Goal: Task Accomplishment & Management: Manage account settings

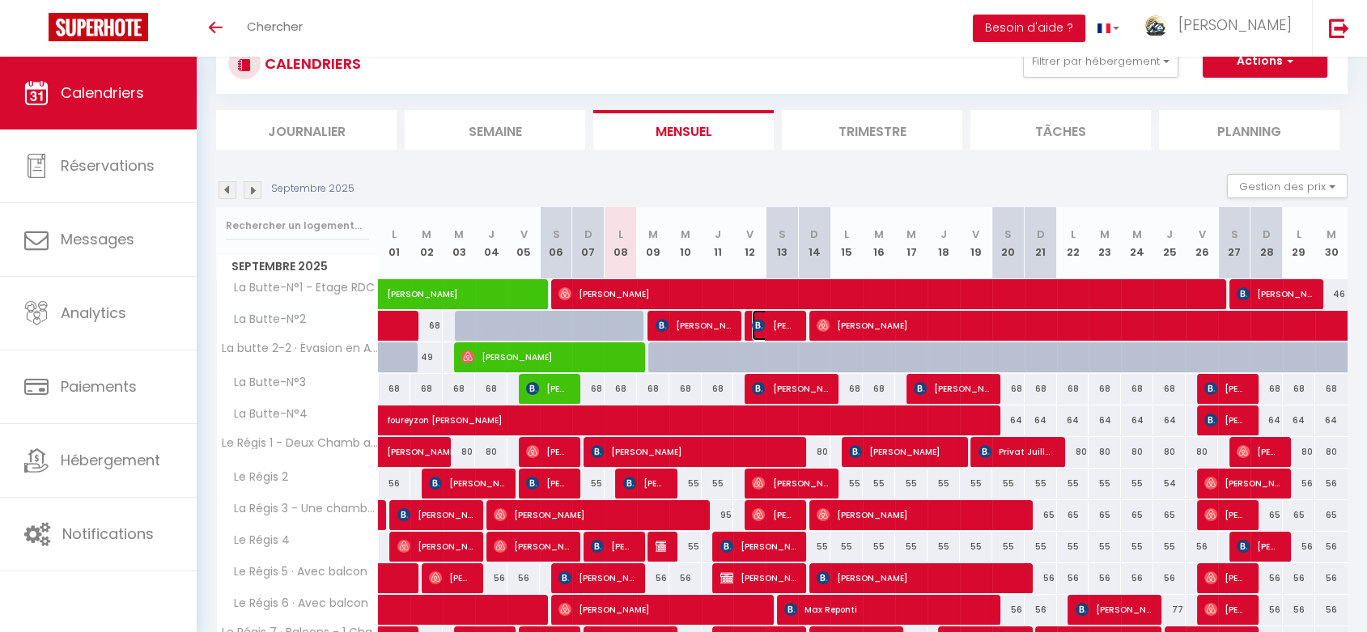
click at [767, 320] on span "[PERSON_NAME]" at bounding box center [773, 325] width 43 height 31
select select "OK"
select select "KO"
select select "0"
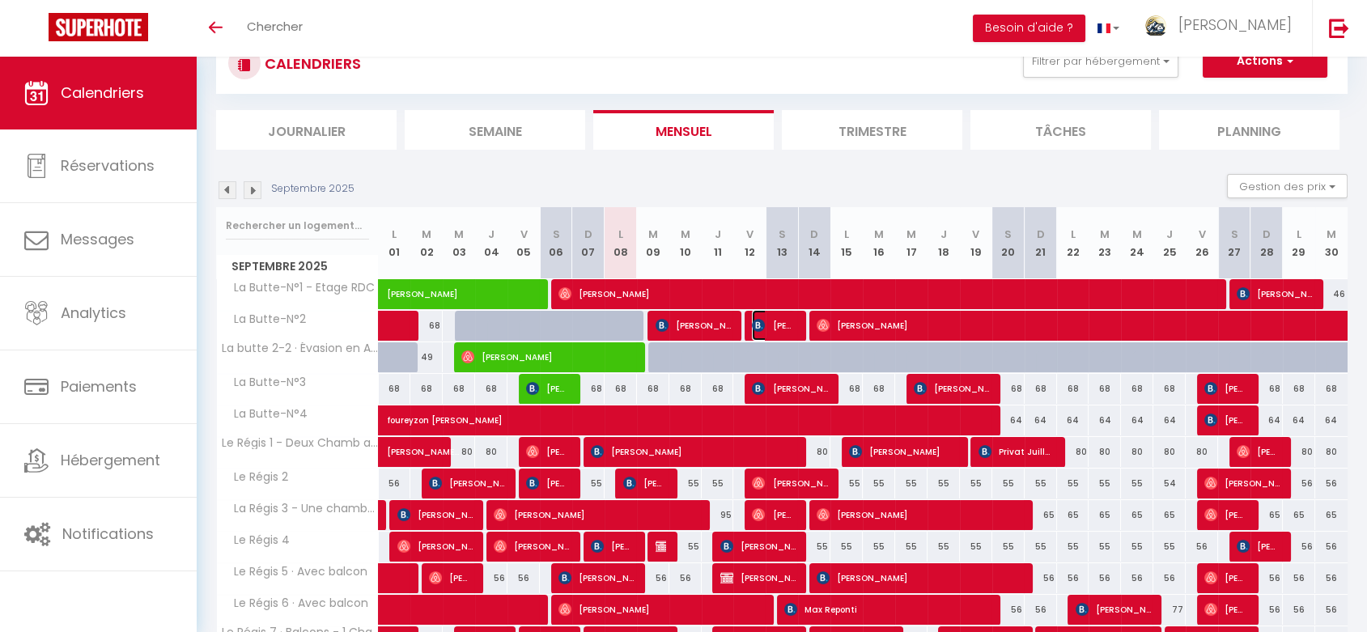
select select "1"
select select
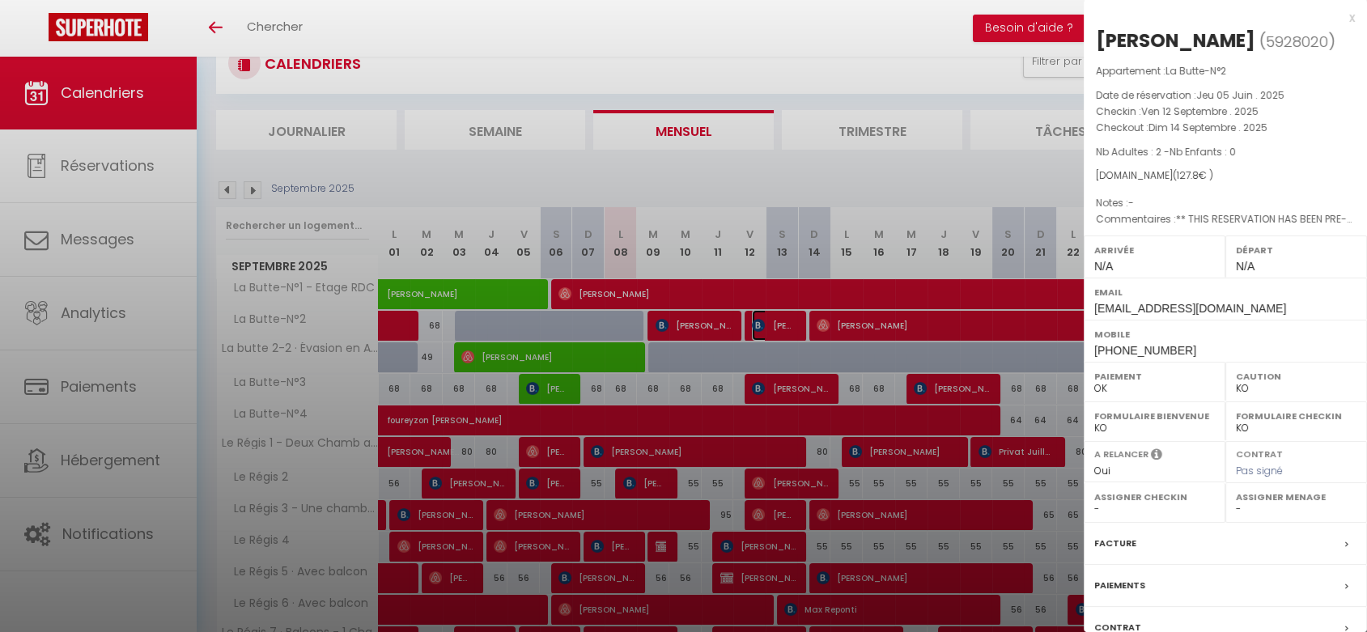
select select "46292"
click at [699, 385] on div at bounding box center [683, 316] width 1367 height 632
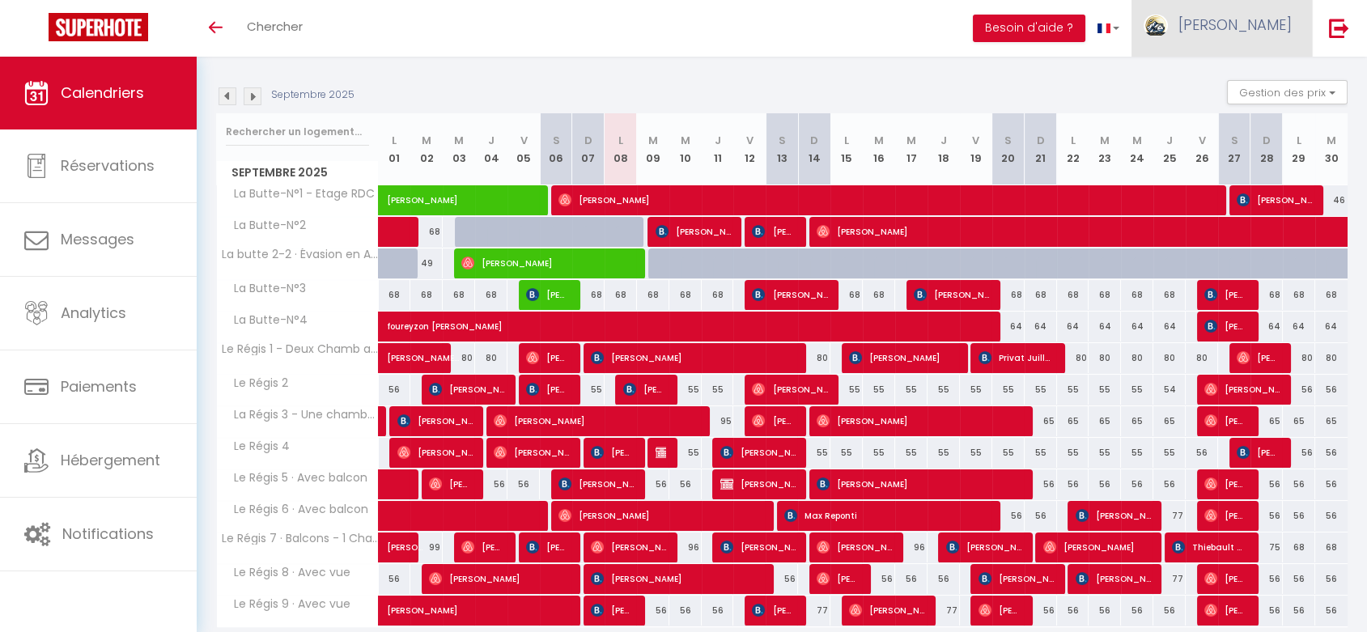
scroll to position [121, 0]
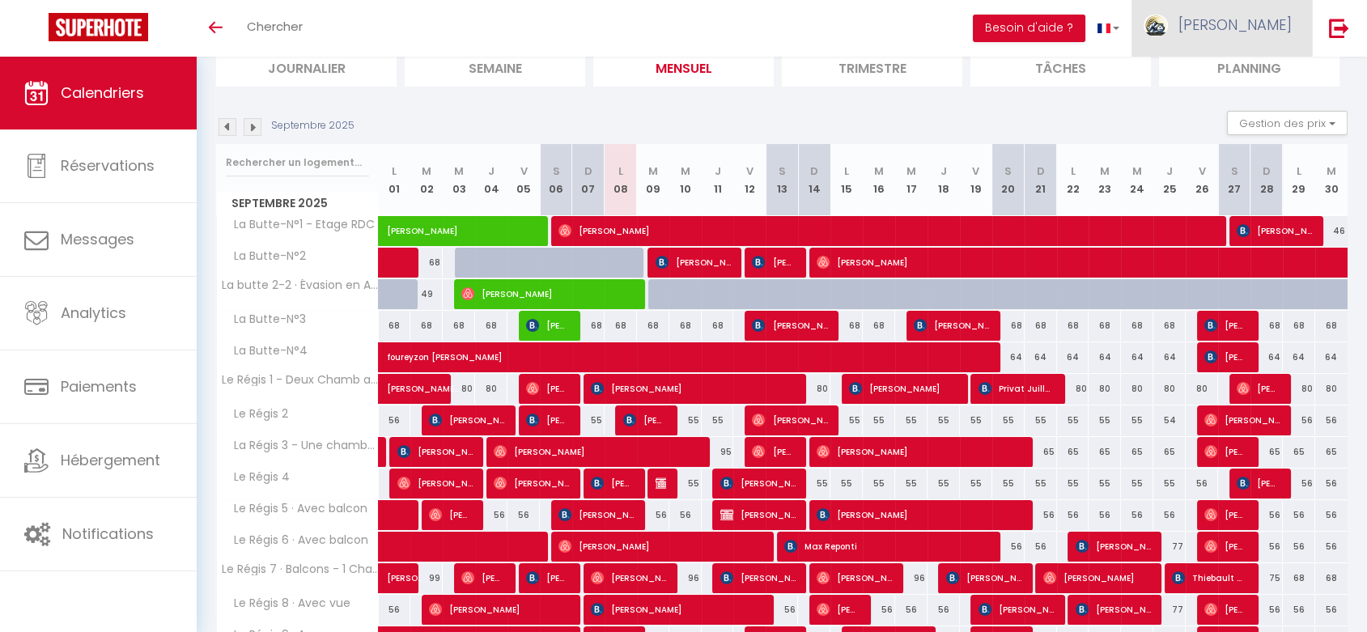
click at [1249, 49] on link "[PERSON_NAME]" at bounding box center [1221, 28] width 180 height 57
click at [1220, 85] on link "Paramètres" at bounding box center [1247, 81] width 120 height 28
select select "fr"
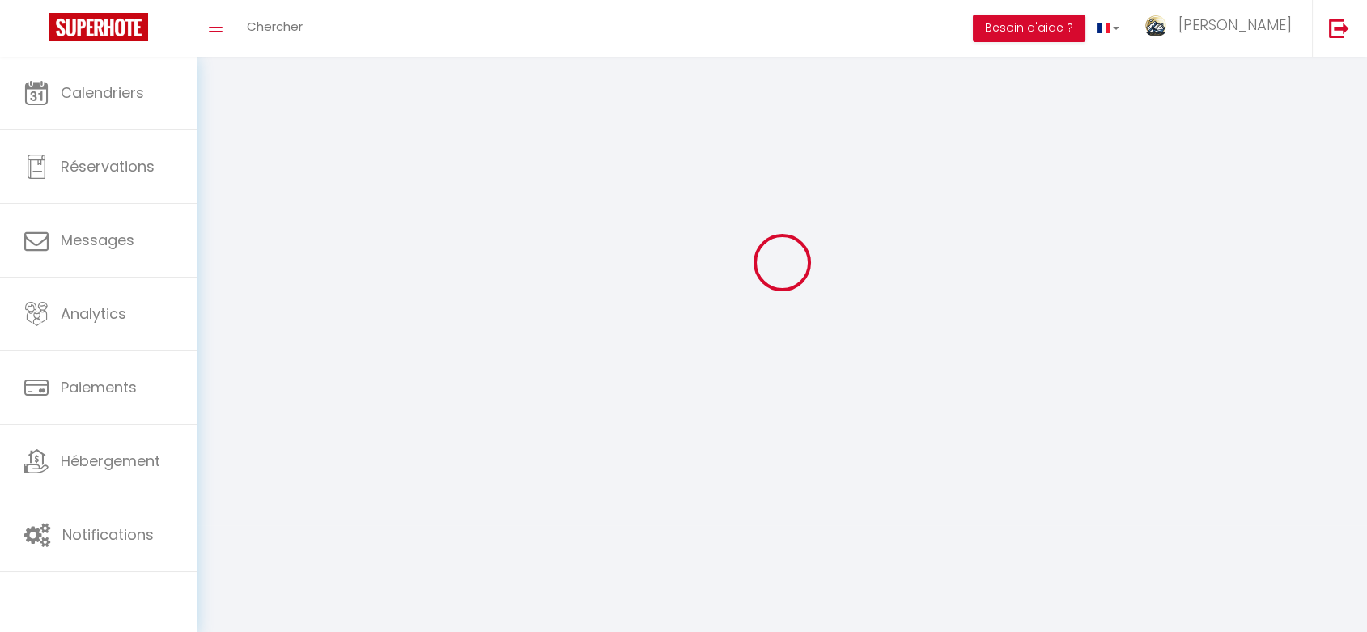
type input "[PERSON_NAME]"
type input "LEPAROUX"
type input "0673042019"
type input "10 avenue George Clémenceau"
type input "63240"
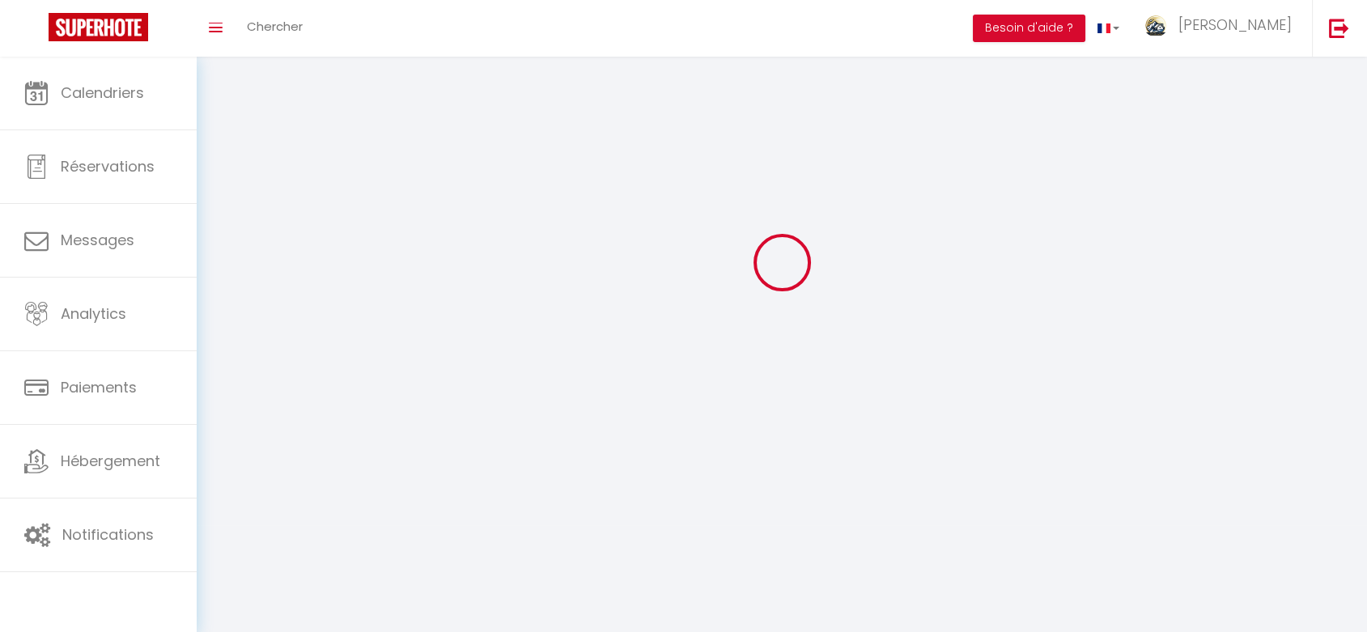
type input "Le Mont-dore"
type input "V8DtB07rpdcXFrMJPj5gkyz5i"
type input "sqS7k31gPQINFg24L32mmo7nm"
select select "28"
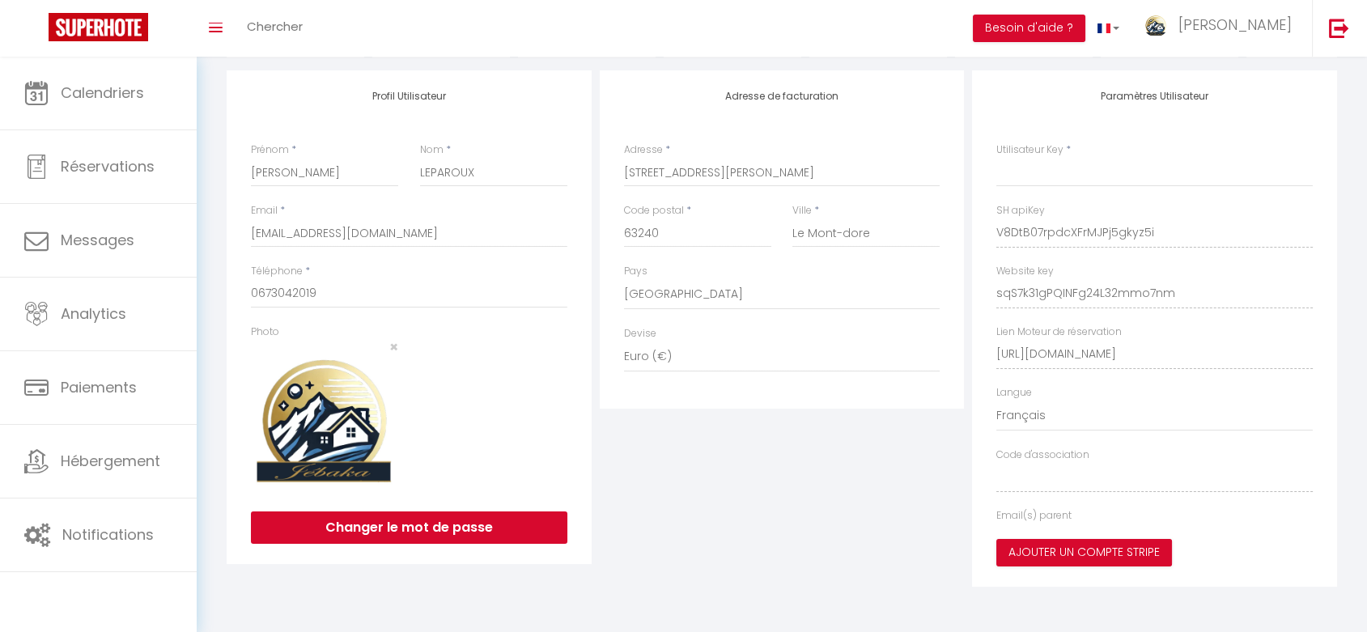
type input "V8DtB07rpdcXFrMJPj5gkyz5i"
type input "sqS7k31gPQINFg24L32mmo7nm"
type input "https://app.superhote.com/#/get-available-rentals/sqS7k31gPQINFg24L32mmo7nm"
select select "fr"
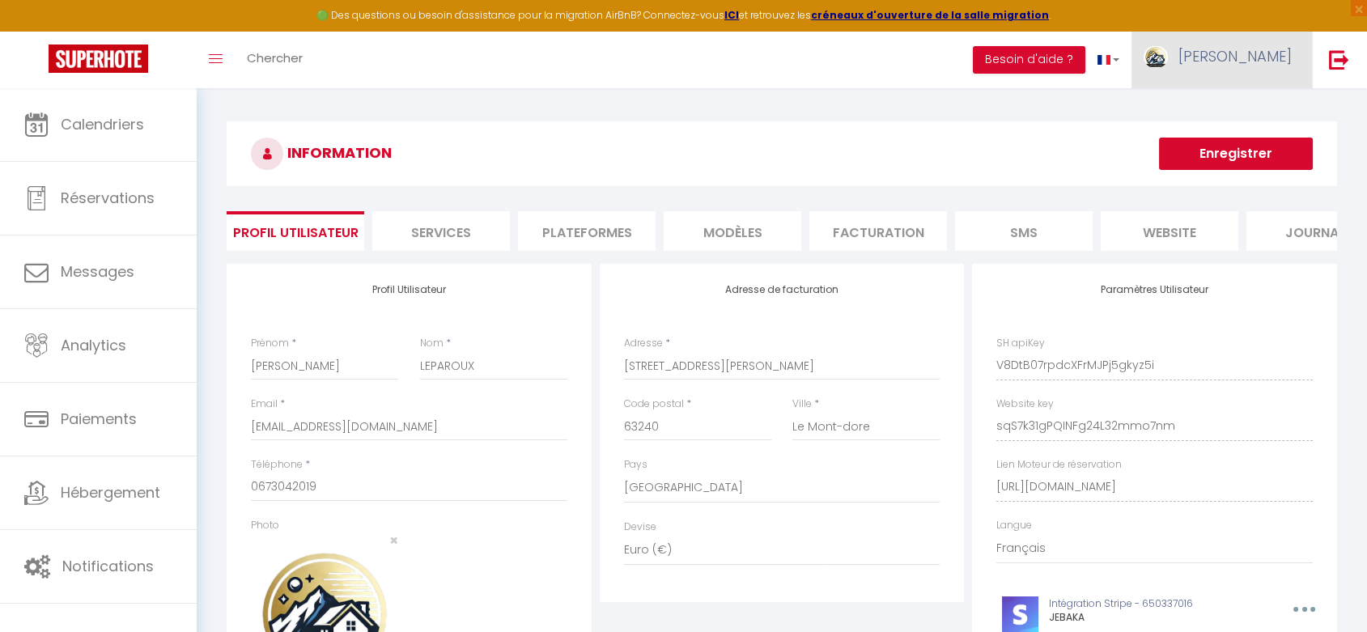
click at [1254, 52] on span "[PERSON_NAME]" at bounding box center [1234, 56] width 113 height 20
click at [1234, 142] on link "Équipe" at bounding box center [1247, 142] width 120 height 28
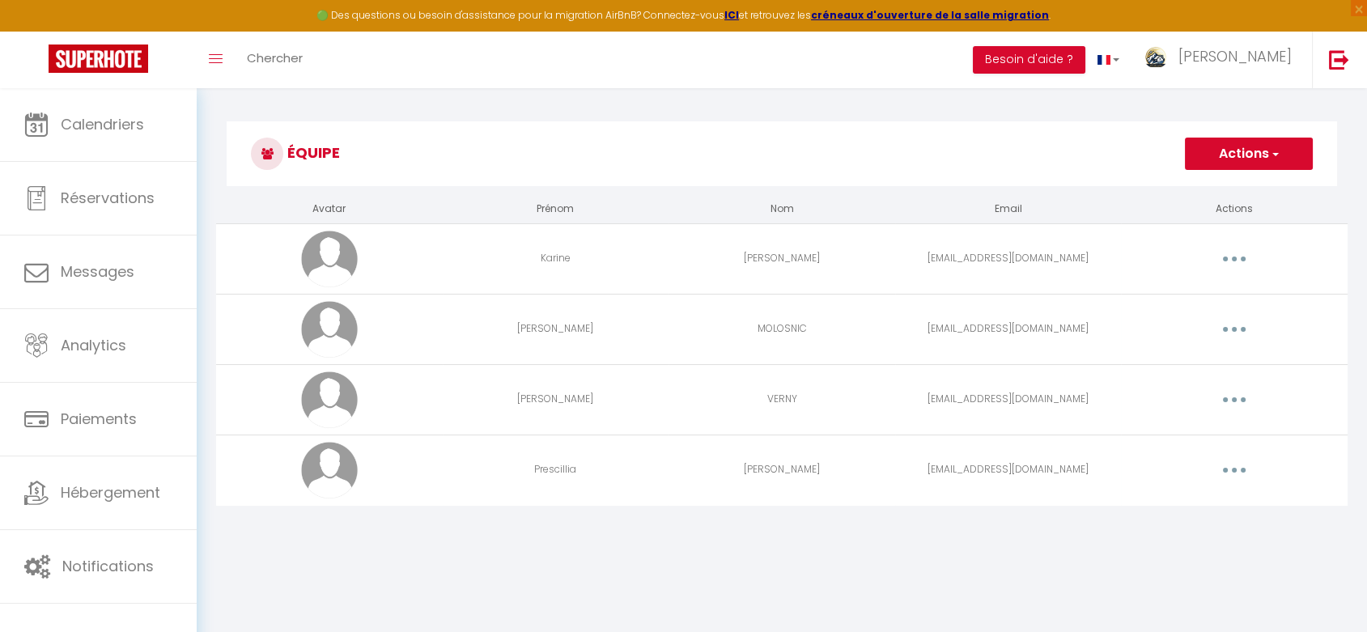
click at [1233, 330] on icon "button" at bounding box center [1234, 329] width 5 height 5
click at [1183, 365] on link "Editer" at bounding box center [1192, 367] width 120 height 28
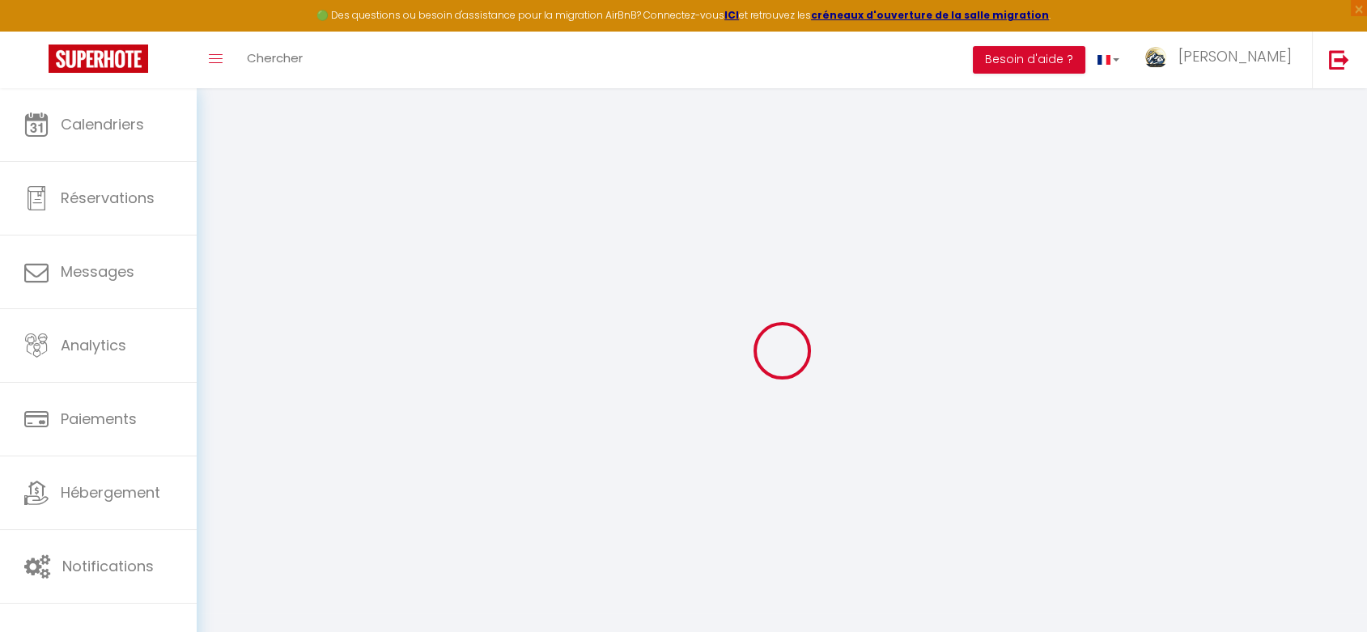
type input "[PERSON_NAME]"
type input "MOLOSNIC"
type input "[EMAIL_ADDRESS][DOMAIN_NAME]"
type textarea "https://app.superhote.com/#/connect/TrBiYsF2mP"
checkbox input "false"
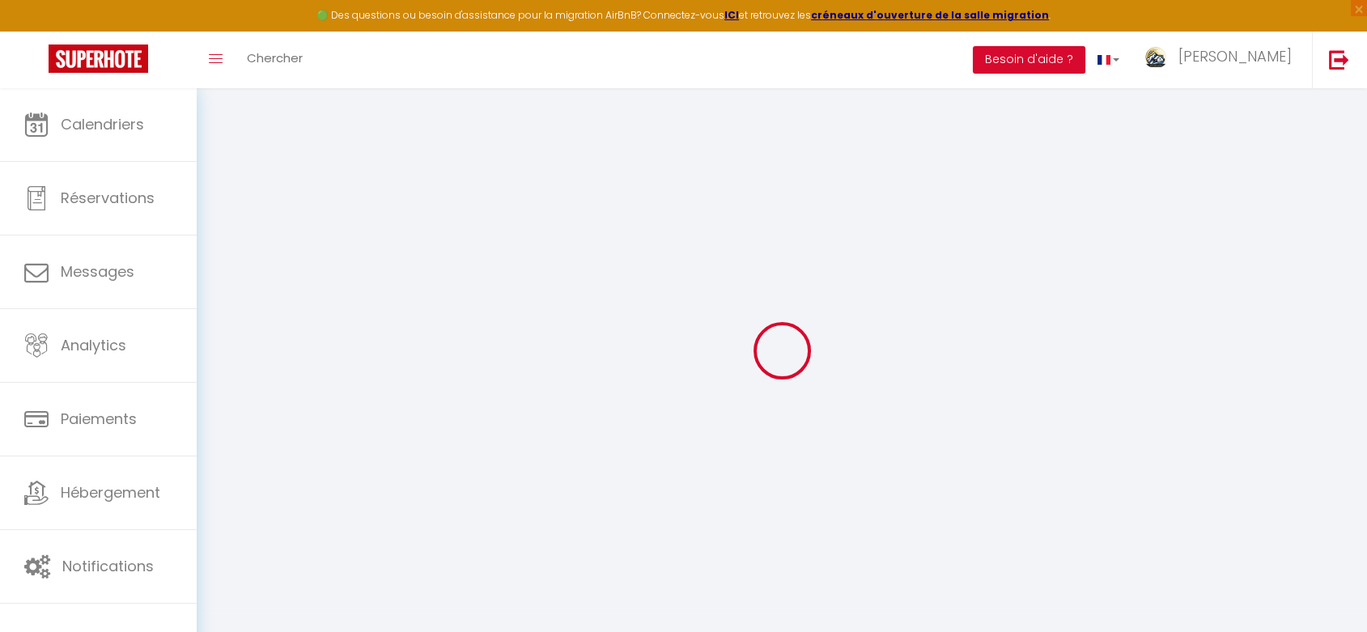
checkbox input "false"
checkbox input "true"
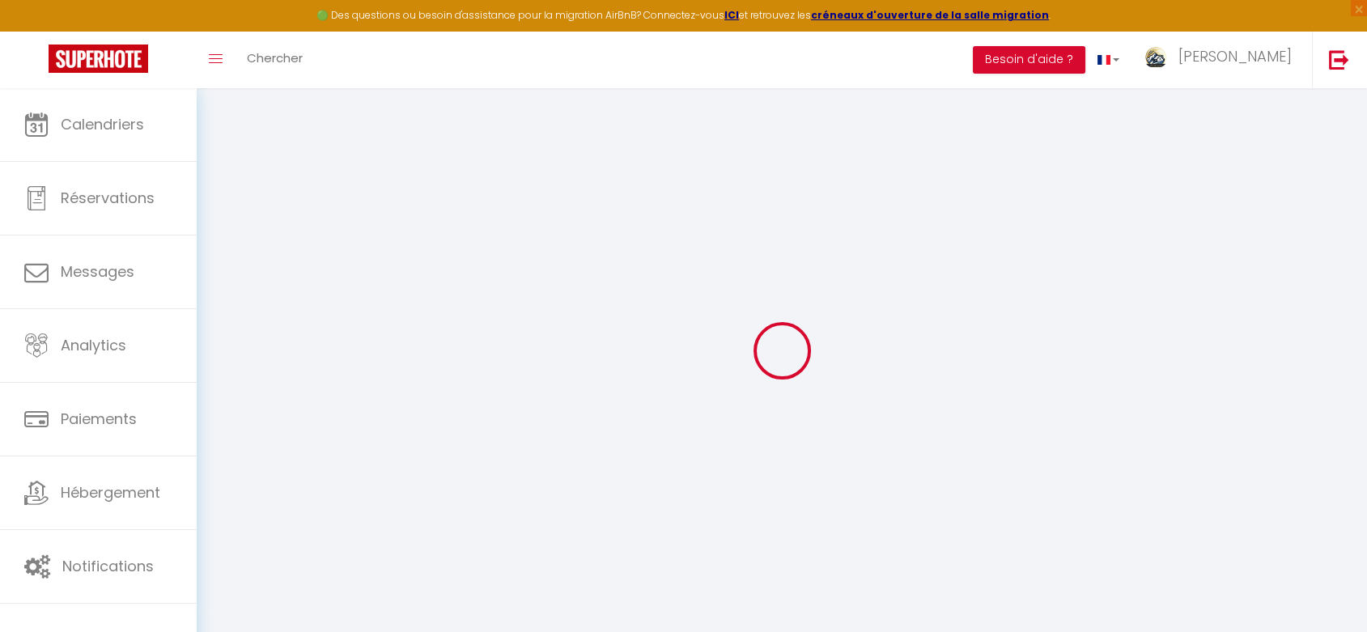
checkbox input "true"
checkbox input "false"
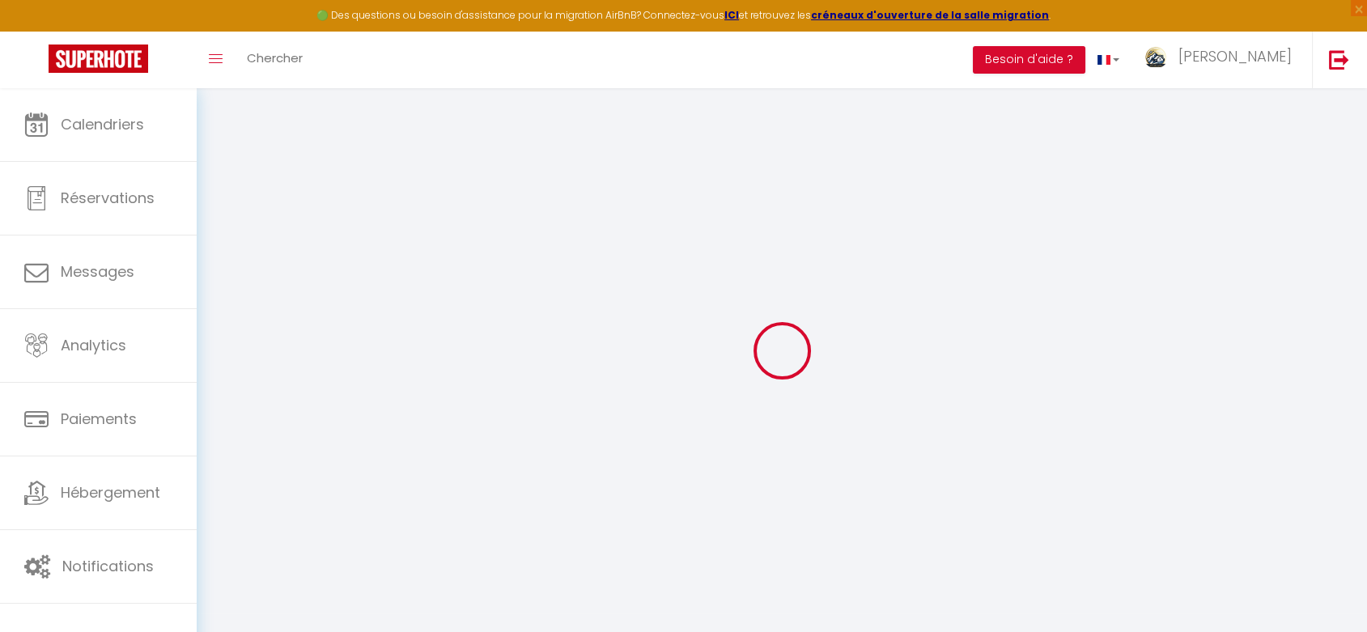
checkbox input "false"
checkbox input "true"
select select
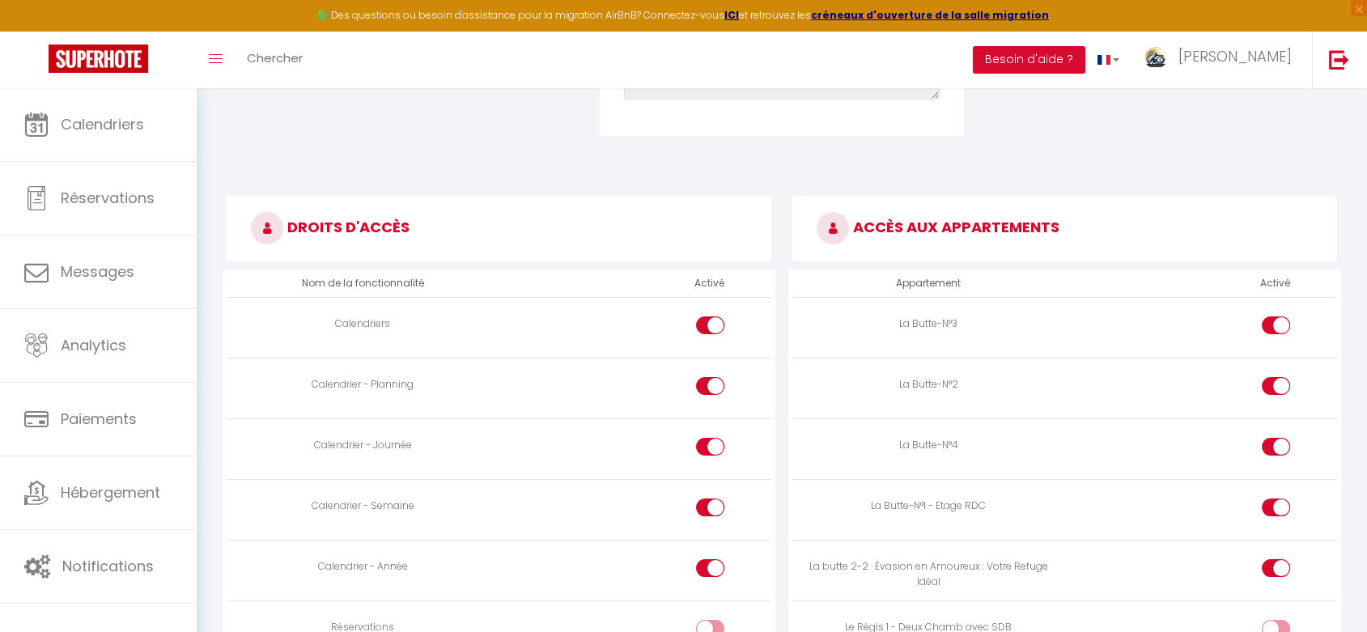
scroll to position [809, 0]
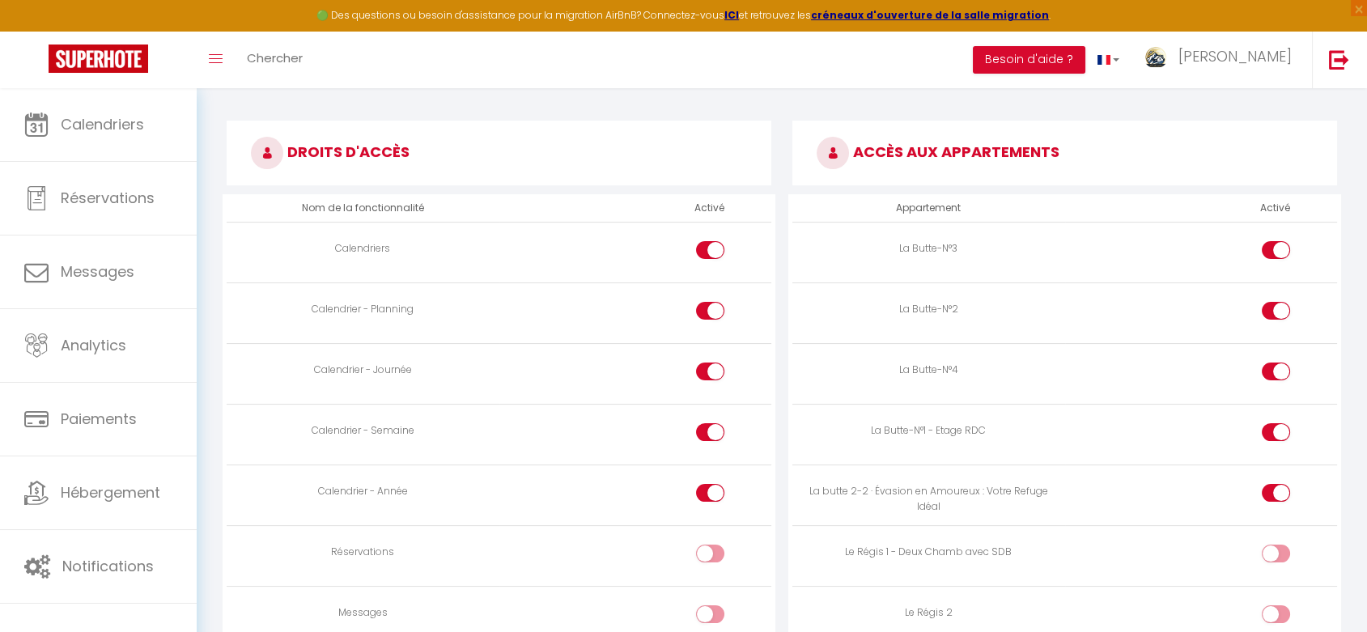
click at [702, 490] on div at bounding box center [710, 493] width 28 height 18
click at [710, 490] on input "checkbox" at bounding box center [724, 496] width 28 height 24
checkbox input "false"
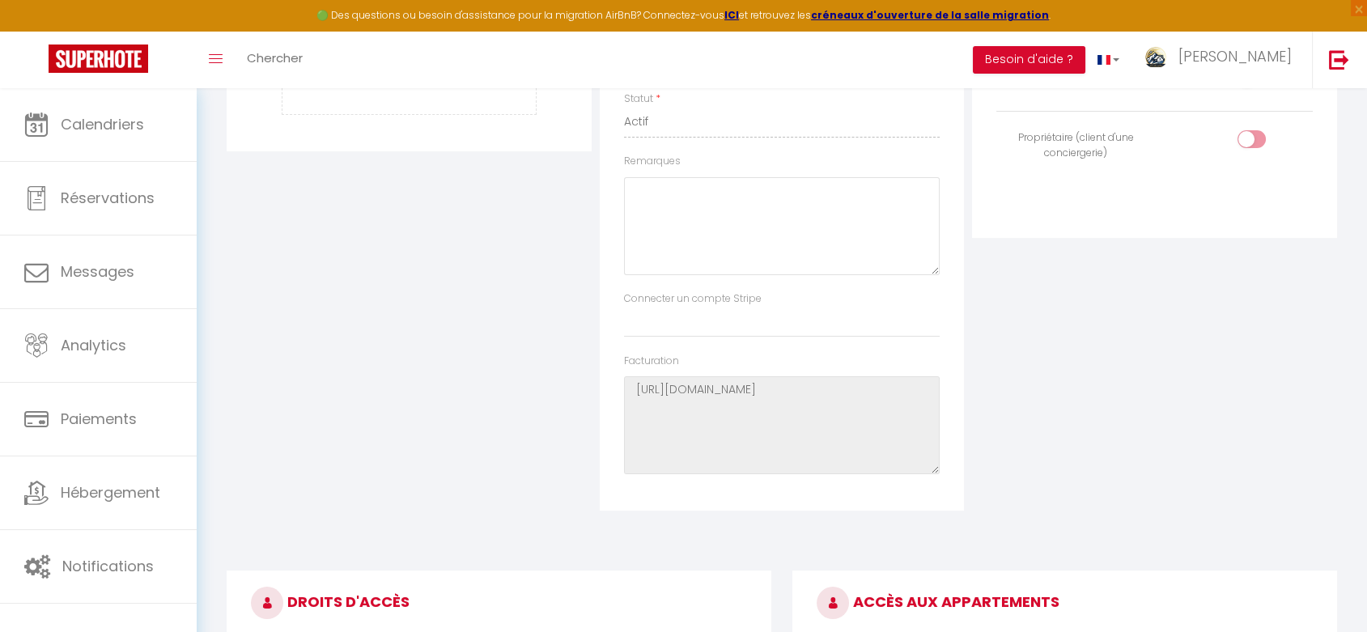
scroll to position [0, 0]
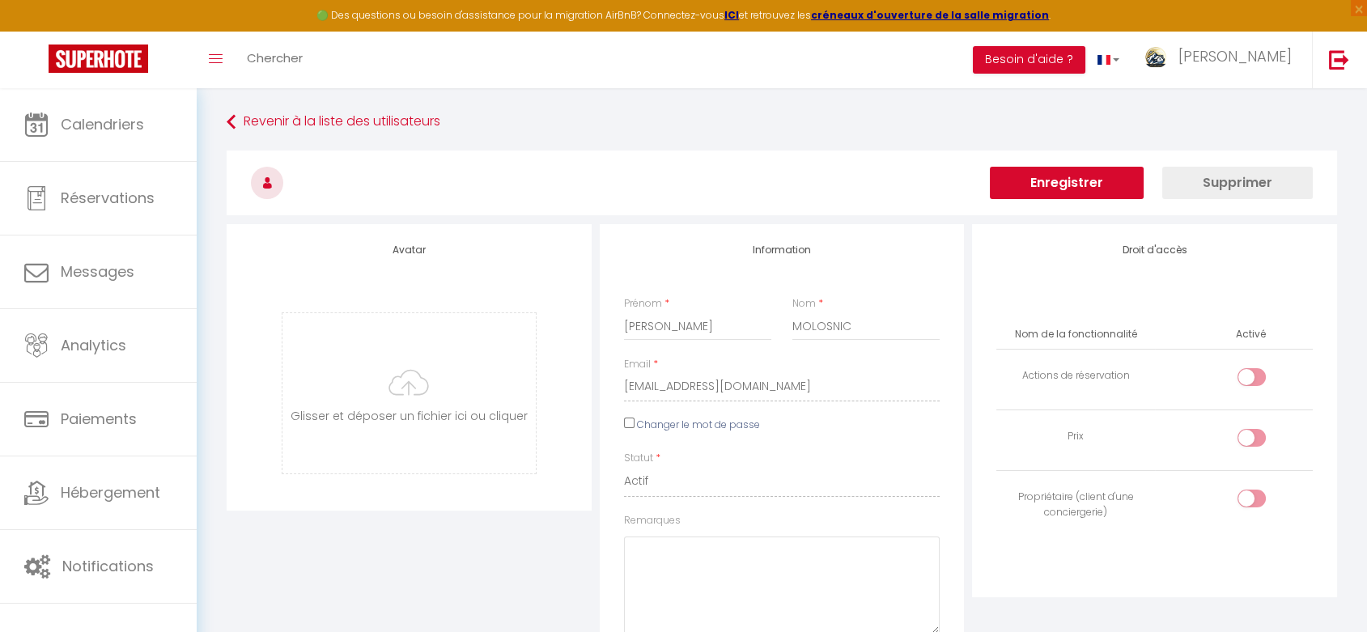
click at [1082, 182] on button "Enregistrer" at bounding box center [1067, 183] width 154 height 32
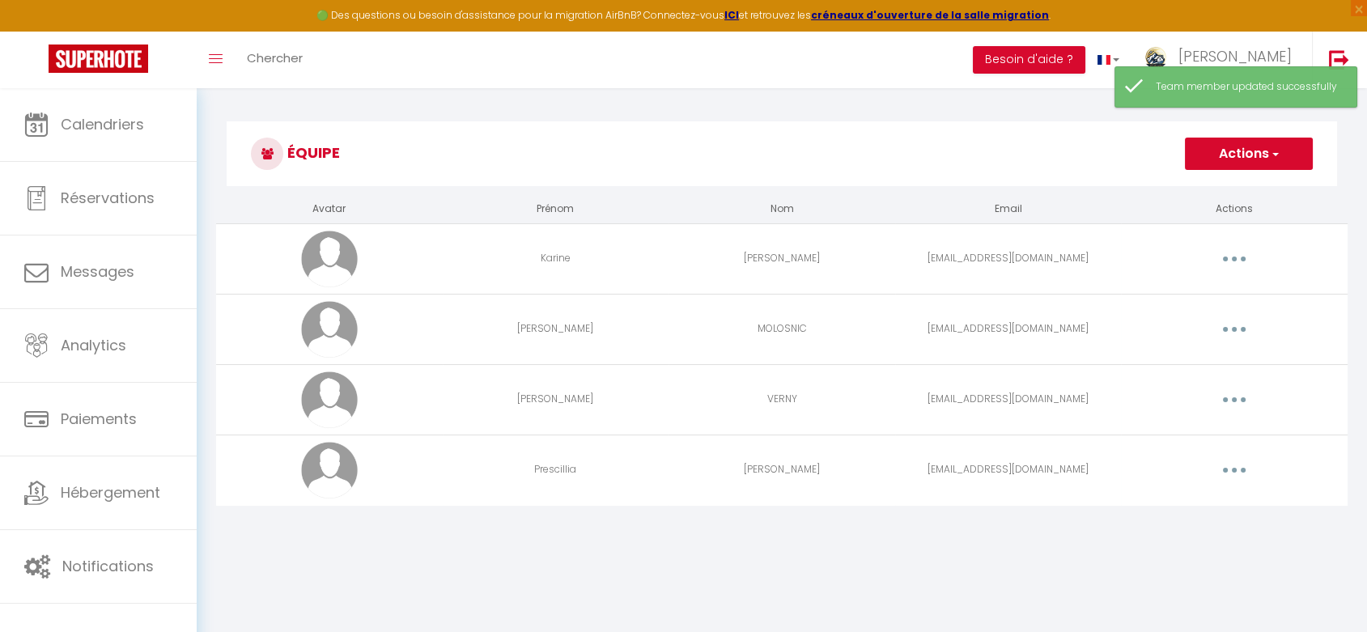
click at [1226, 327] on button "button" at bounding box center [1233, 329] width 45 height 26
click at [1158, 363] on link "Editer" at bounding box center [1192, 367] width 120 height 28
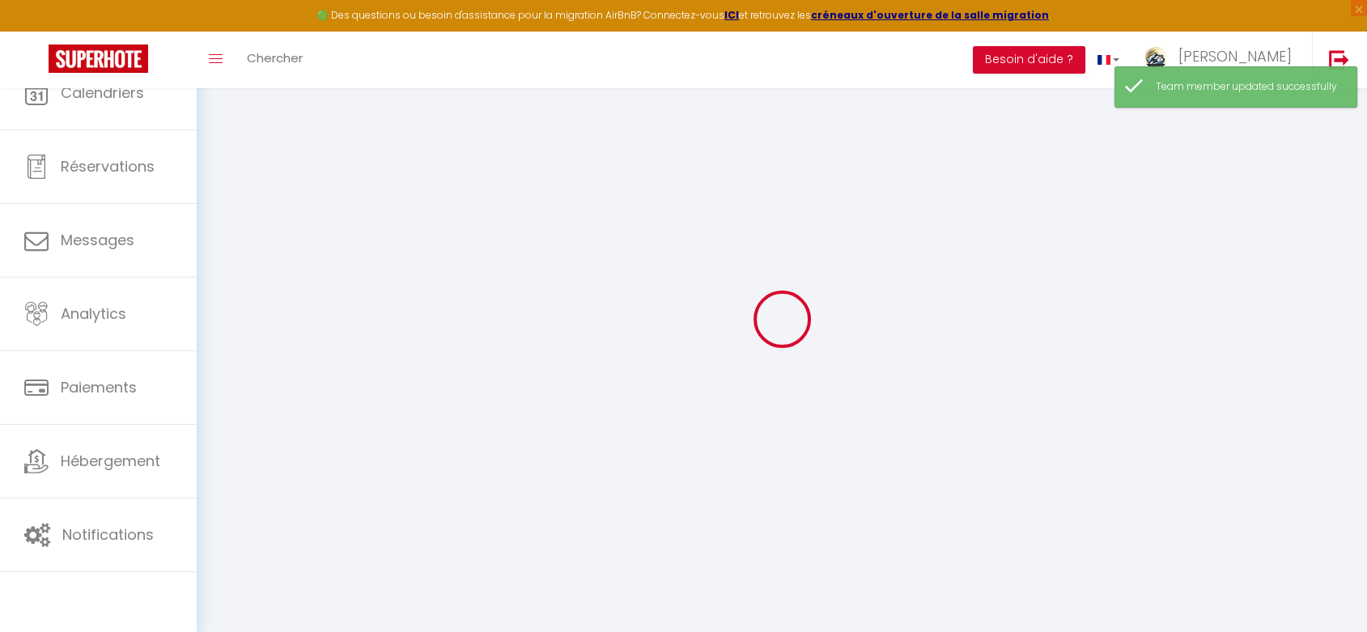
type input "[PERSON_NAME]"
type input "MOLOSNIC"
type input "[EMAIL_ADDRESS][DOMAIN_NAME]"
type textarea "https://app.superhote.com/#/connect/TrBiYsF2mP"
checkbox input "false"
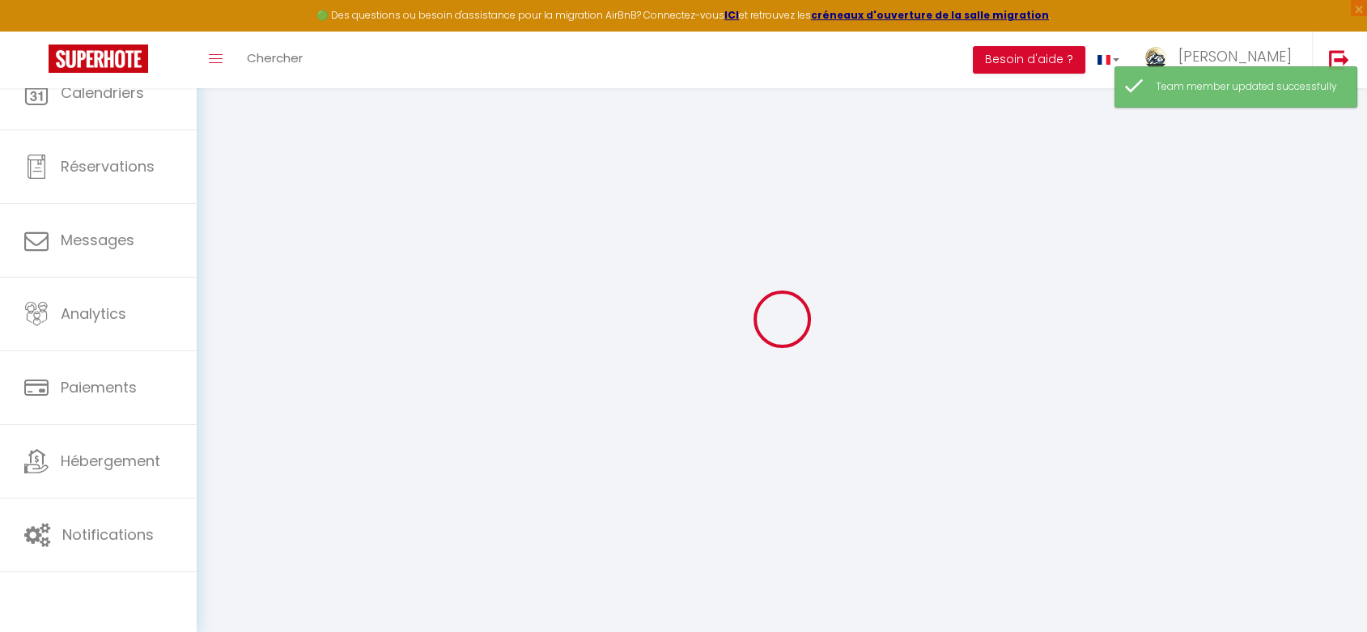
checkbox input "false"
checkbox input "true"
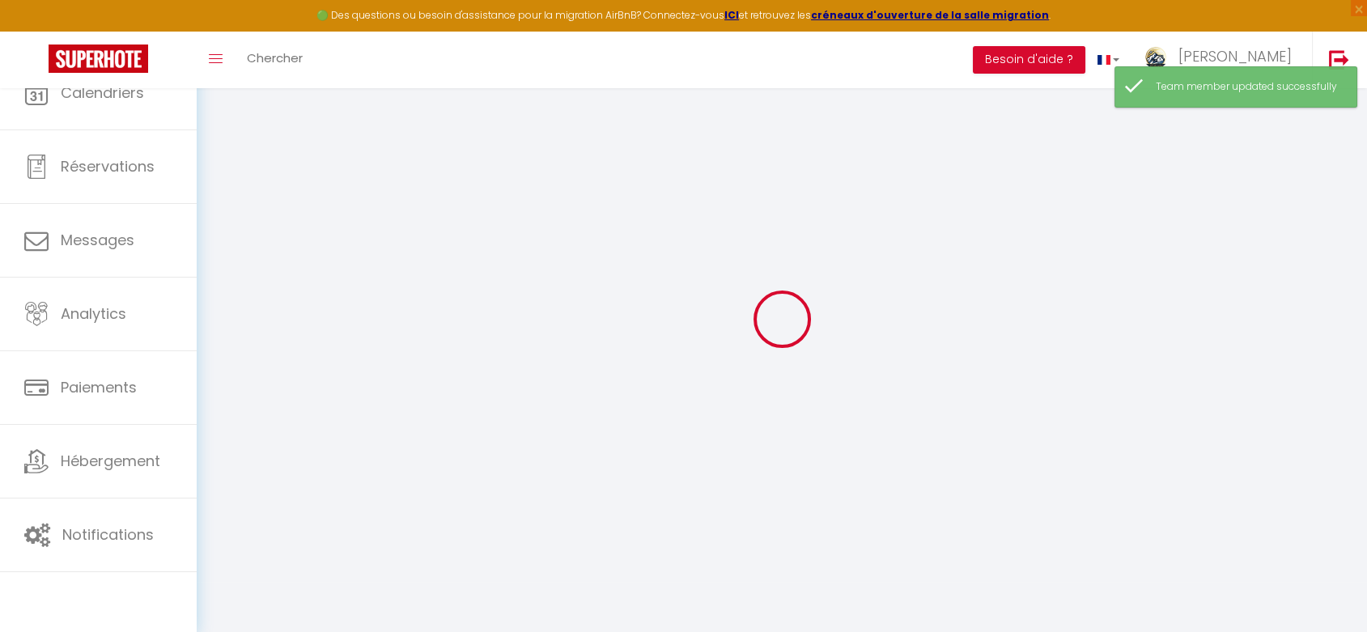
checkbox input "true"
checkbox input "false"
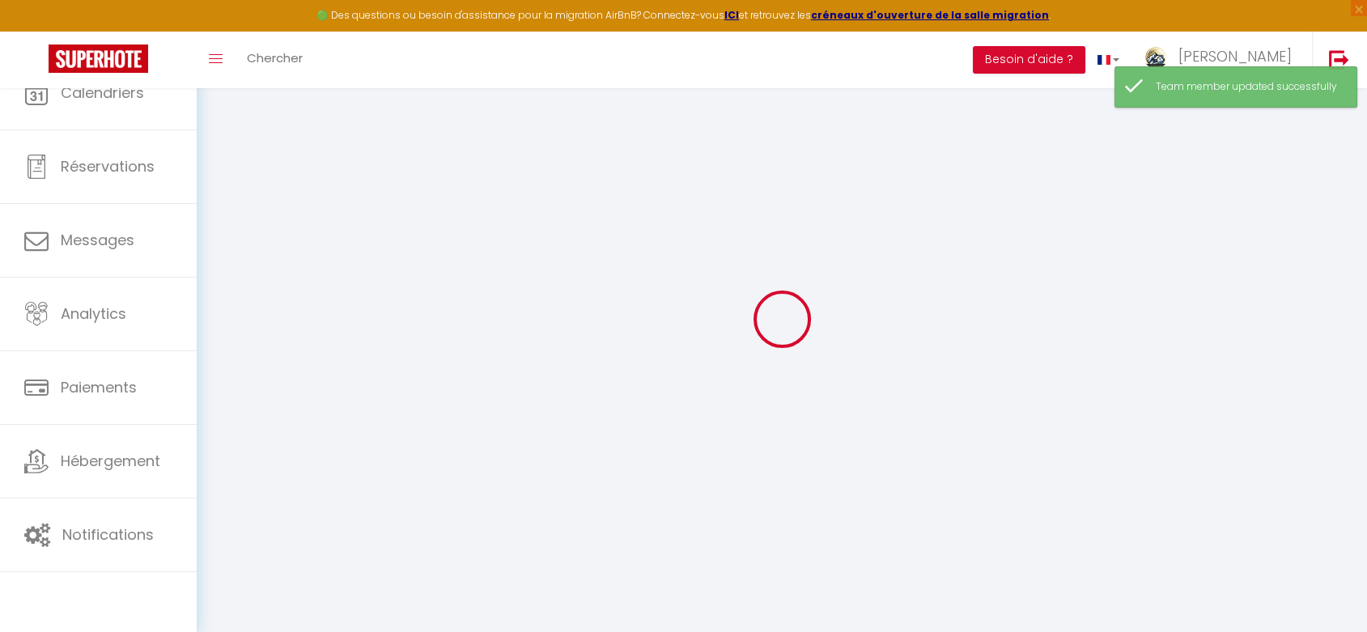
checkbox input "false"
checkbox input "true"
select select
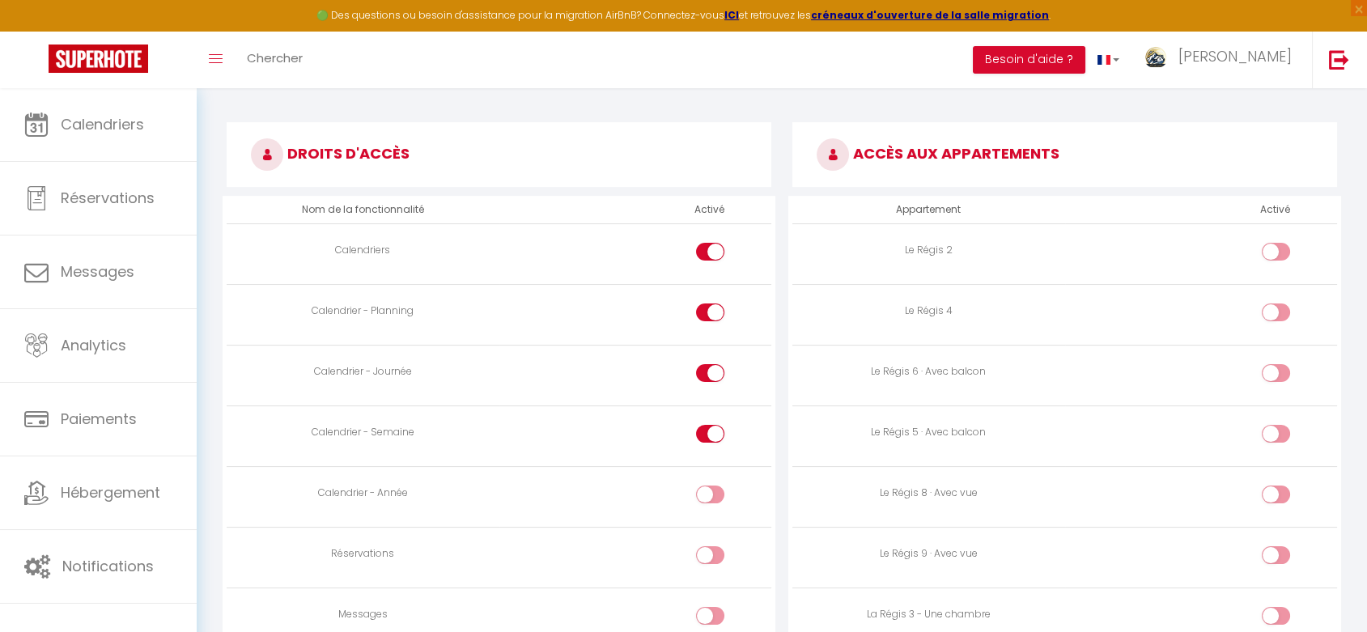
scroll to position [809, 0]
click at [702, 427] on div at bounding box center [710, 432] width 28 height 18
click at [710, 427] on input "checkbox" at bounding box center [724, 435] width 28 height 24
checkbox input "false"
click at [704, 367] on div at bounding box center [710, 372] width 28 height 18
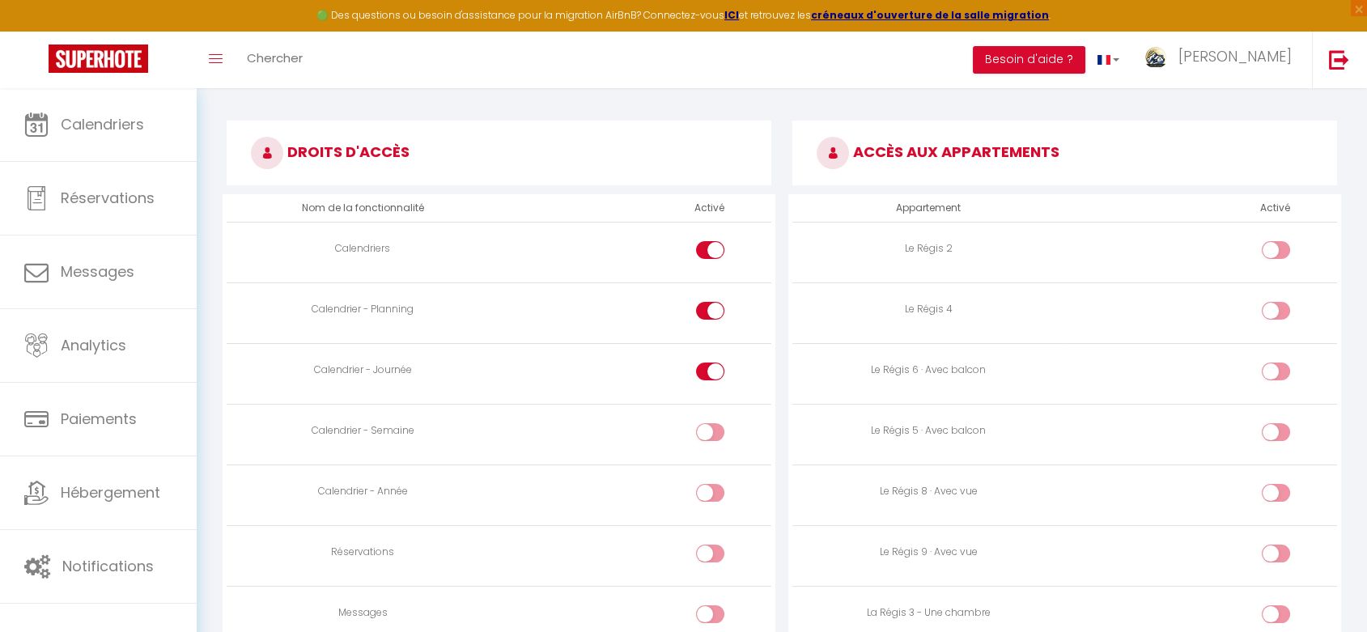
click at [710, 367] on input "checkbox" at bounding box center [724, 375] width 28 height 24
checkbox input "false"
click at [704, 311] on div at bounding box center [710, 311] width 28 height 18
click at [710, 311] on input "checkbox" at bounding box center [724, 314] width 28 height 24
checkbox input "false"
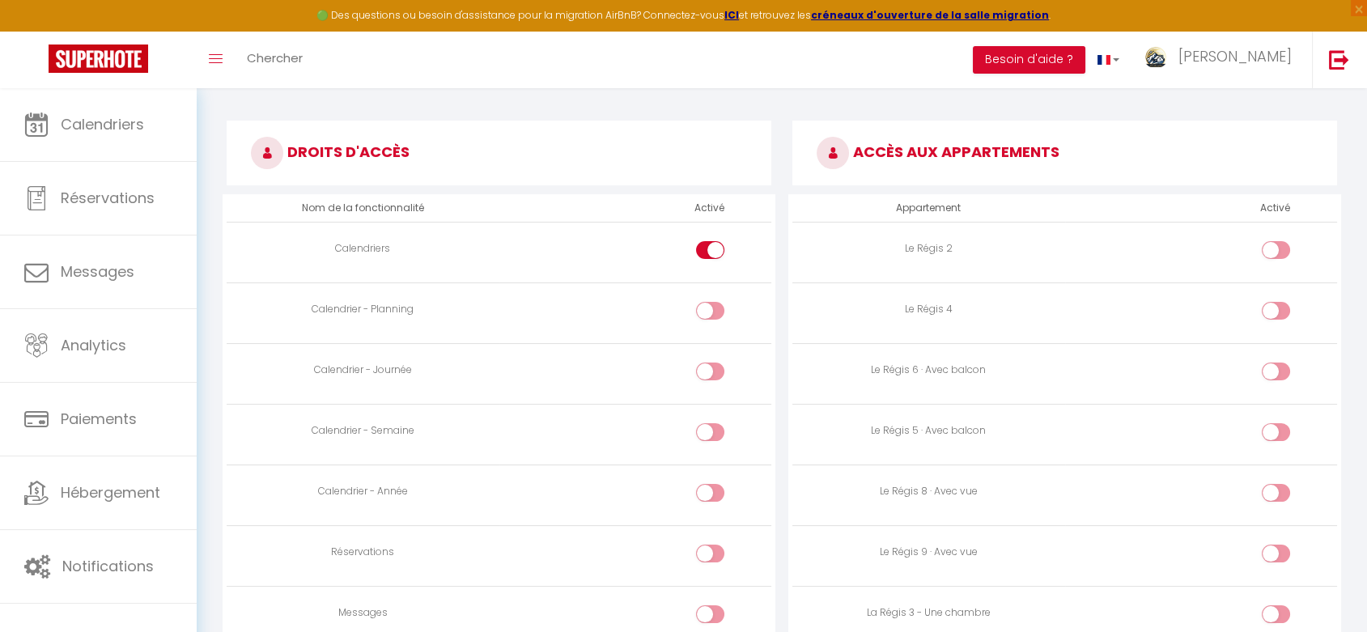
click at [706, 255] on div at bounding box center [710, 250] width 28 height 18
click at [710, 255] on input "checkbox" at bounding box center [724, 253] width 28 height 24
click at [709, 241] on div at bounding box center [710, 250] width 28 height 18
click at [710, 241] on input "checkbox" at bounding box center [724, 253] width 28 height 24
checkbox input "true"
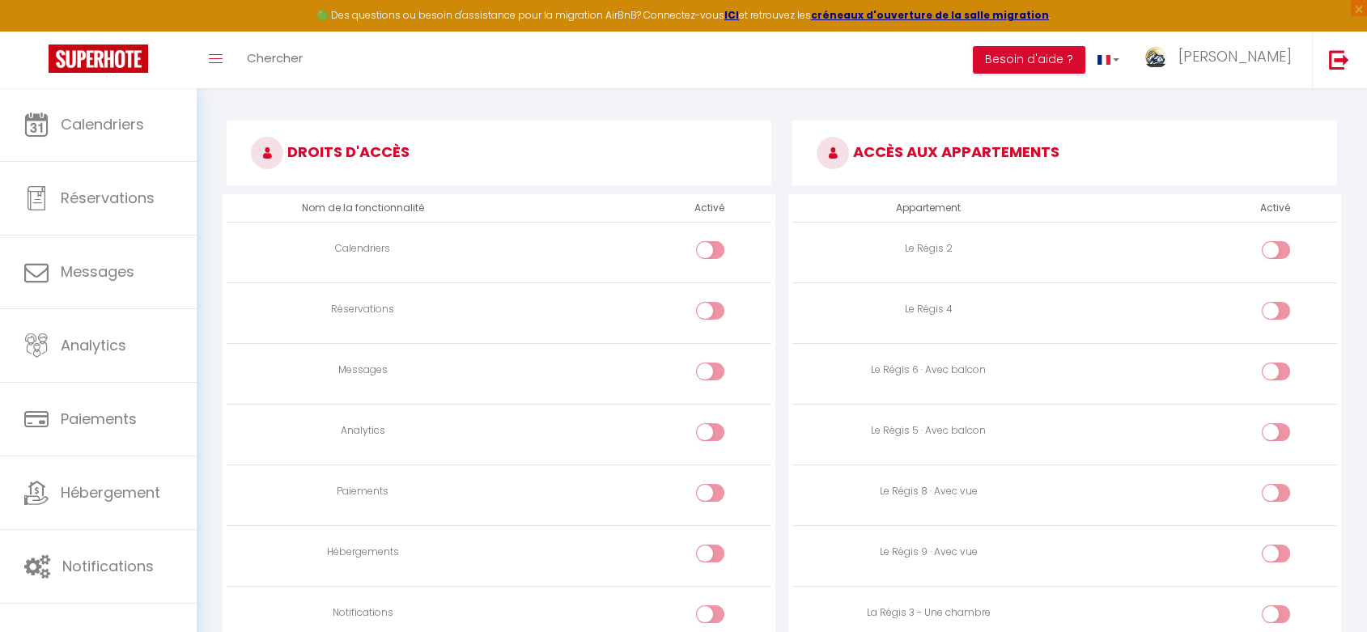
checkbox input "true"
click at [709, 241] on div at bounding box center [710, 250] width 28 height 18
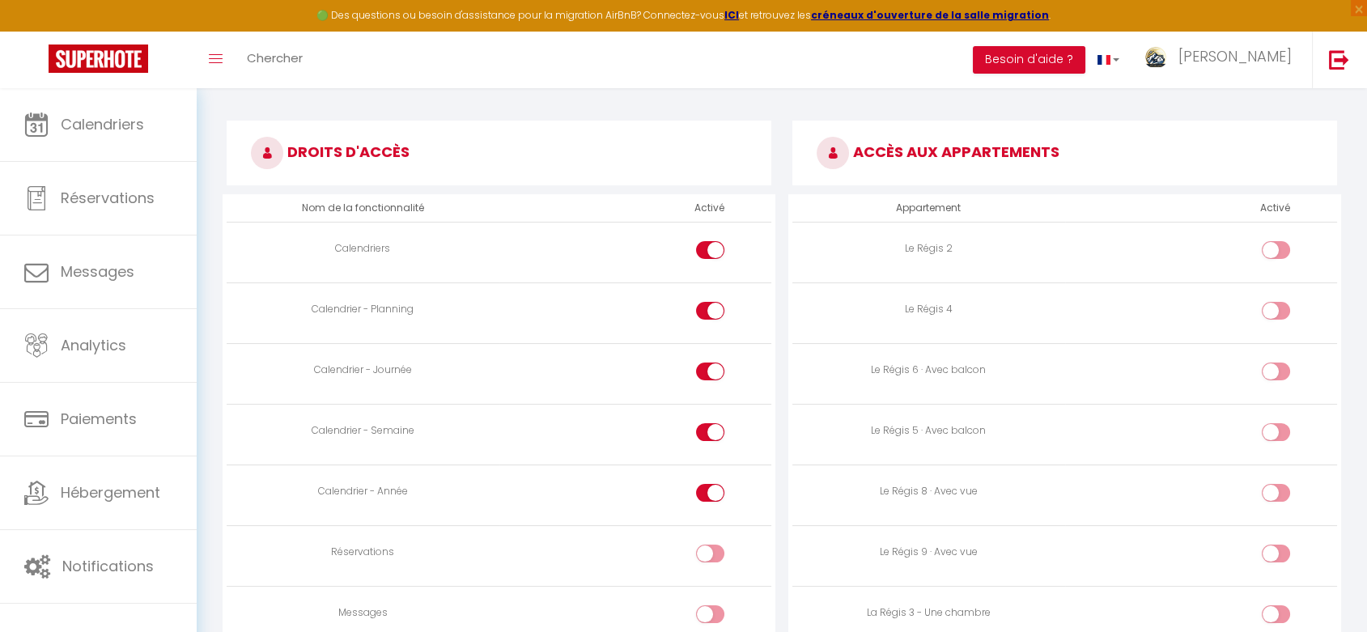
click at [710, 241] on input "checkbox" at bounding box center [724, 253] width 28 height 24
checkbox input "false"
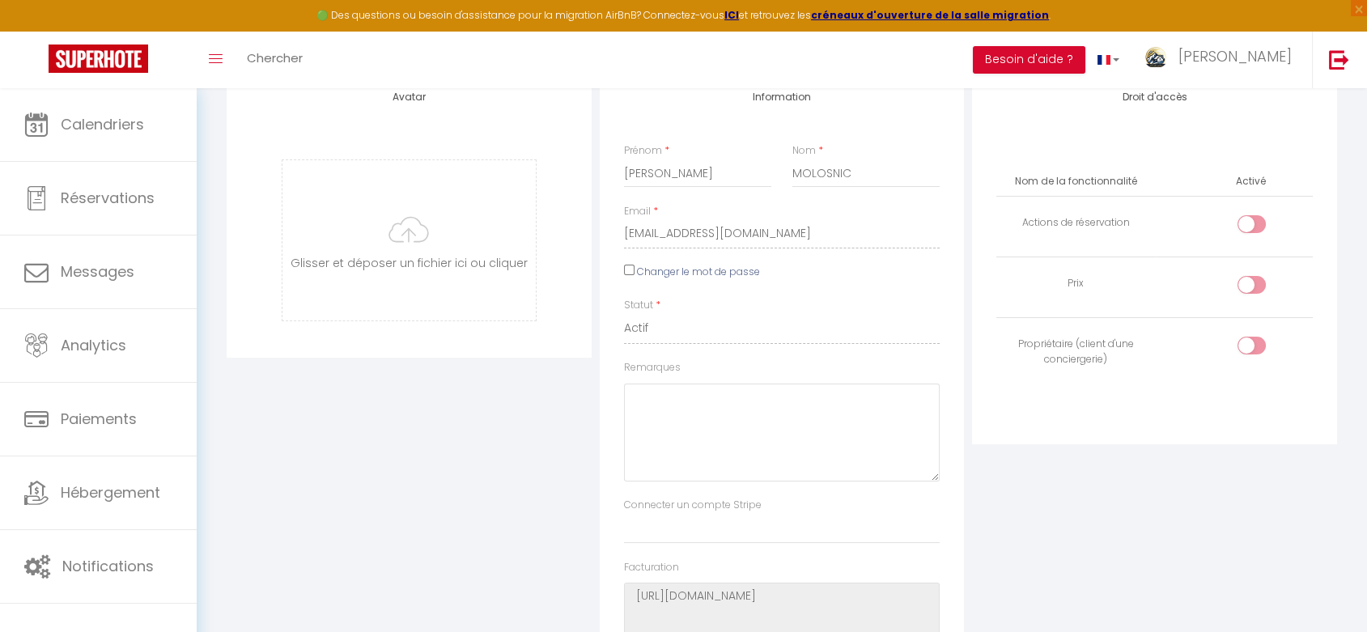
scroll to position [0, 0]
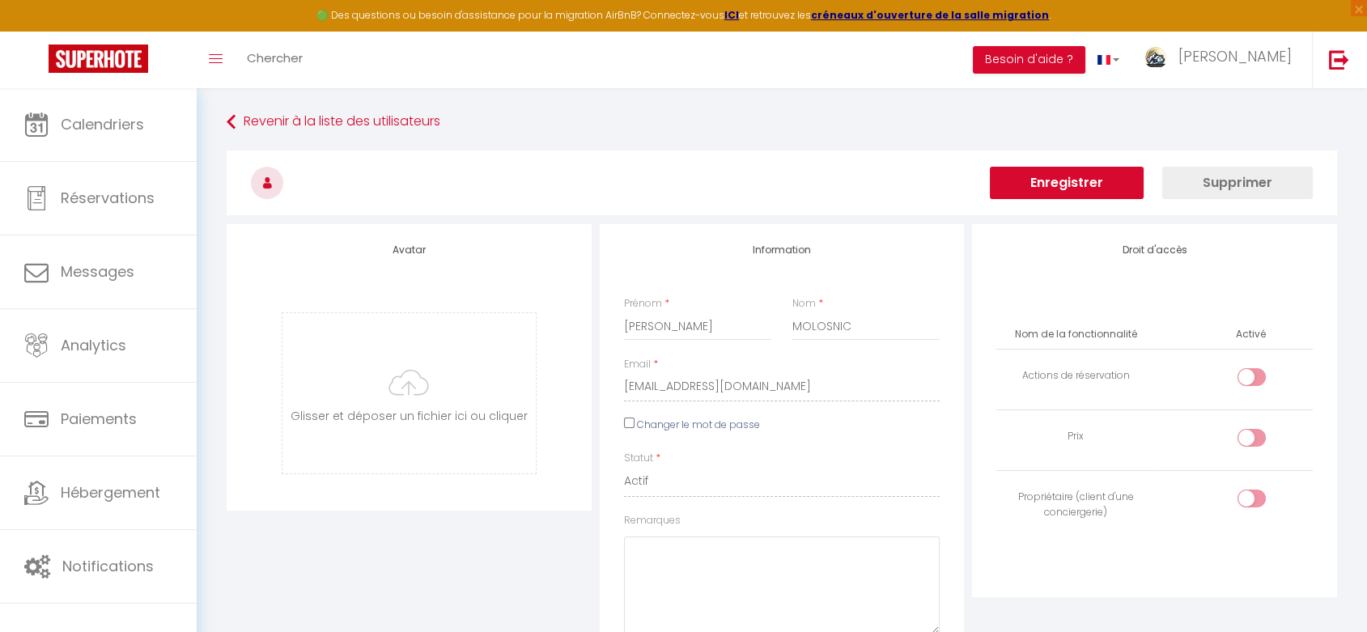
click at [1073, 178] on button "Enregistrer" at bounding box center [1067, 183] width 154 height 32
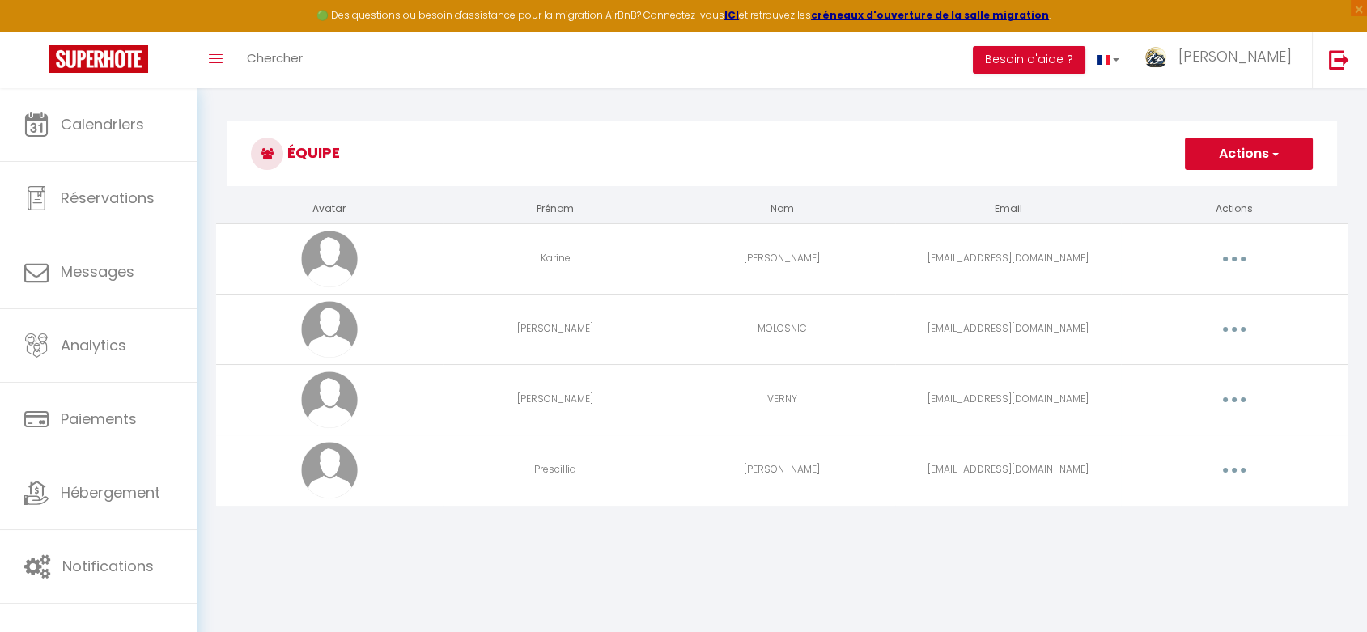
click at [1228, 329] on button "button" at bounding box center [1233, 329] width 45 height 26
click at [1181, 365] on link "Editer" at bounding box center [1192, 367] width 120 height 28
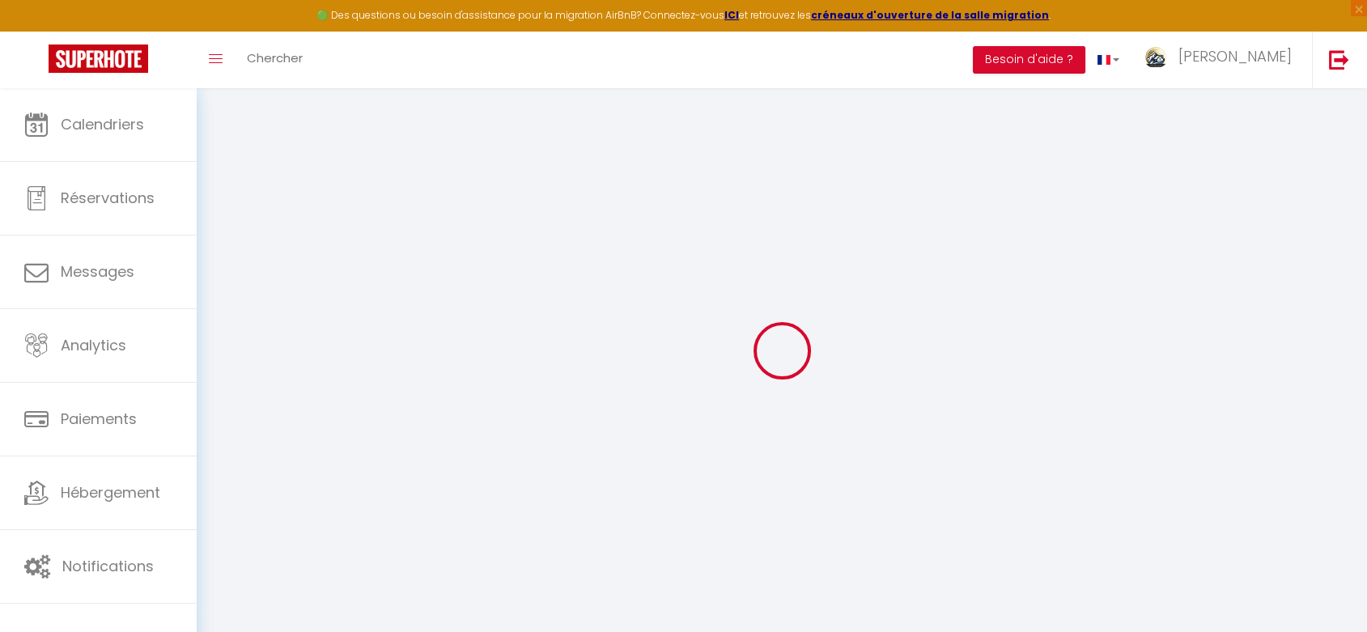
type input "[PERSON_NAME]"
type input "MOLOSNIC"
type input "[EMAIL_ADDRESS][DOMAIN_NAME]"
type textarea "https://app.superhote.com/#/connect/TrBiYsF2mP"
checkbox input "false"
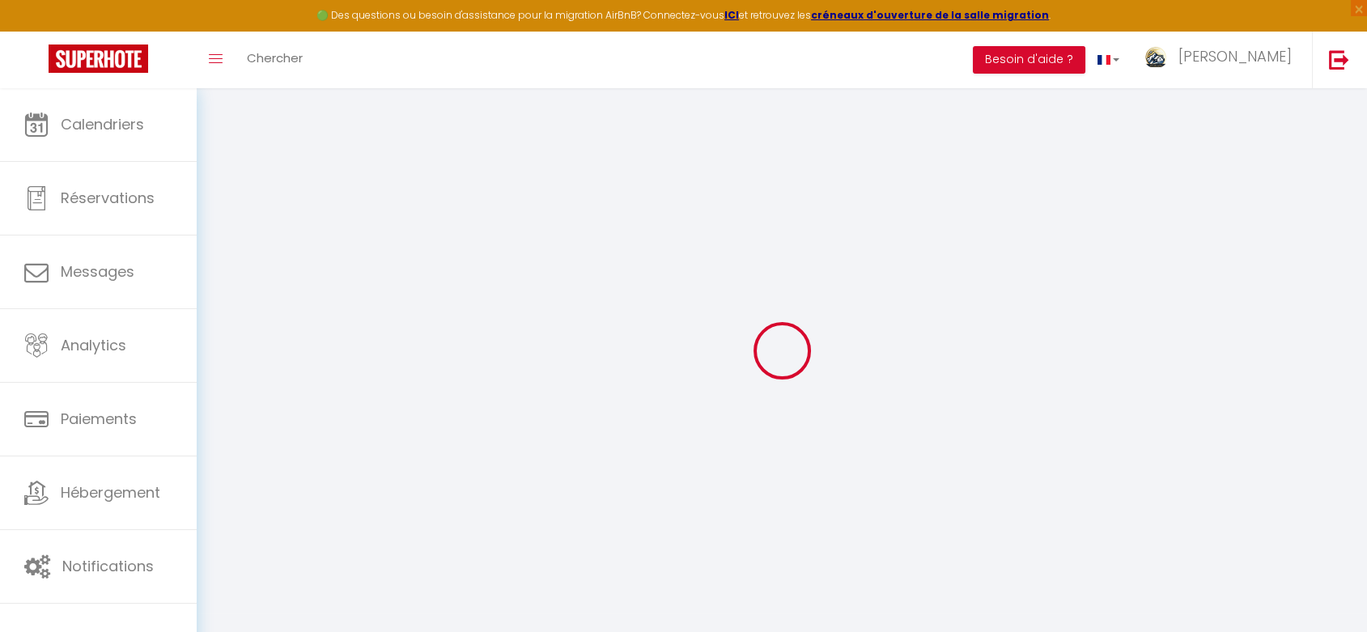
checkbox input "false"
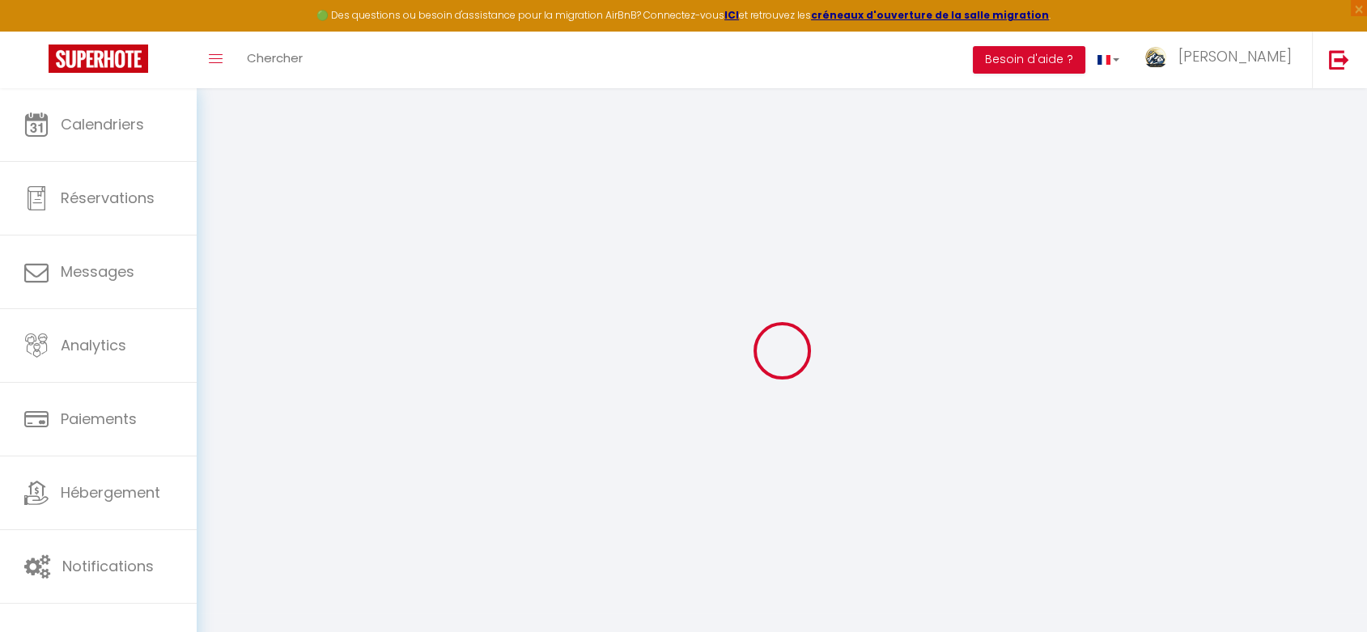
checkbox input "false"
checkbox input "true"
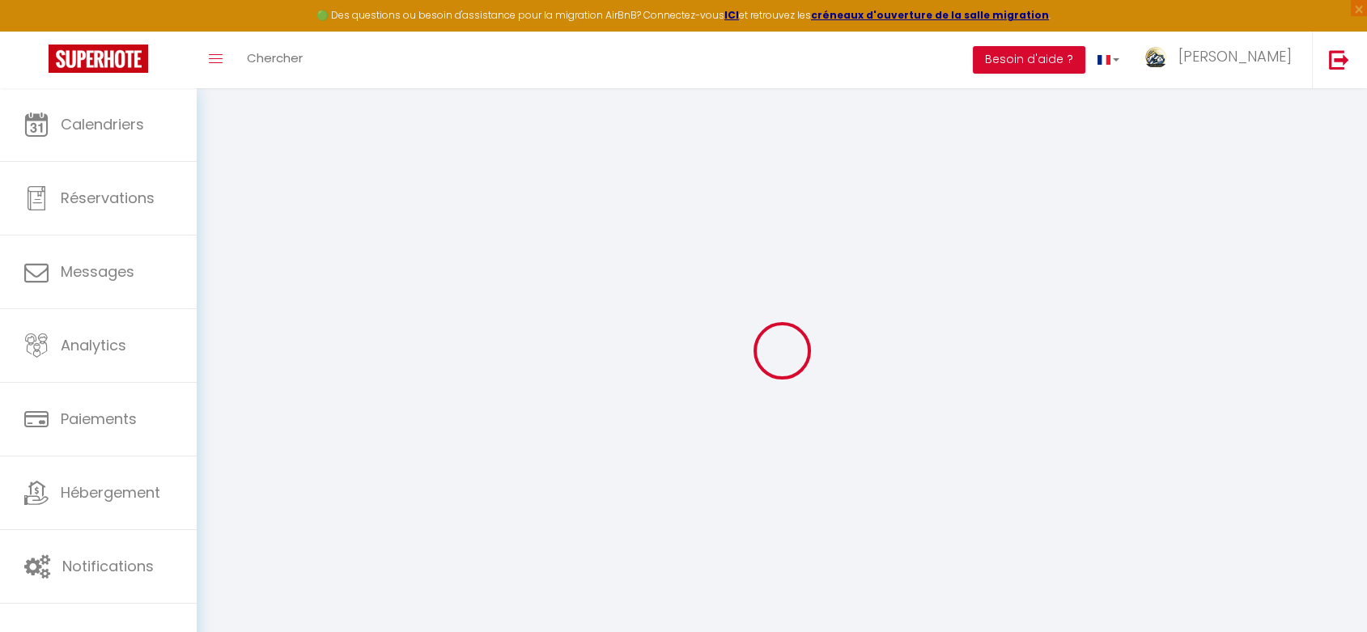
select select
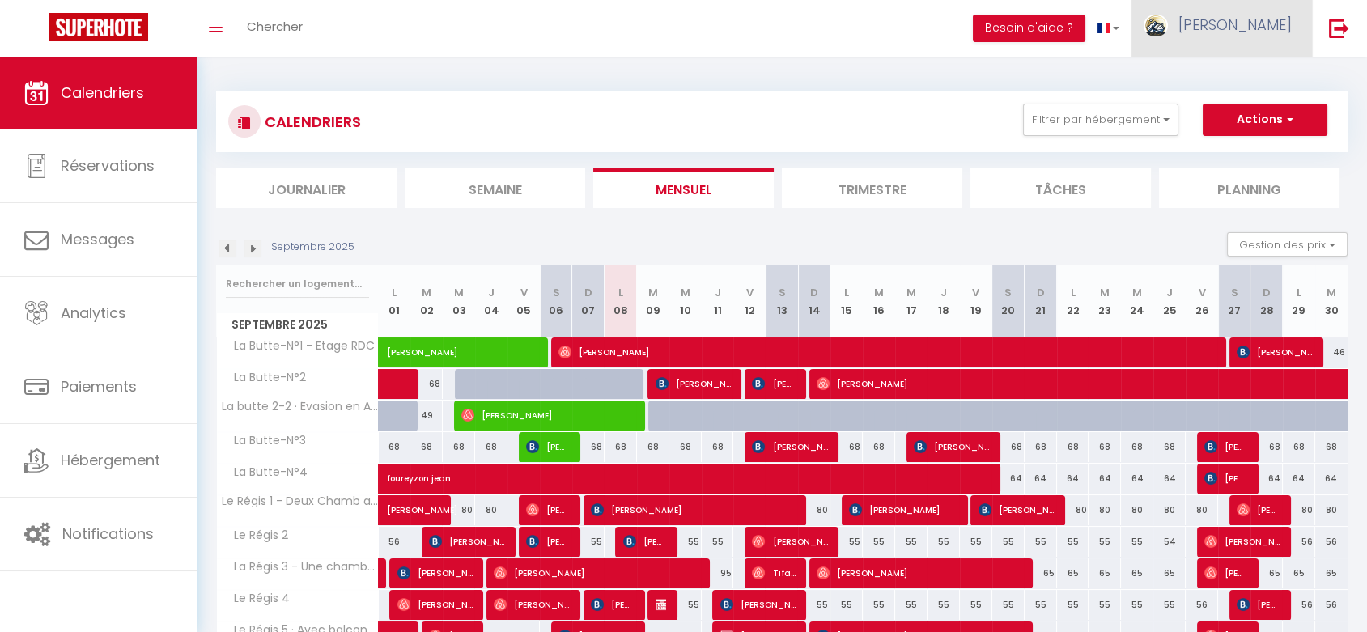
click at [1260, 23] on span "[PERSON_NAME]" at bounding box center [1234, 25] width 113 height 20
click at [1219, 104] on link "Équipe" at bounding box center [1247, 110] width 120 height 28
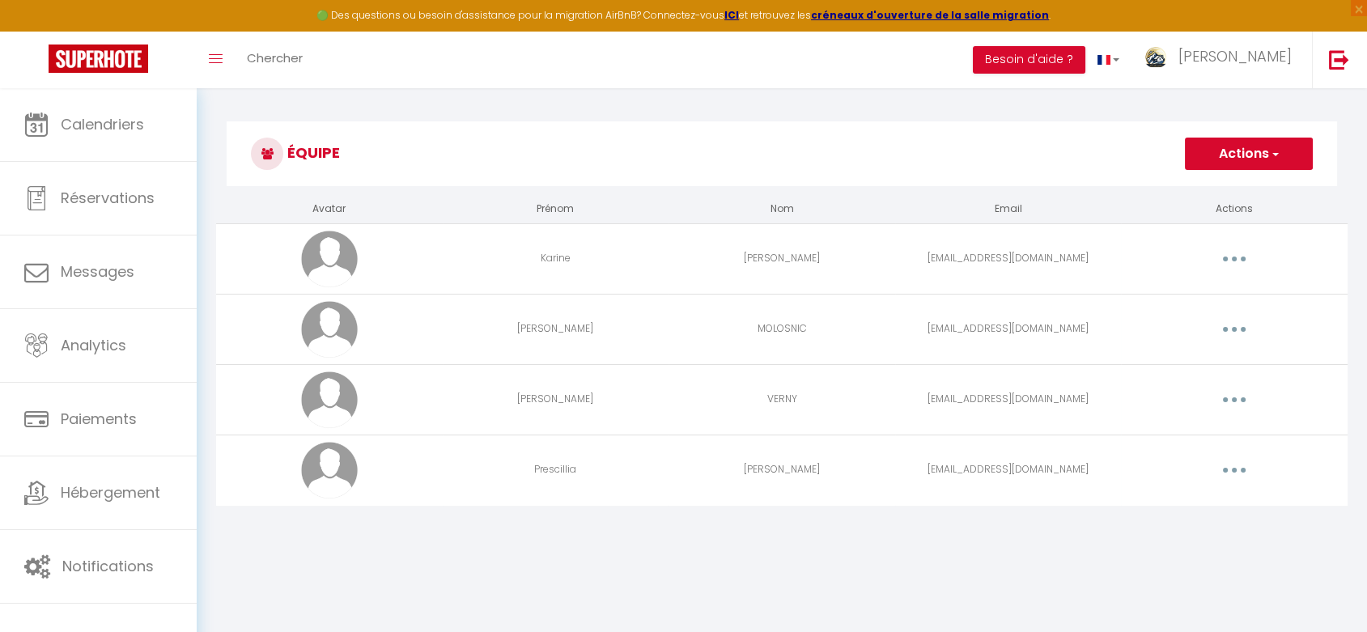
click at [1230, 401] on button "button" at bounding box center [1233, 400] width 45 height 26
click at [1162, 439] on link "Editer" at bounding box center [1192, 437] width 120 height 28
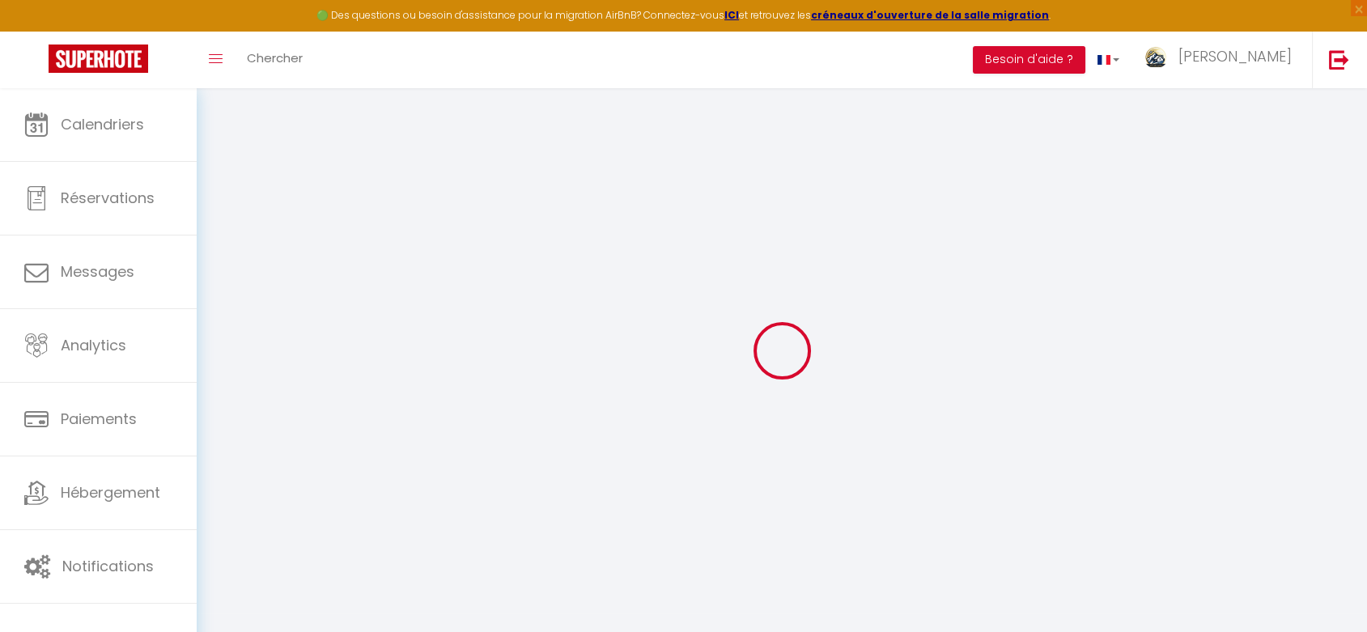
type input "[PERSON_NAME]"
type input "VERNY"
type input "[EMAIL_ADDRESS][DOMAIN_NAME]"
type textarea "[URL][DOMAIN_NAME]"
checkbox input "false"
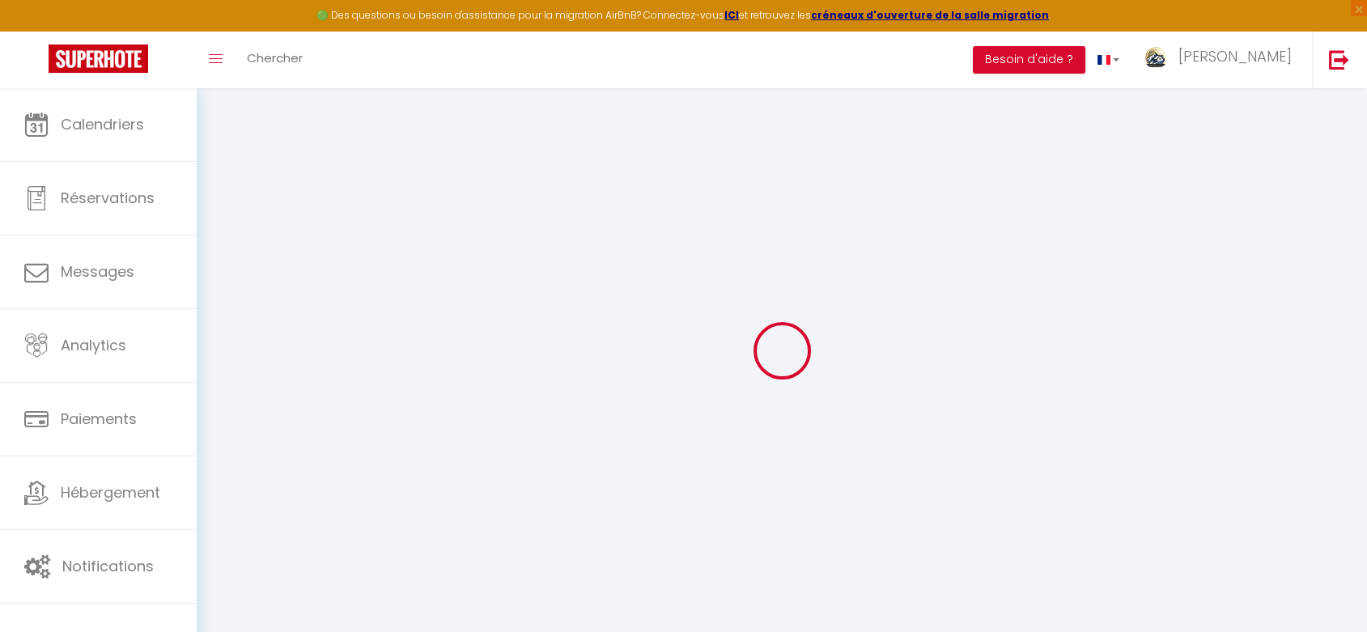
checkbox input "false"
checkbox input "true"
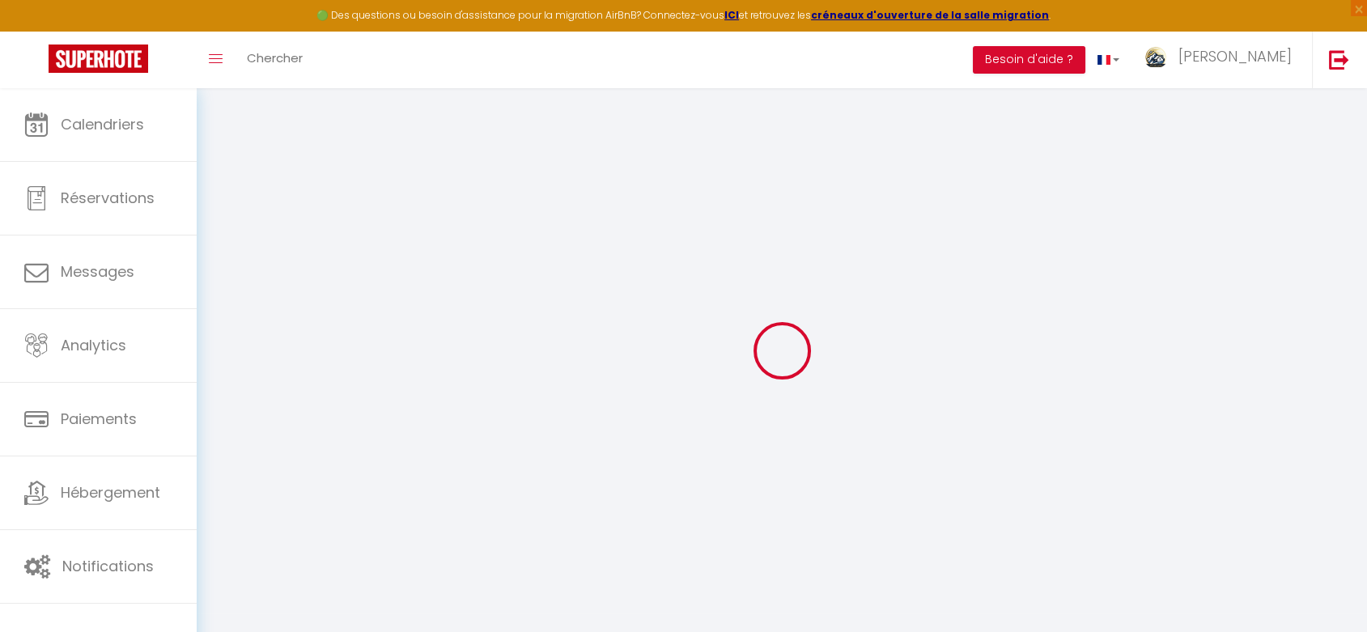
checkbox input "true"
checkbox input "false"
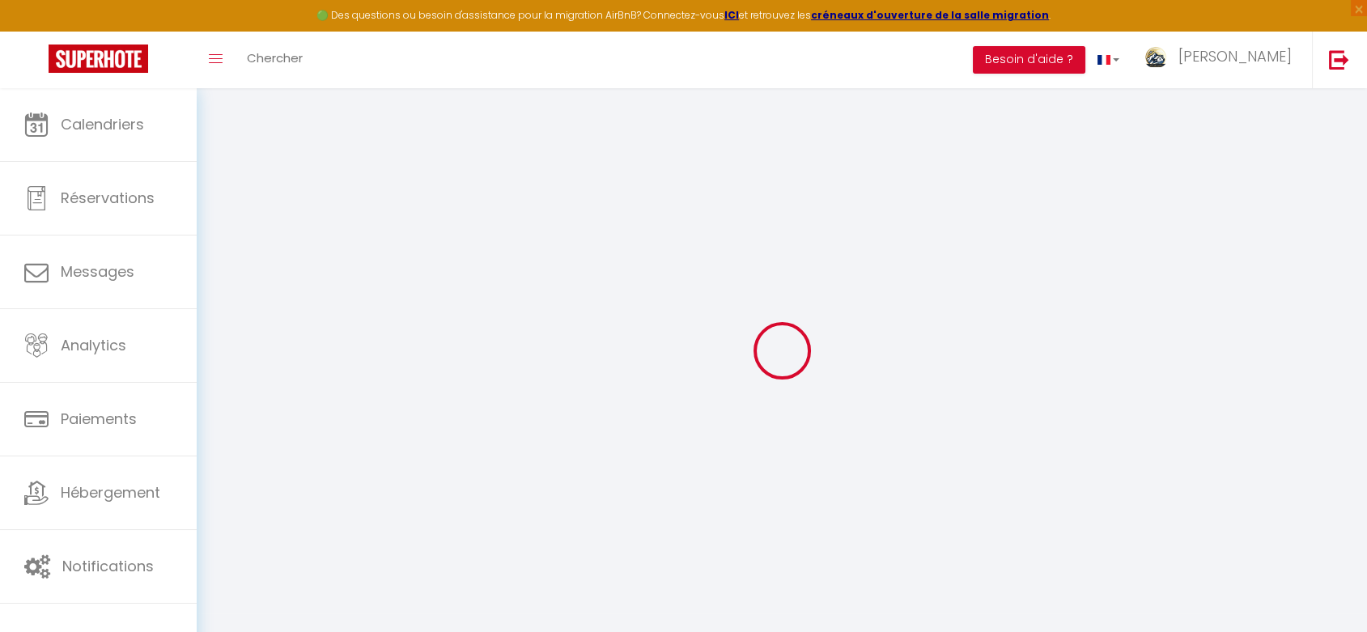
checkbox input "false"
checkbox input "true"
select select
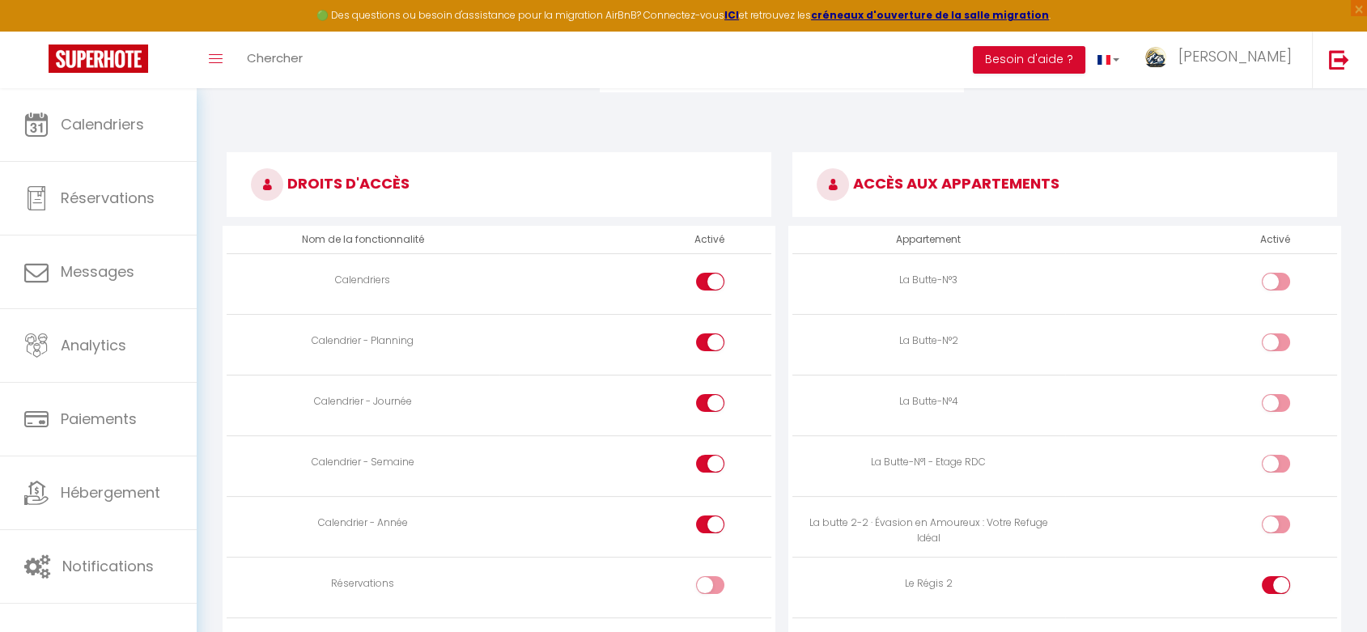
scroll to position [809, 0]
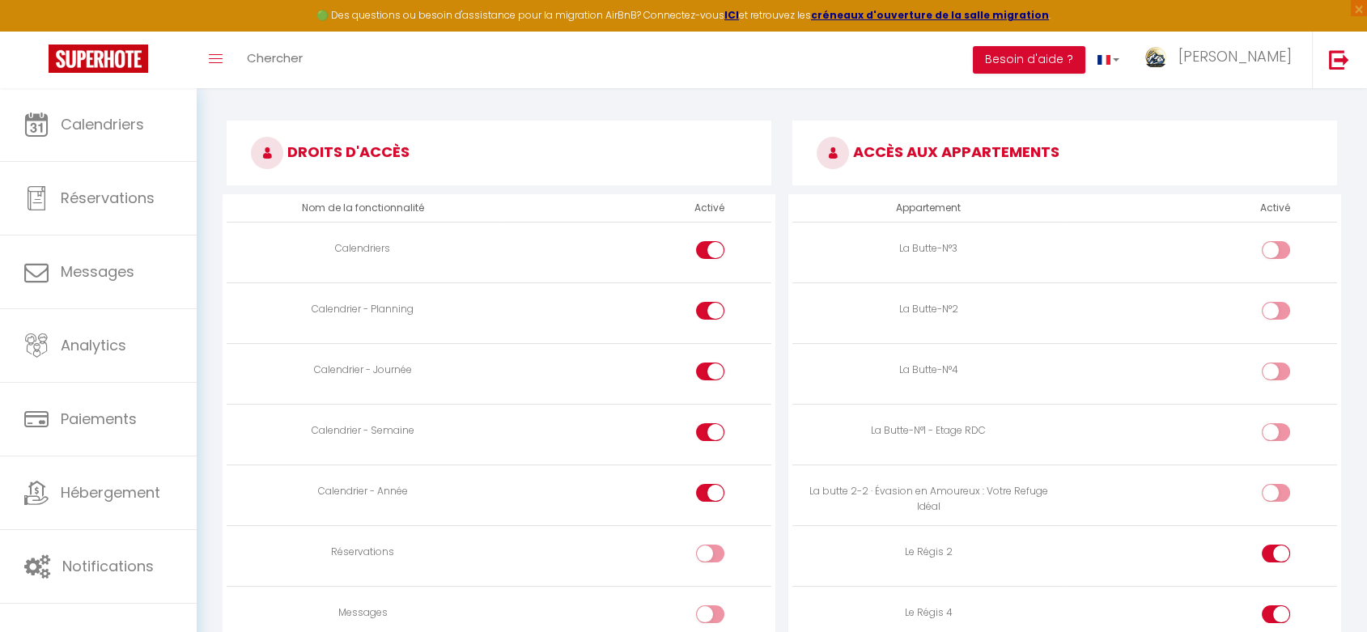
click at [1272, 493] on div at bounding box center [1276, 493] width 28 height 18
click at [1275, 493] on input "checkbox" at bounding box center [1289, 496] width 28 height 24
checkbox input "true"
click at [1275, 315] on input "checkbox" at bounding box center [1289, 314] width 28 height 24
checkbox input "true"
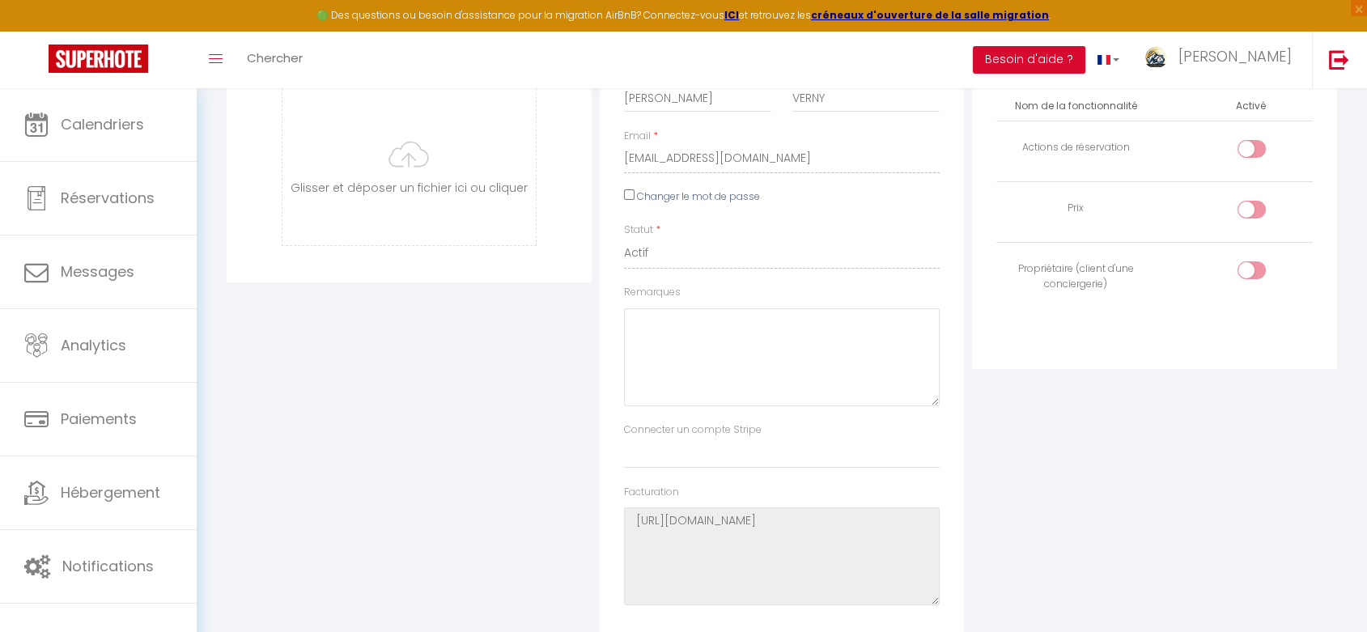
scroll to position [0, 0]
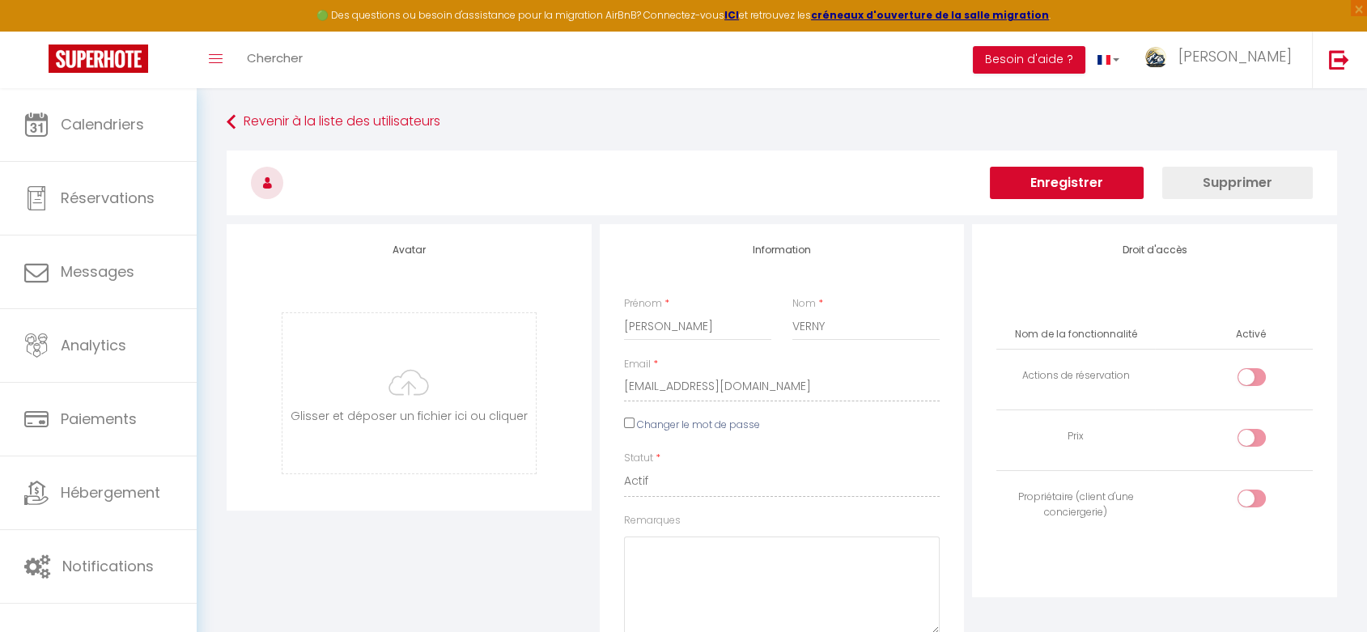
click at [1039, 189] on button "Enregistrer" at bounding box center [1067, 183] width 154 height 32
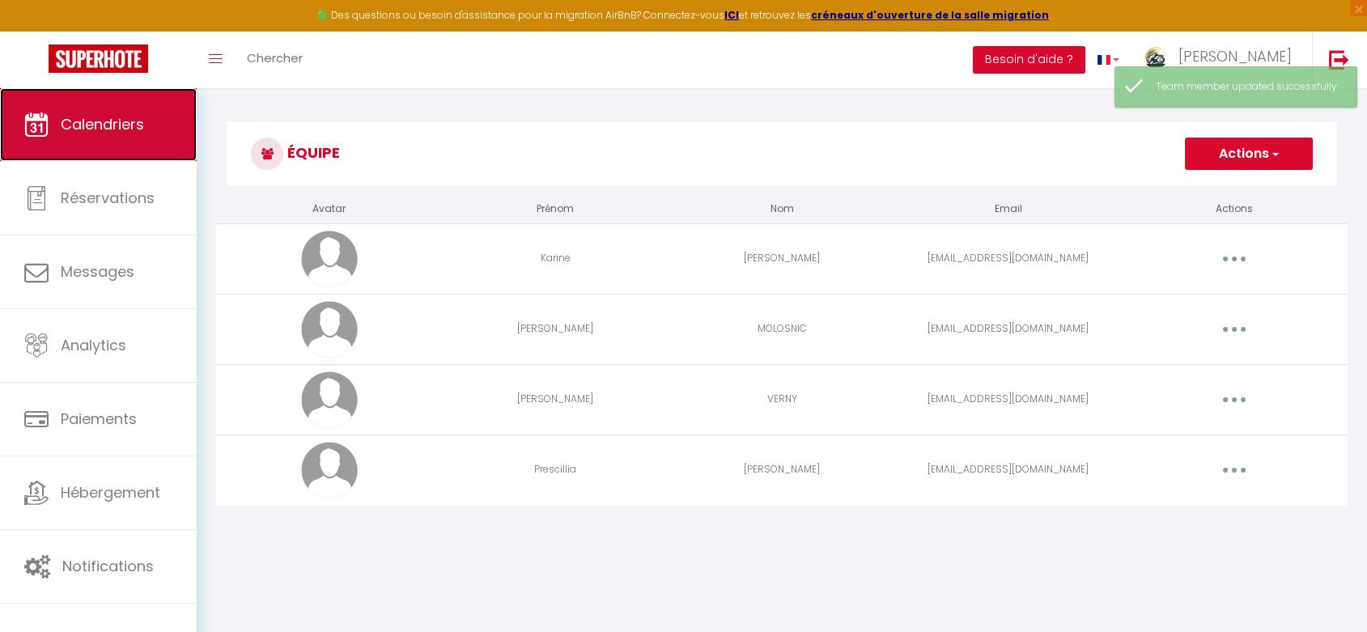
click at [136, 138] on link "Calendriers" at bounding box center [98, 124] width 197 height 73
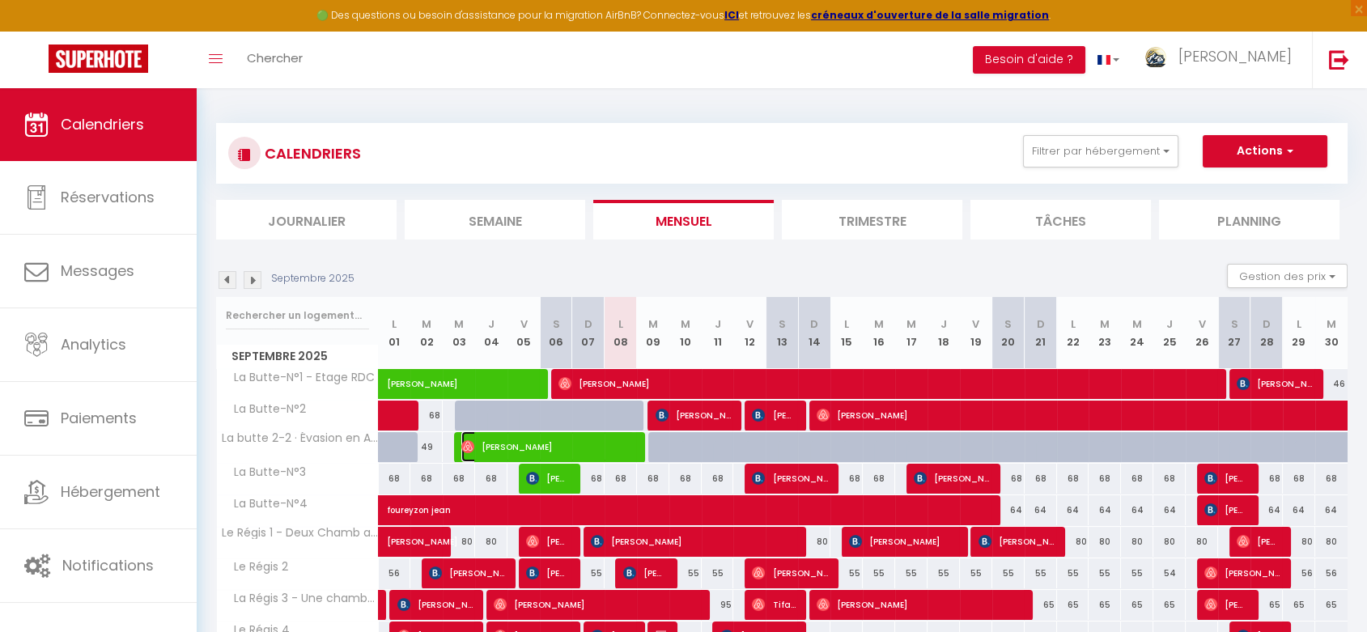
click at [574, 447] on span "[PERSON_NAME]" at bounding box center [547, 446] width 172 height 31
select select "OK"
select select "0"
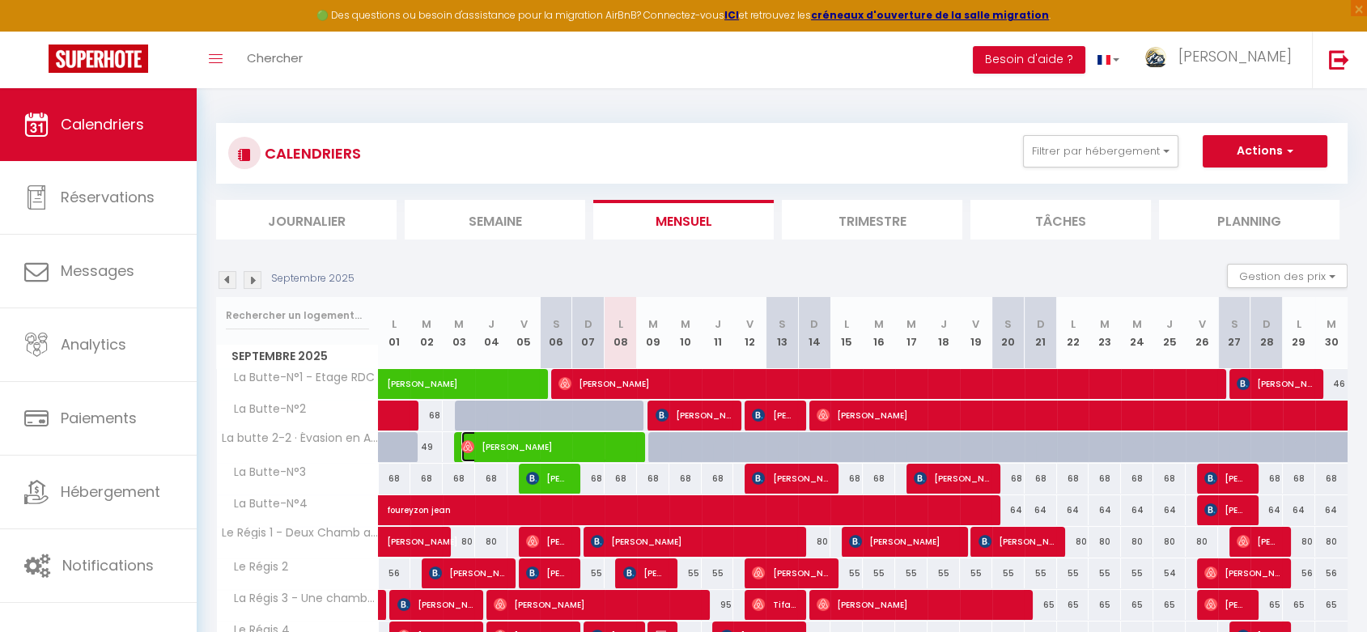
select select "1"
select select
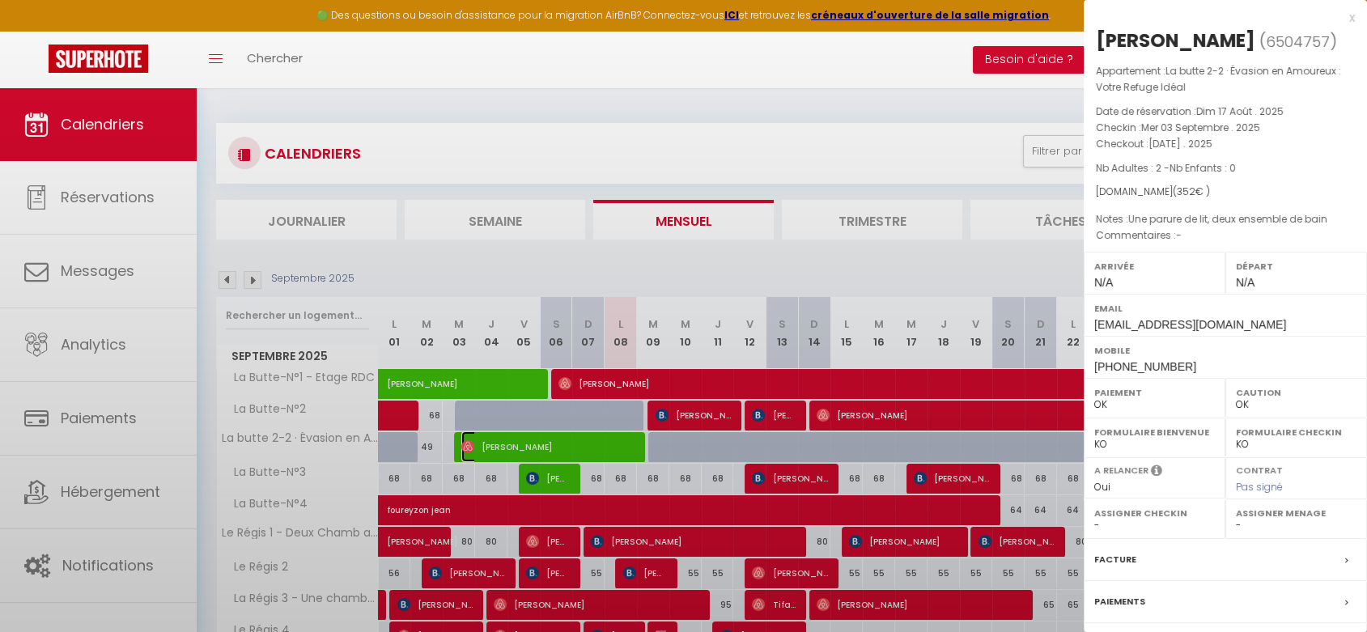
select select "44179"
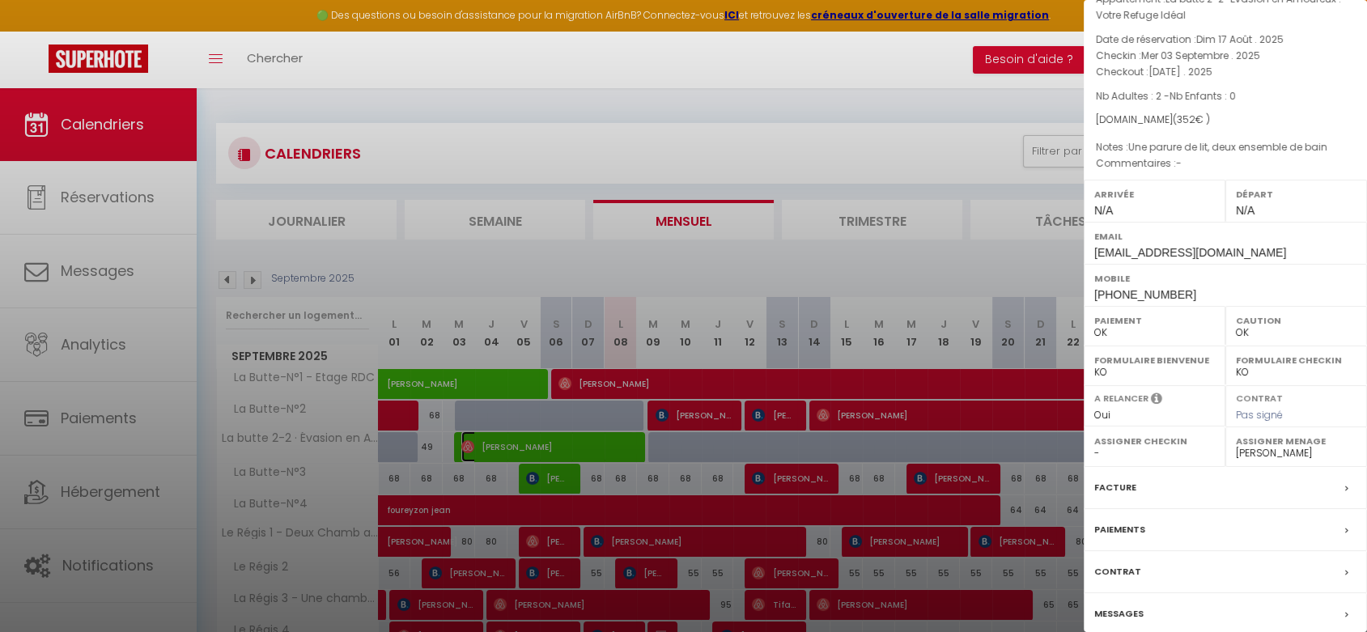
scroll to position [136, 0]
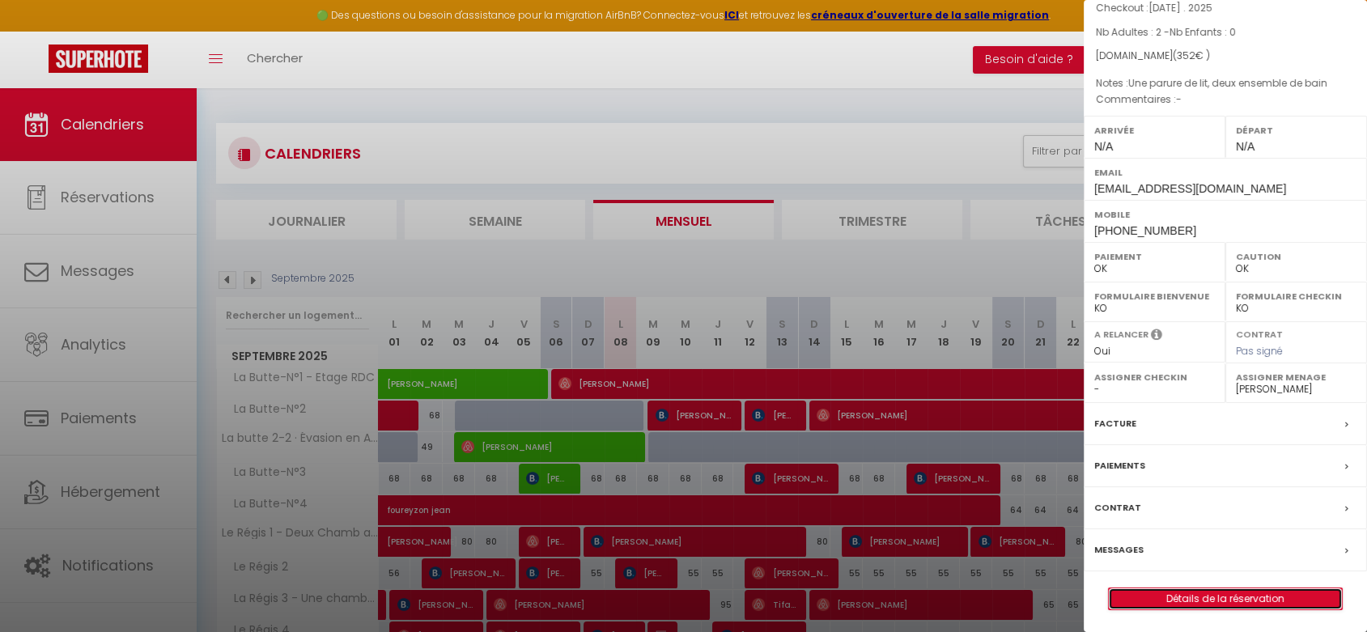
click at [1206, 598] on link "Détails de la réservation" at bounding box center [1225, 598] width 233 height 21
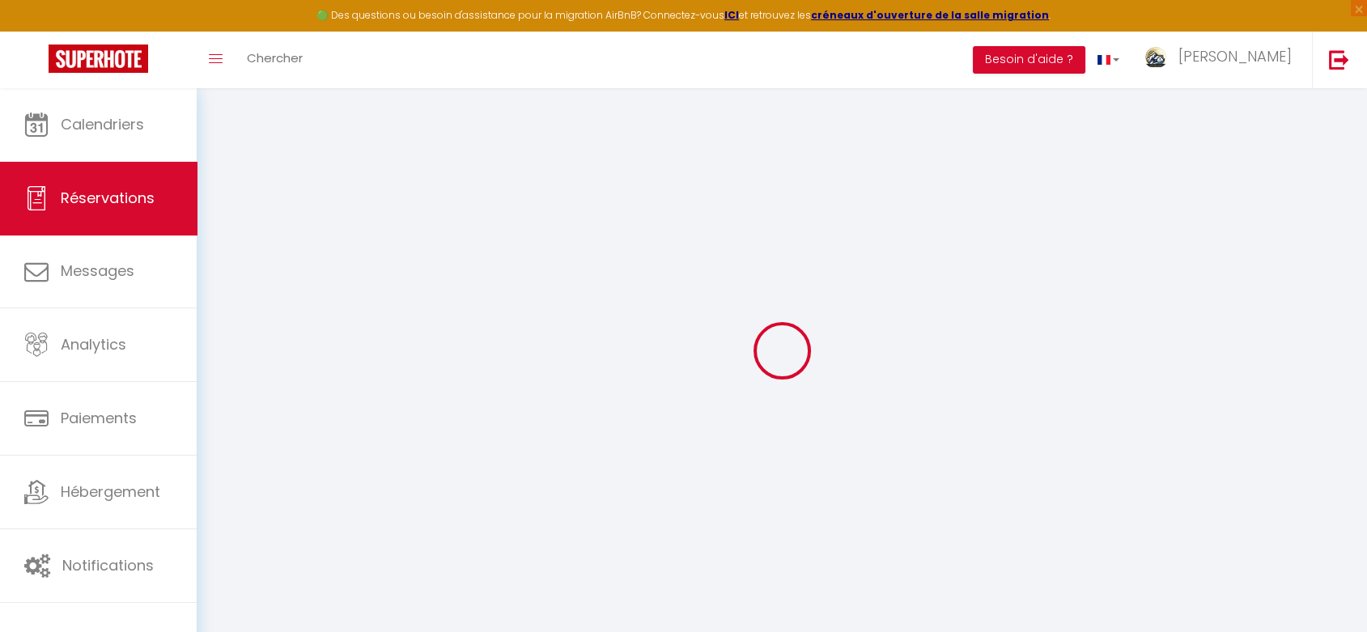
type input "Nolwenn"
type input "Morin"
type input "[EMAIL_ADDRESS][DOMAIN_NAME]"
type input "[PHONE_NUMBER]"
select select
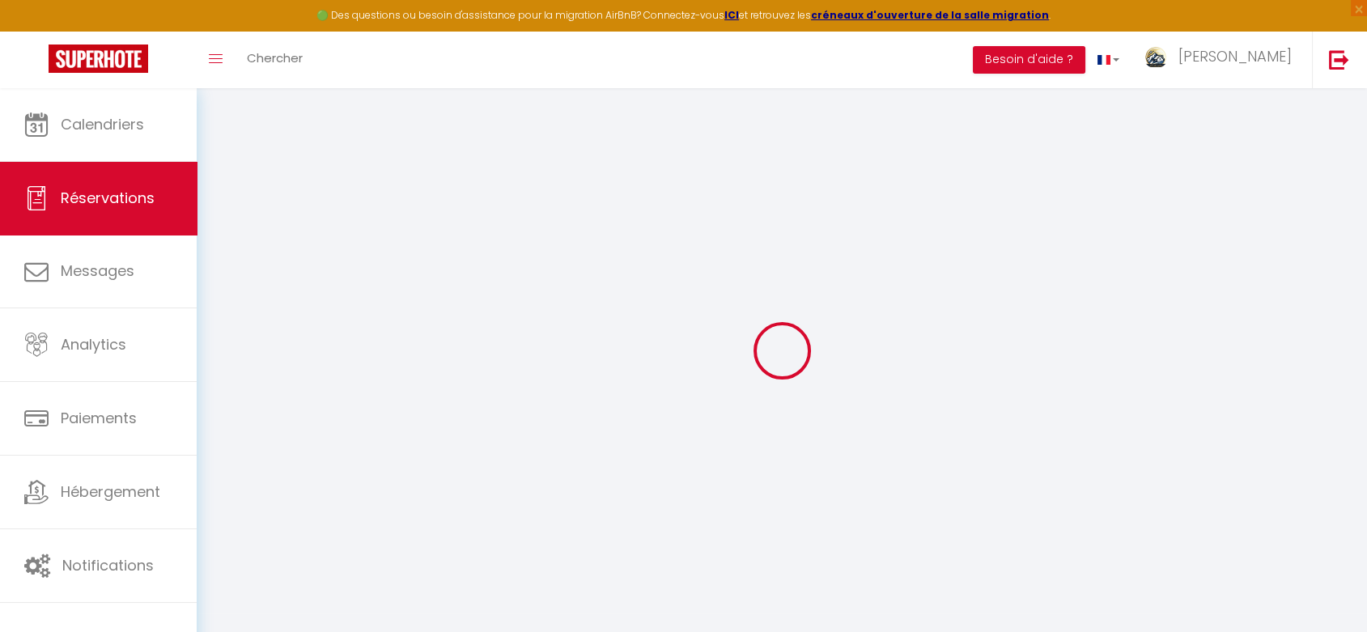
type input "52.8"
select select "66114"
select select "1"
select select
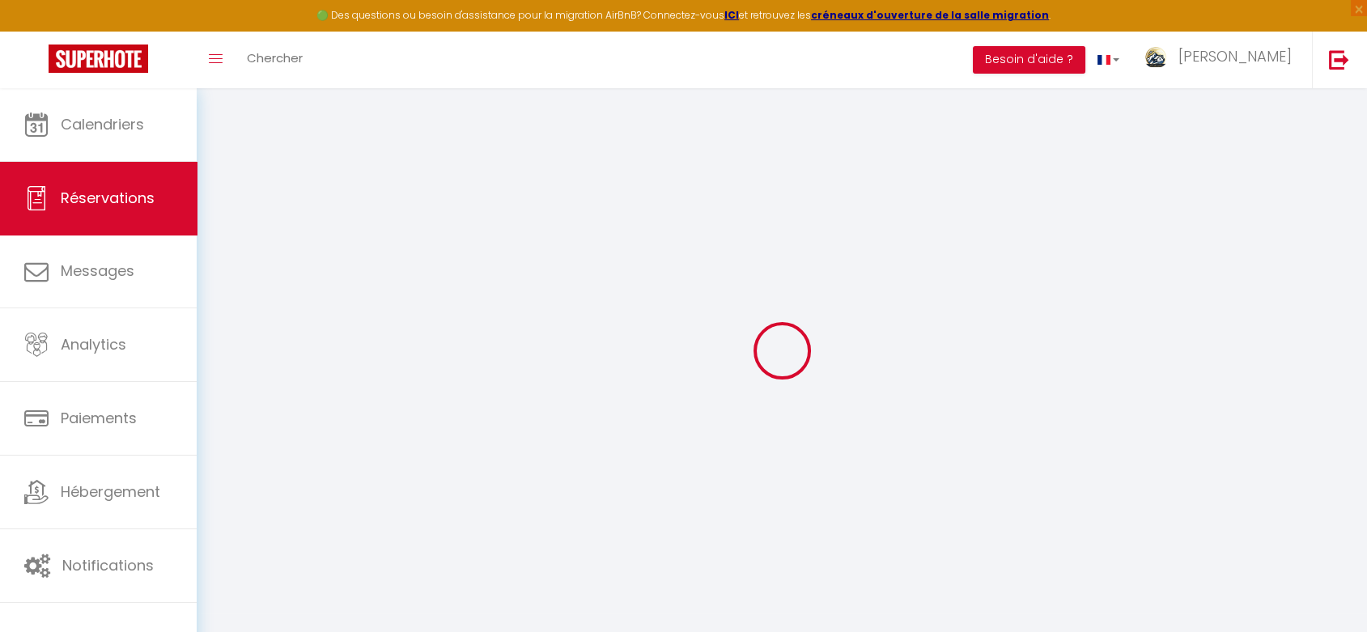
type input "2"
select select "12"
select select
type input "294"
checkbox input "true"
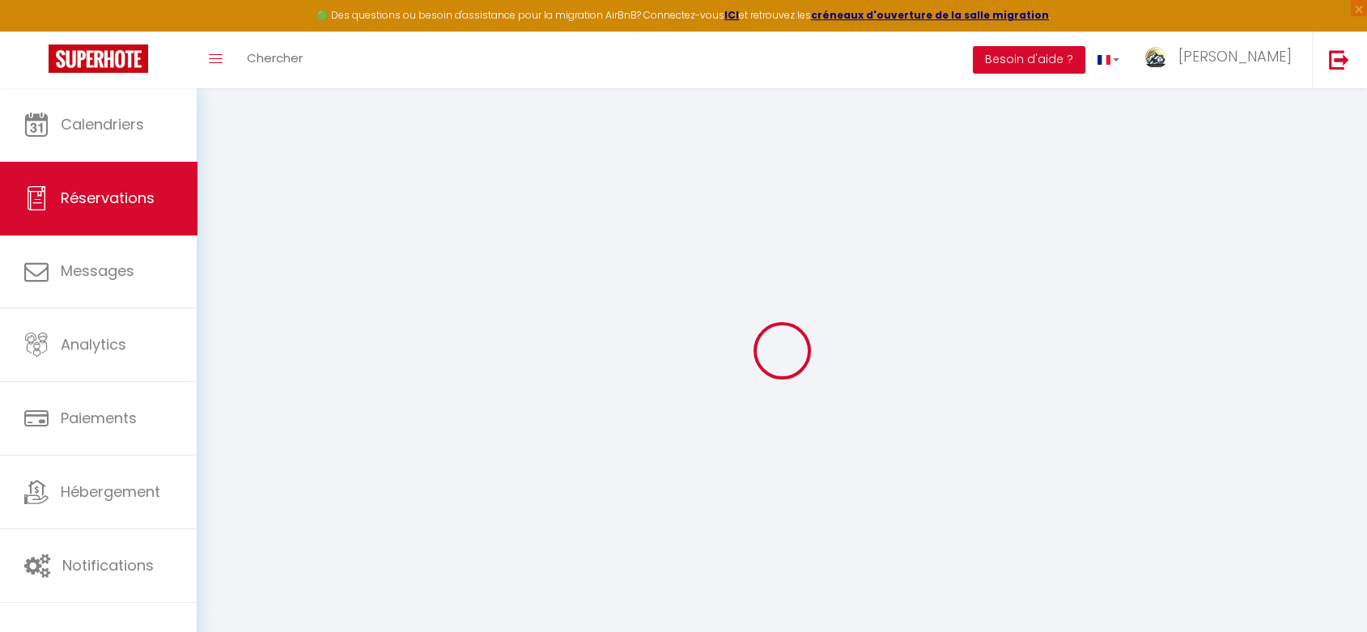
type input "0"
select select "1"
type input "0"
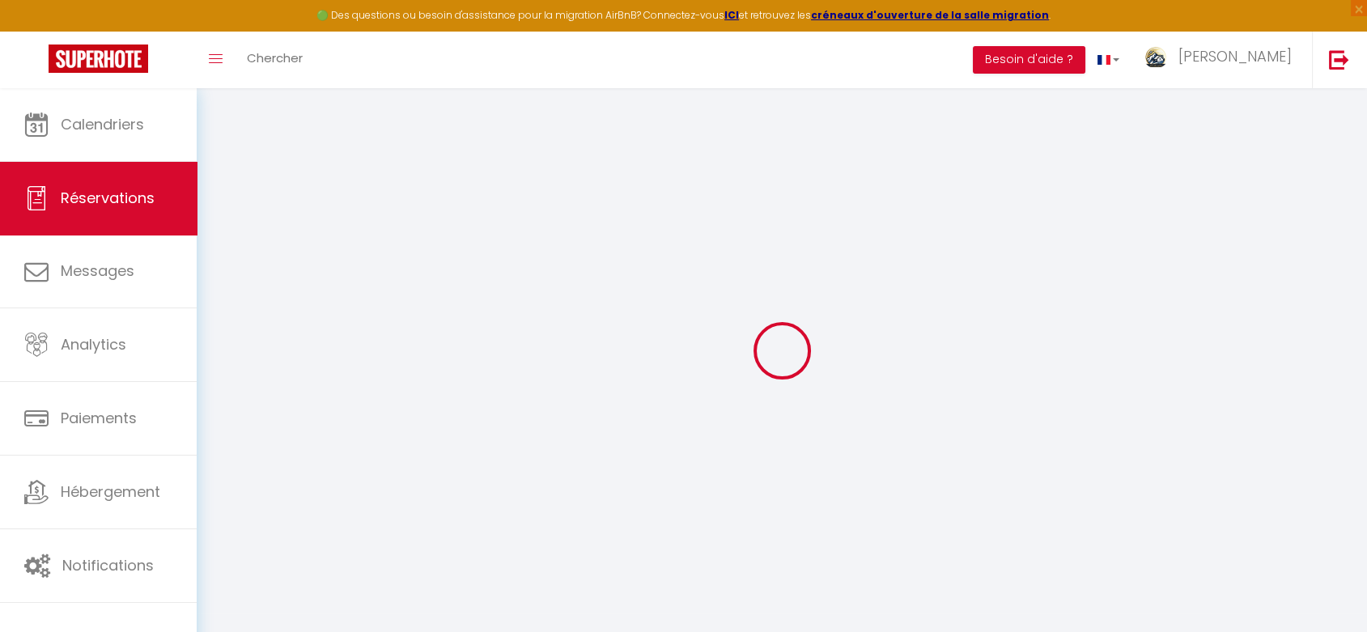
select select
select select "15"
checkbox input "true"
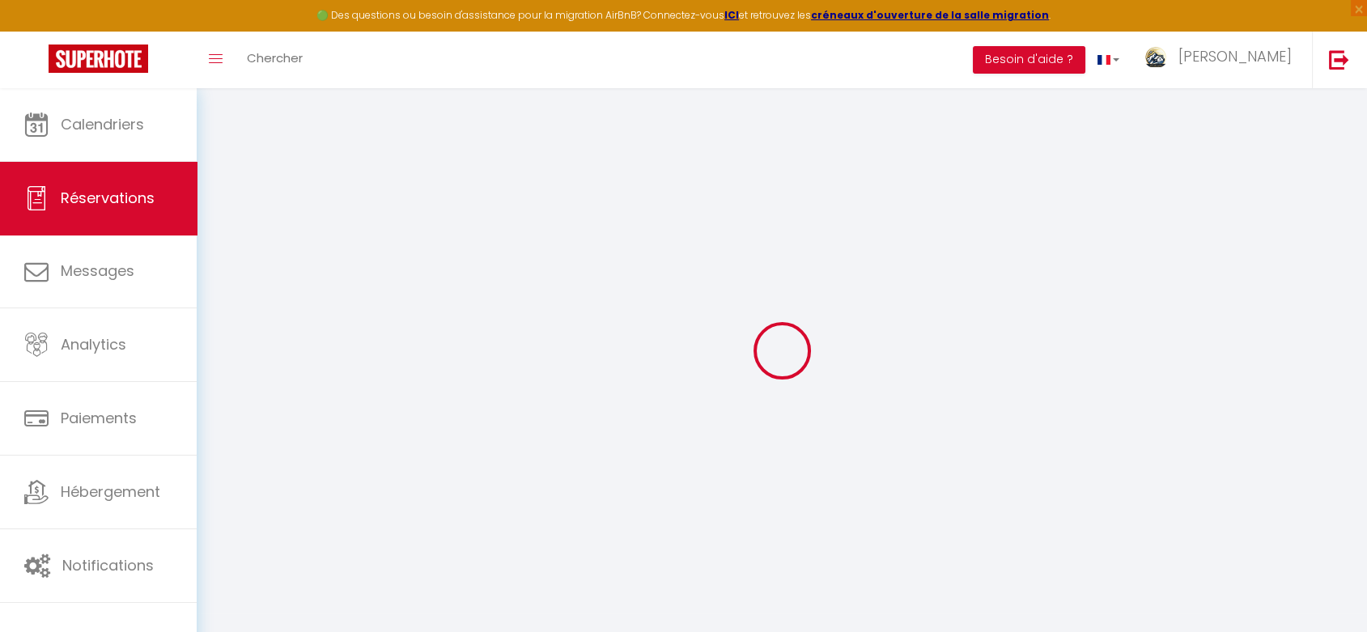
select select
checkbox input "true"
select select
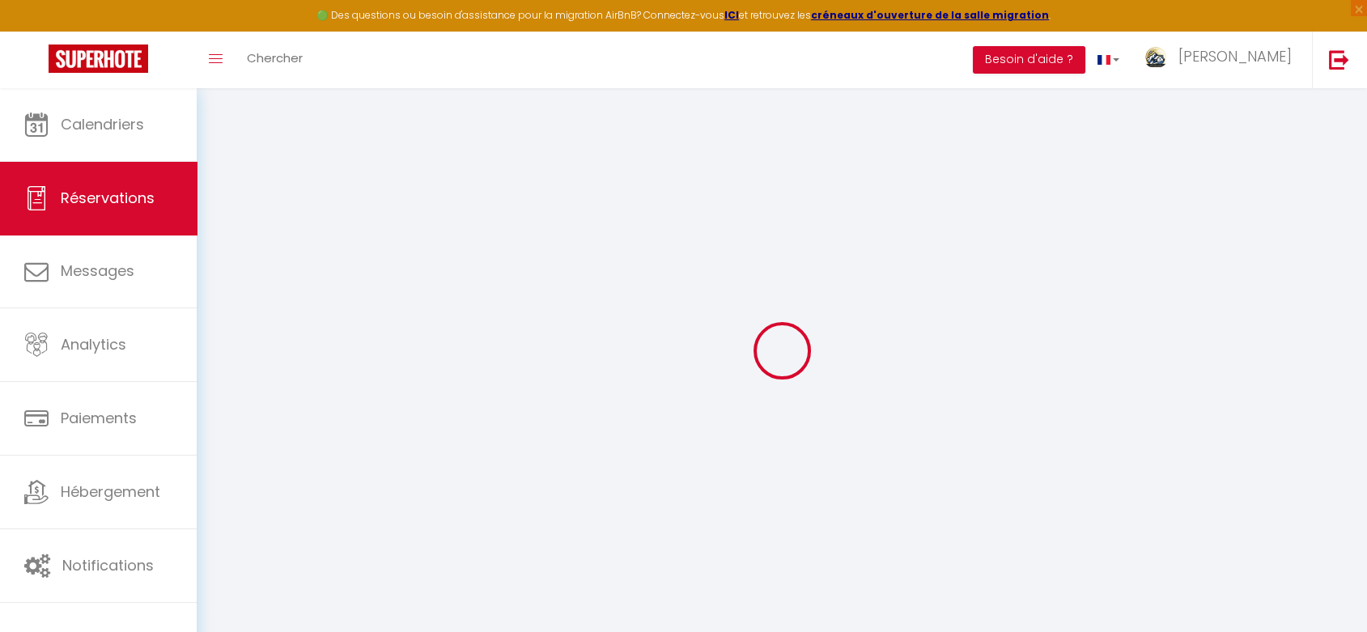
select select
checkbox input "true"
type textarea "Une parure de lit, deux ensemble de bain"
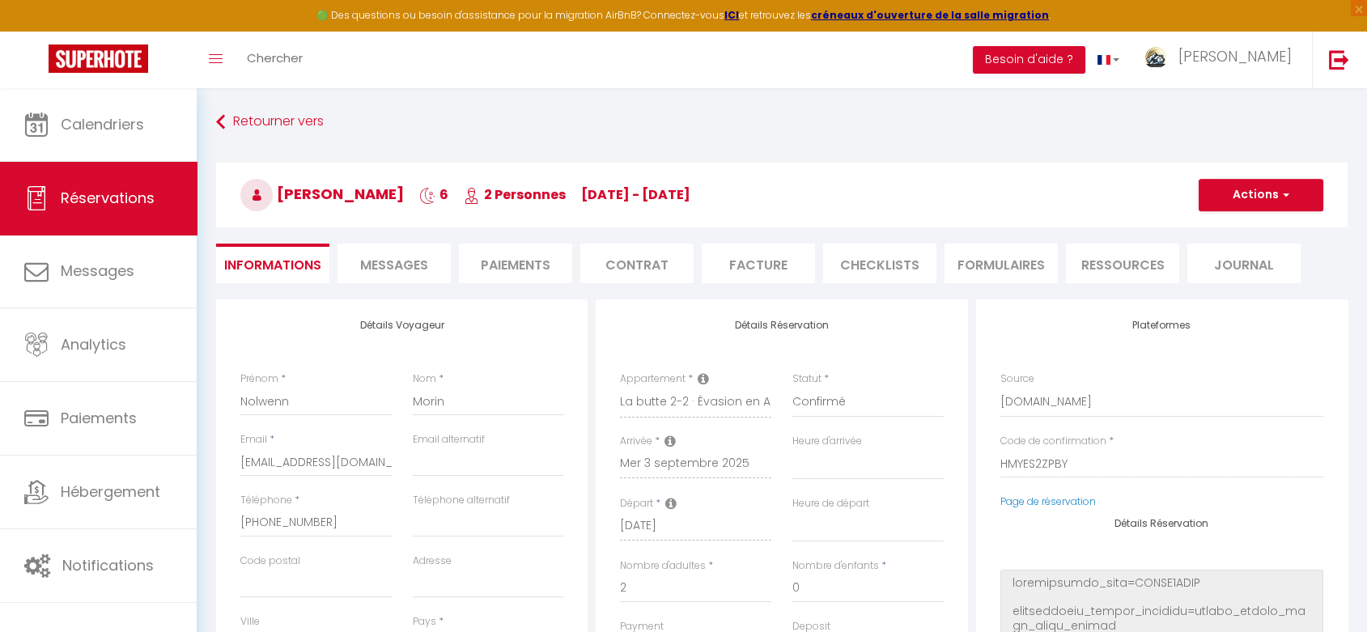
select select
type input "58"
select select
checkbox input "true"
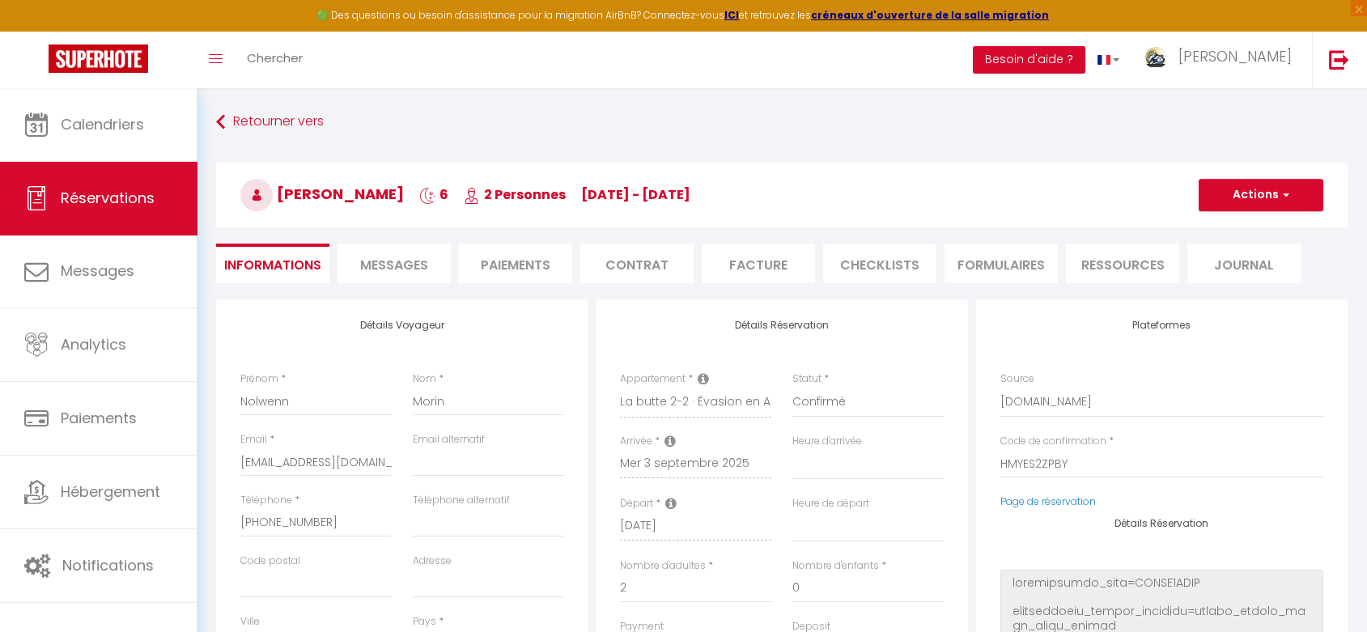
select select
checkbox input "true"
select select
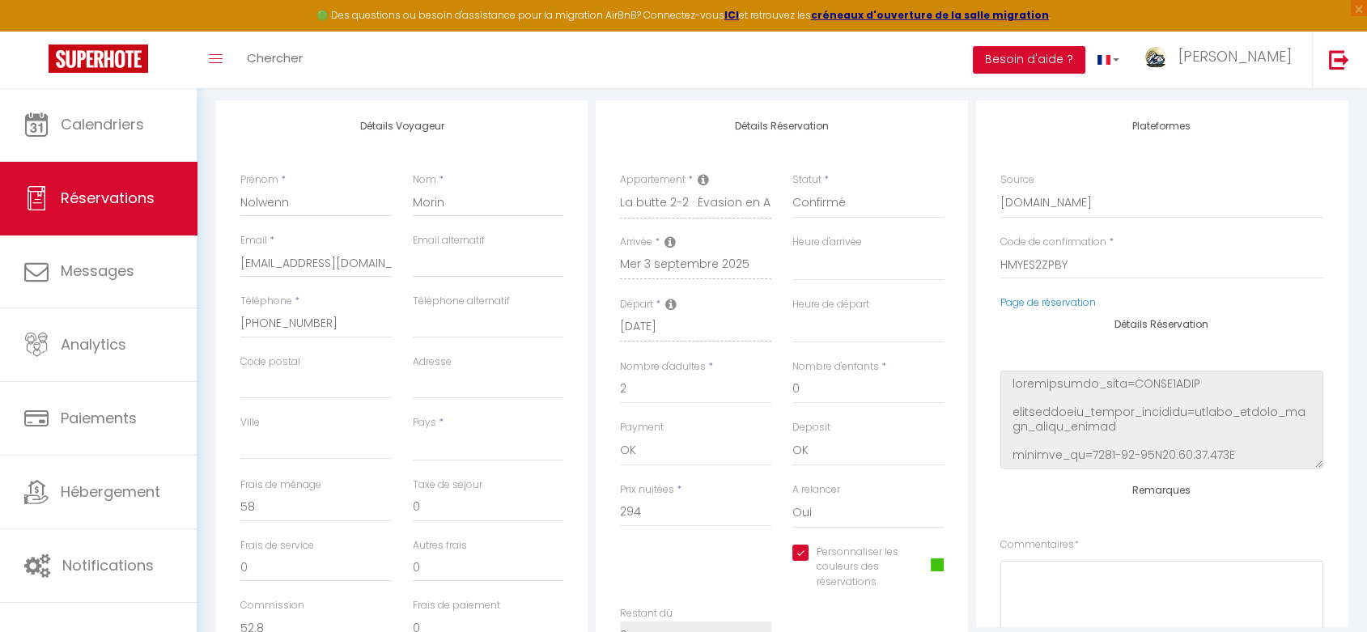
scroll to position [269, 0]
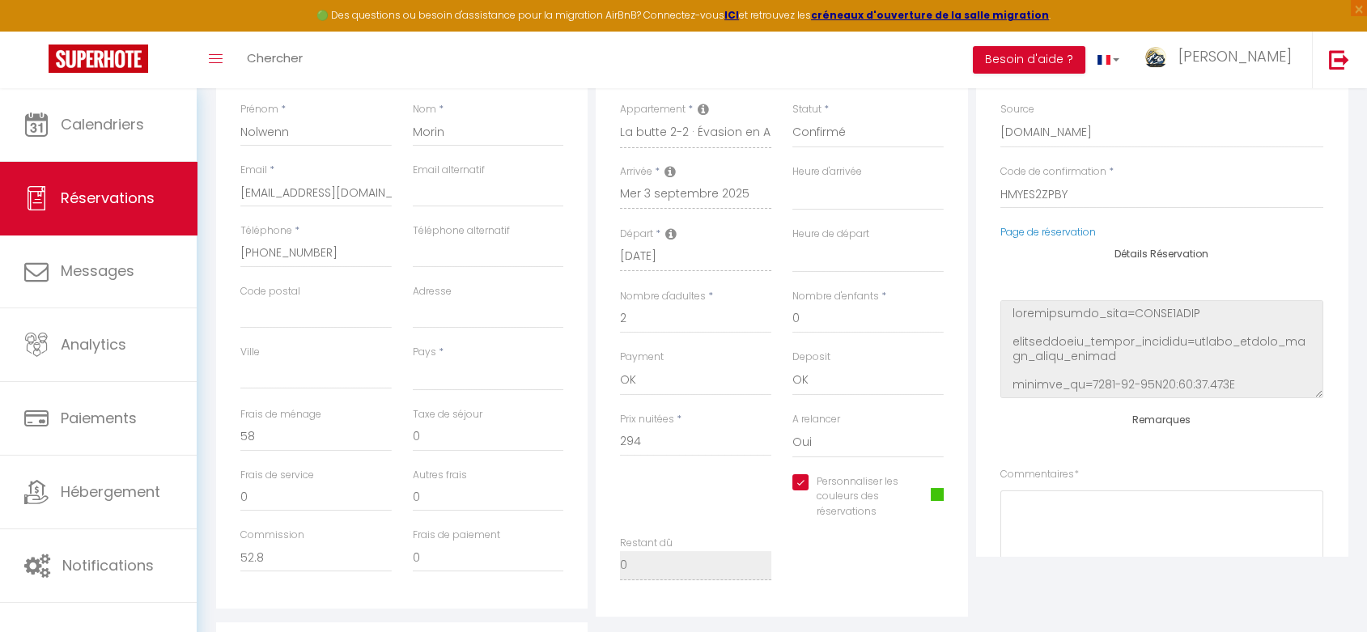
click at [938, 494] on span at bounding box center [937, 494] width 13 height 13
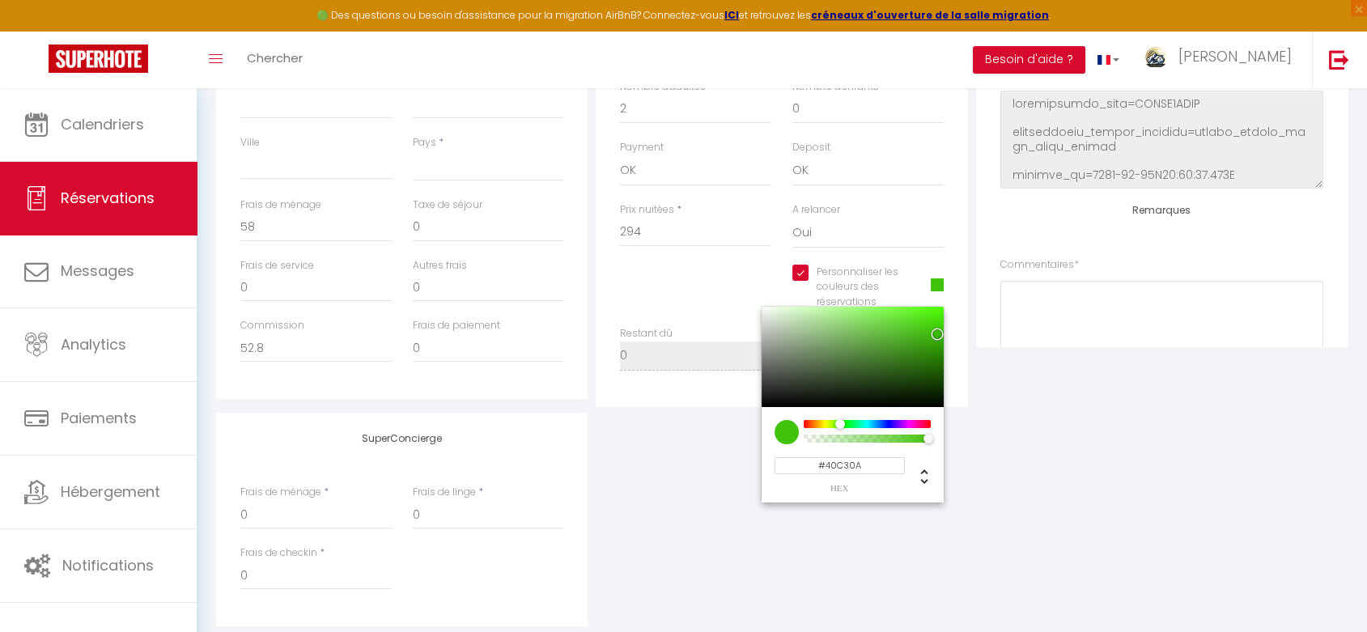
scroll to position [539, 0]
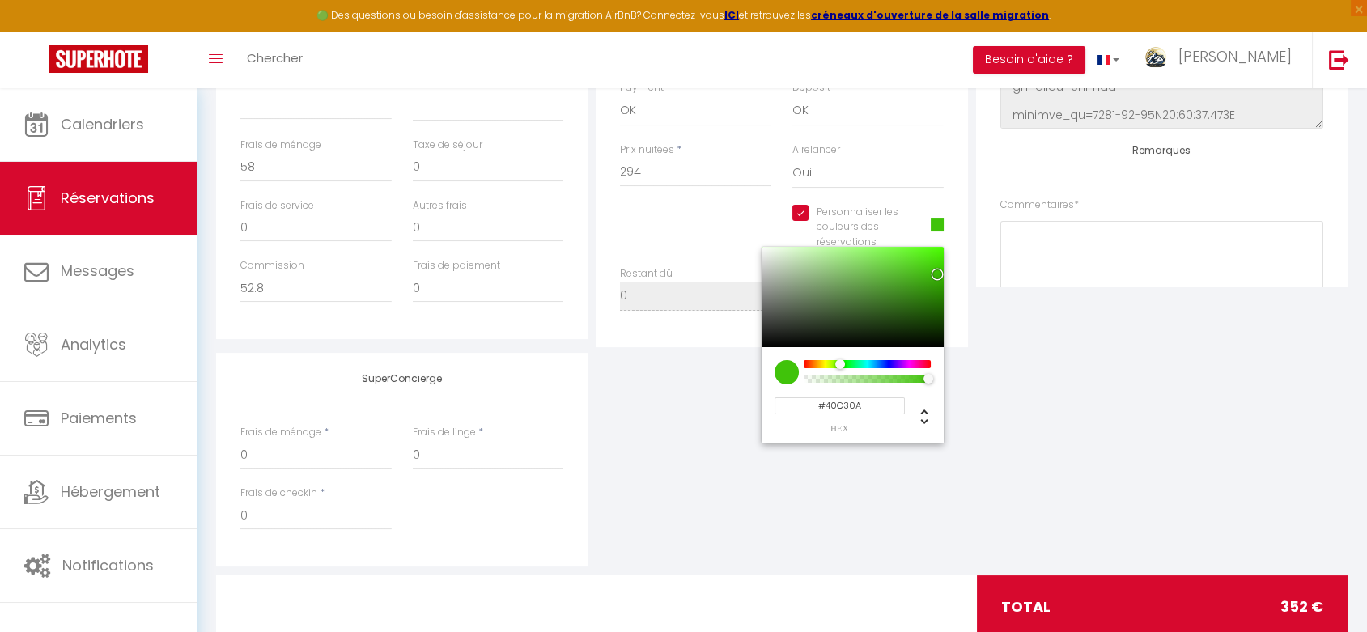
select select
checkbox input "true"
type input "#0A41C3"
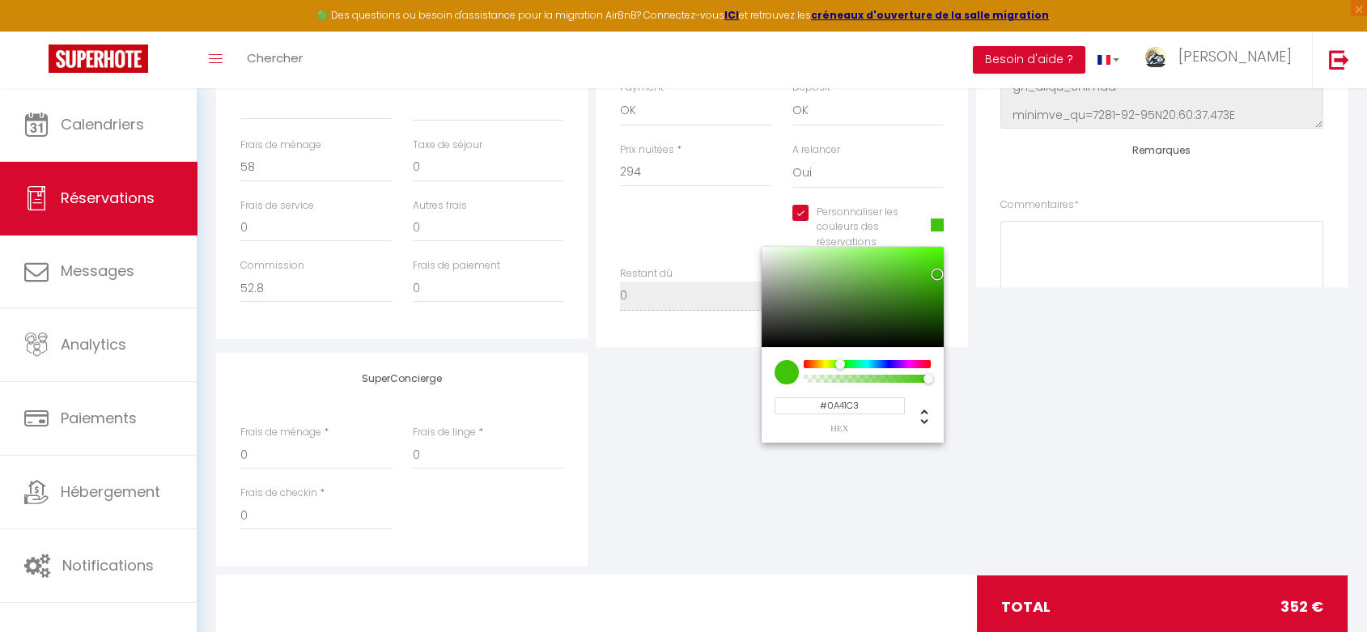
click at [881, 362] on div at bounding box center [867, 364] width 124 height 8
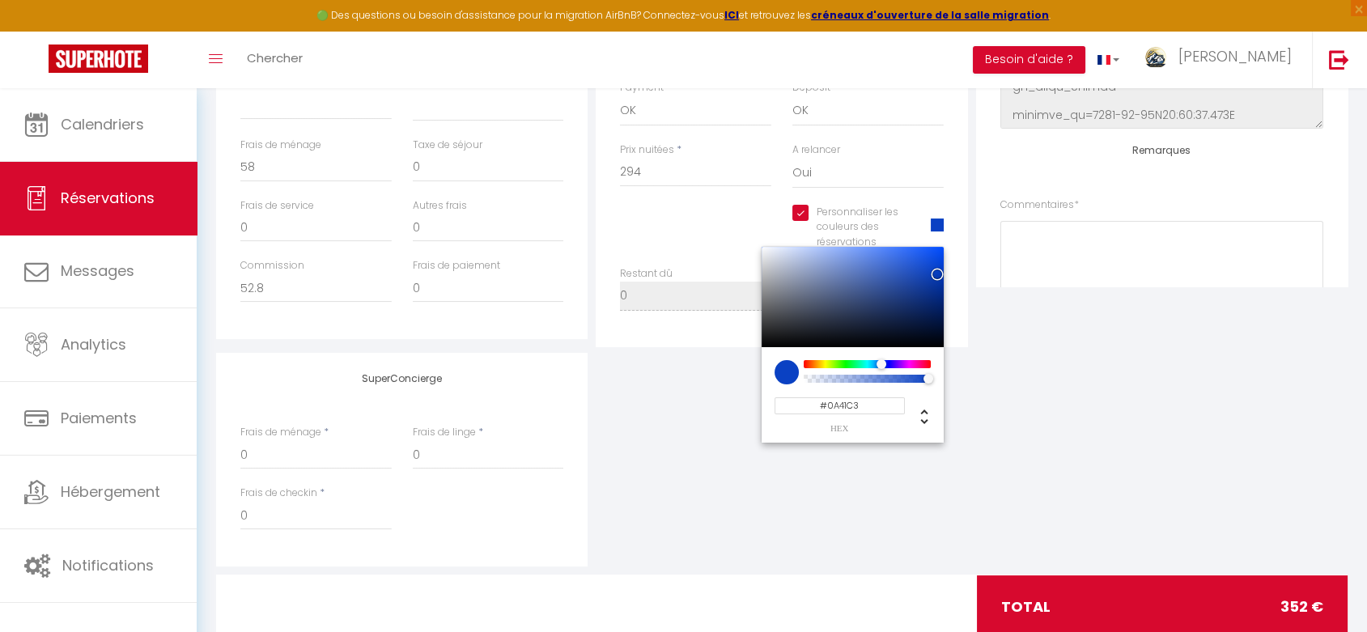
drag, startPoint x: 866, startPoint y: 405, endPoint x: 776, endPoint y: 401, distance: 89.9
click at [776, 401] on input "#0A41C3" at bounding box center [839, 405] width 130 height 17
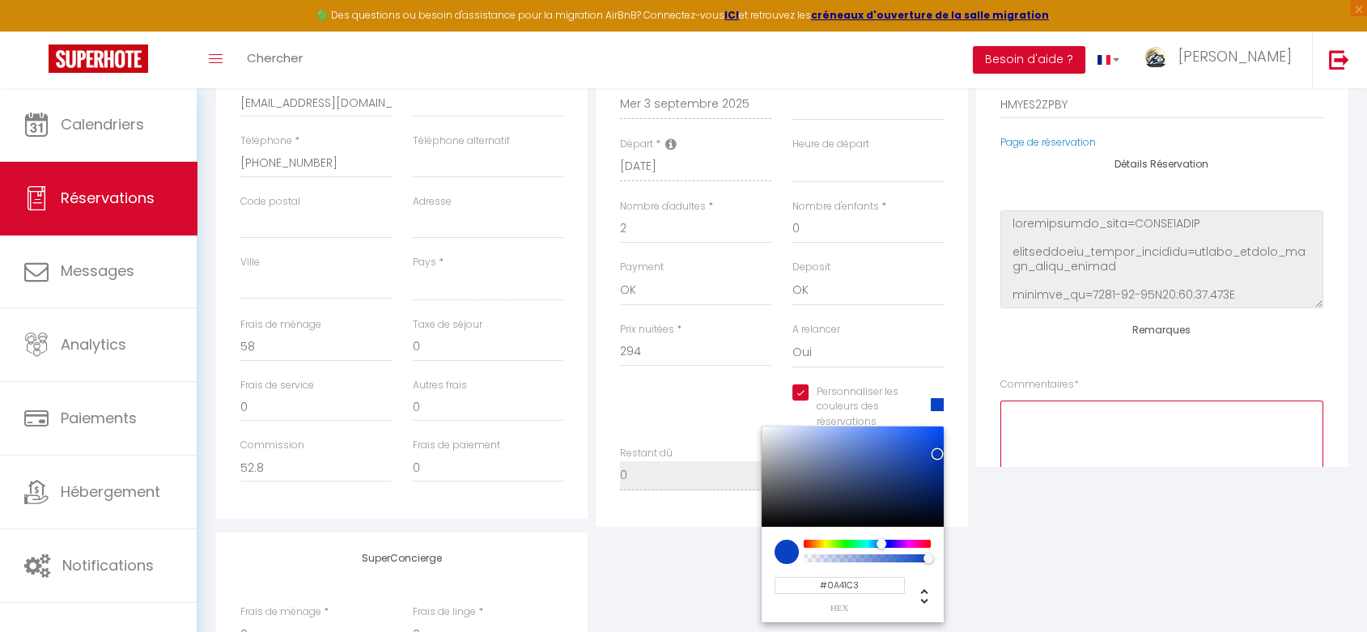
click at [1065, 406] on textarea at bounding box center [1161, 450] width 323 height 98
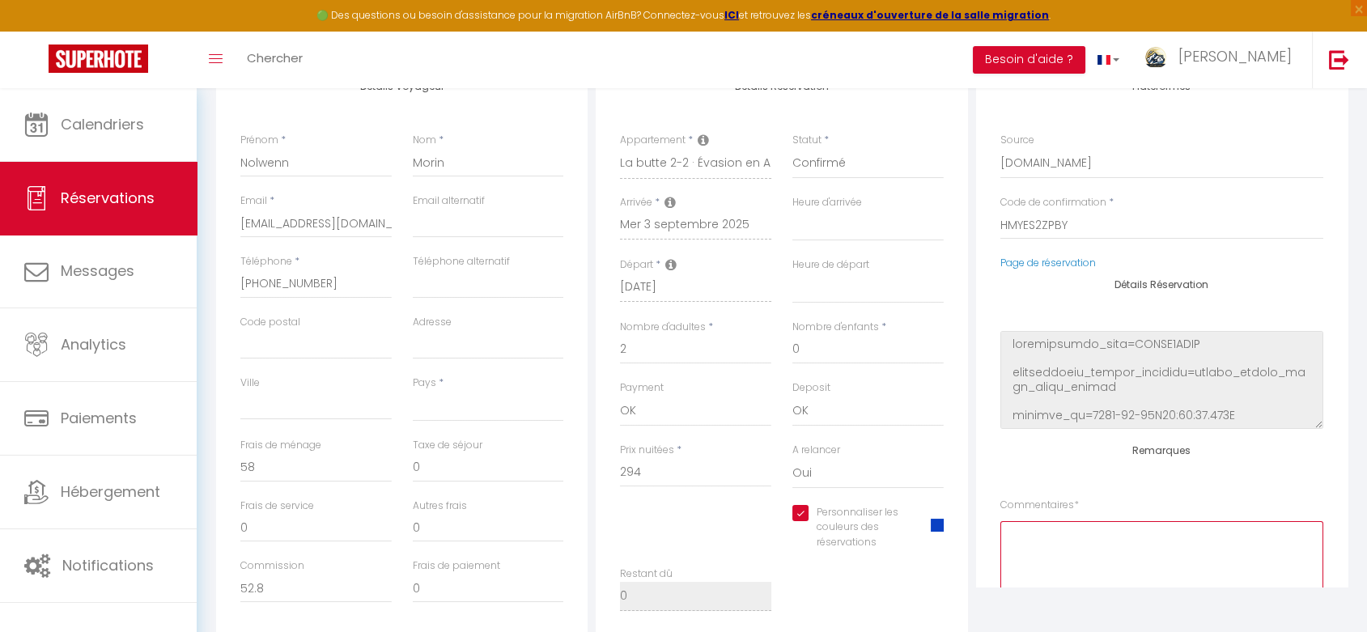
scroll to position [0, 0]
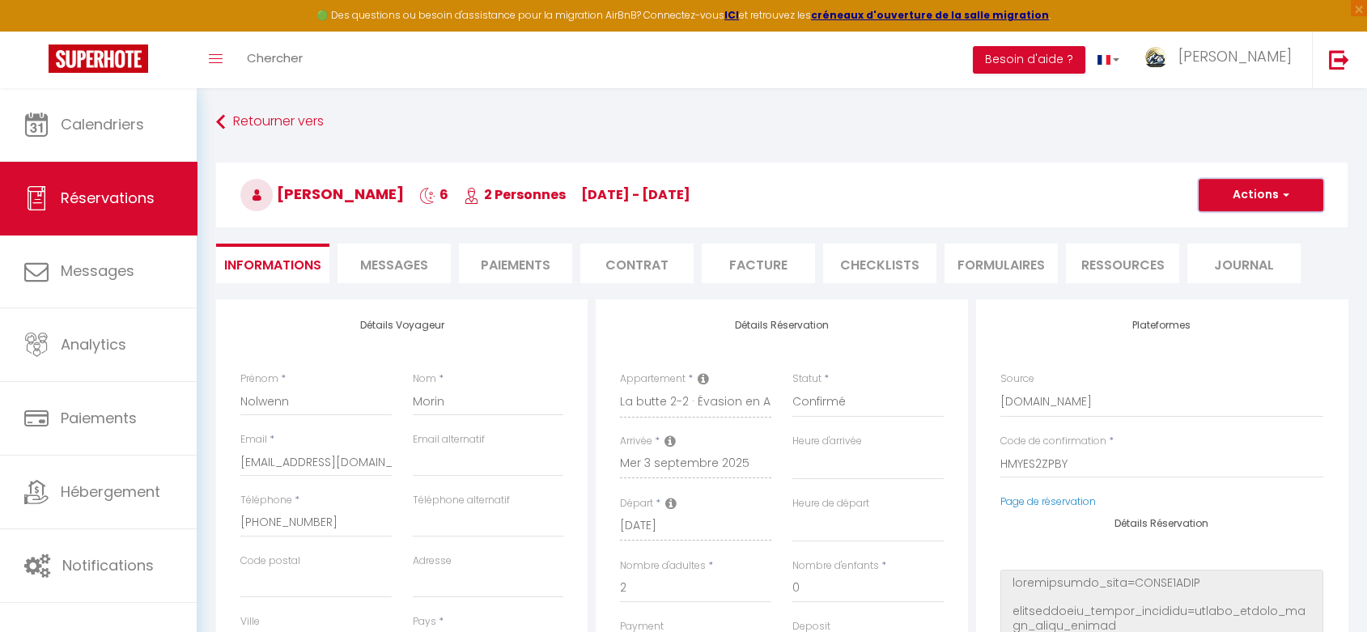
click at [1234, 193] on button "Actions" at bounding box center [1260, 195] width 125 height 32
click at [1217, 226] on link "Enregistrer" at bounding box center [1245, 230] width 128 height 21
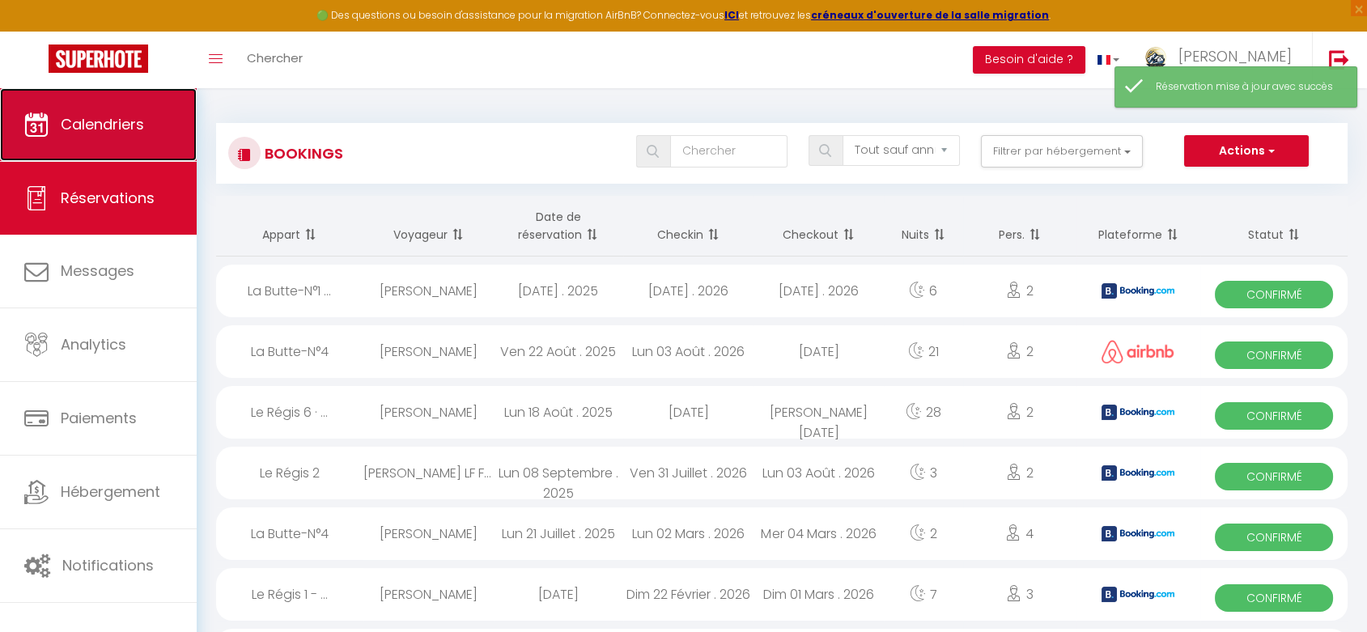
click at [125, 129] on span "Calendriers" at bounding box center [102, 124] width 83 height 20
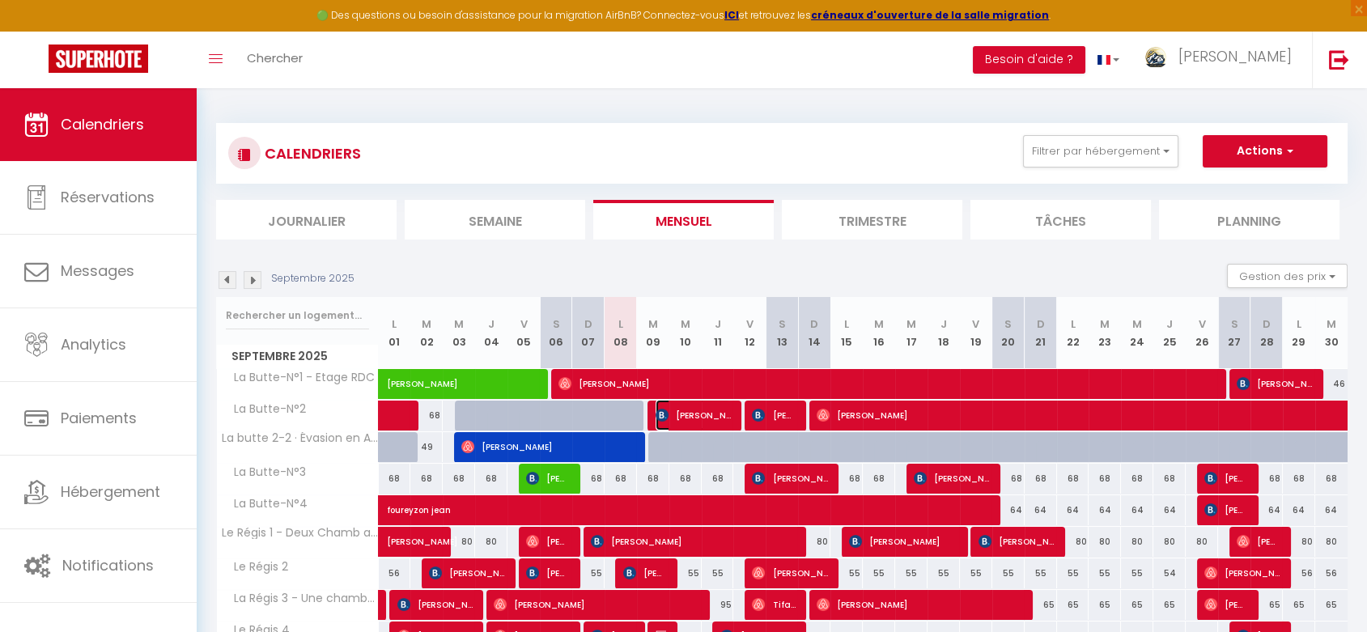
click at [694, 418] on span "[PERSON_NAME]" at bounding box center [692, 415] width 75 height 31
select select "OK"
select select "KO"
select select "0"
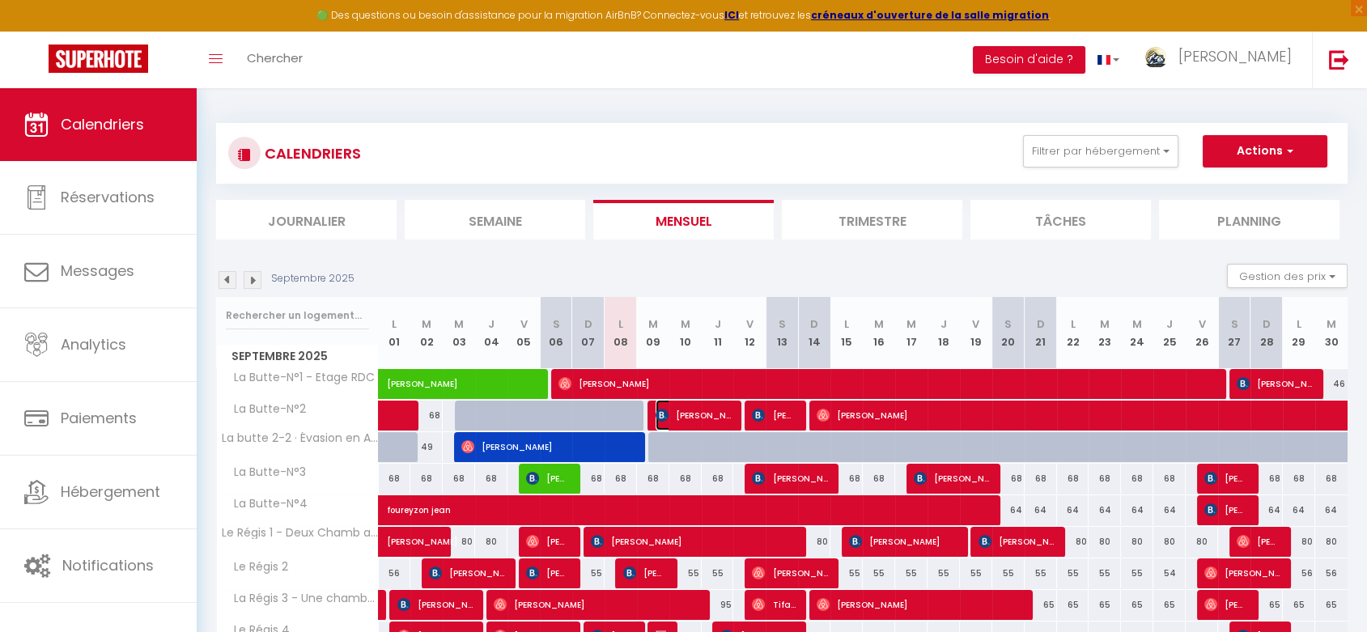
select select "1"
select select
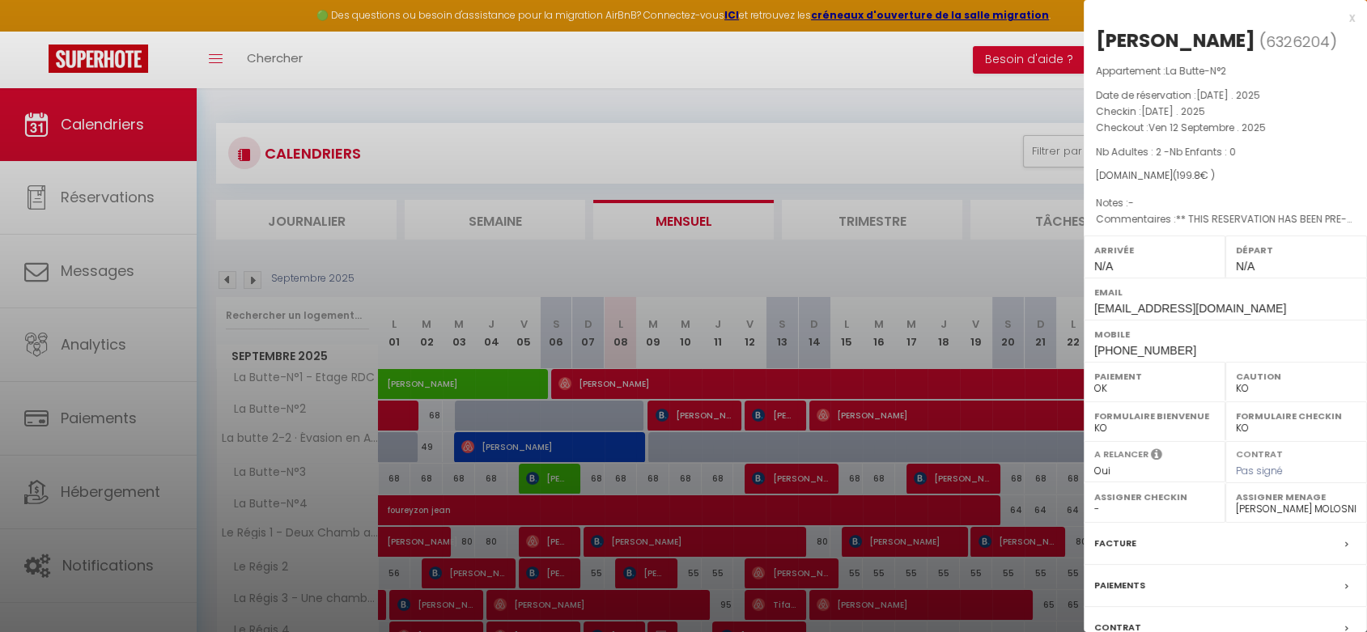
click at [1248, 505] on select "- [PERSON_NAME] MOLOSNIC [PERSON_NAME]" at bounding box center [1296, 509] width 121 height 15
select select "46497"
click at [1236, 502] on select "- [PERSON_NAME] MOLOSNIC [PERSON_NAME]" at bounding box center [1296, 509] width 121 height 15
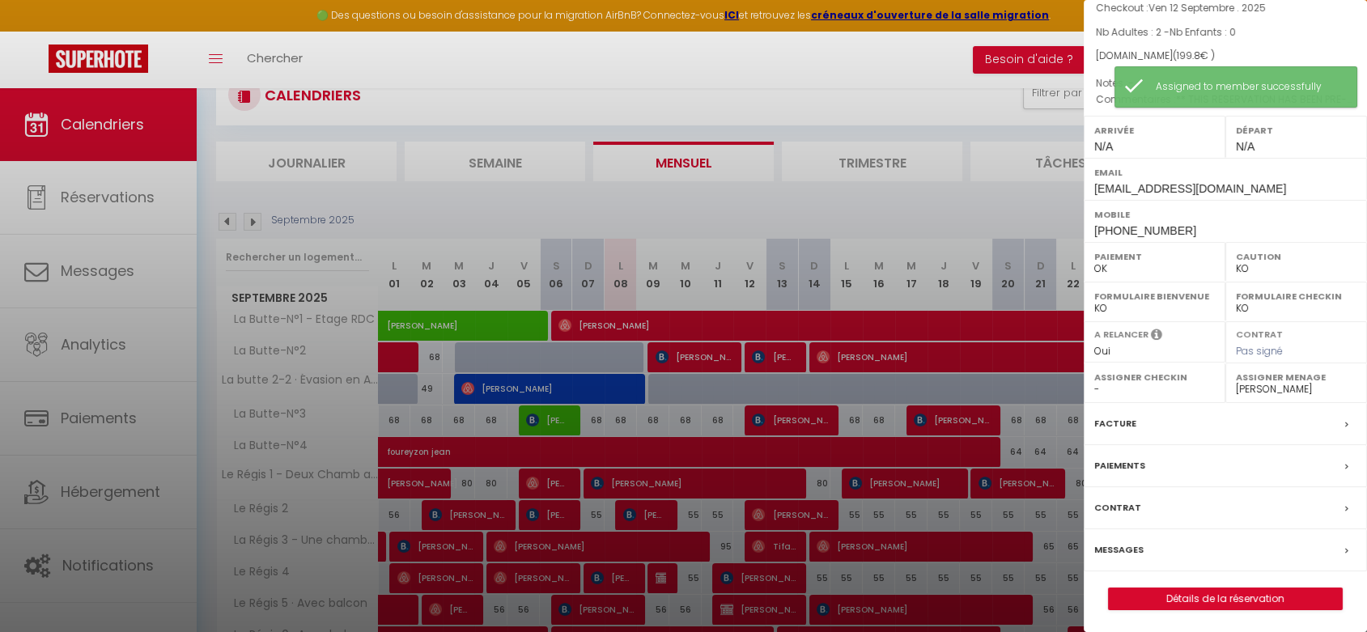
scroll to position [90, 0]
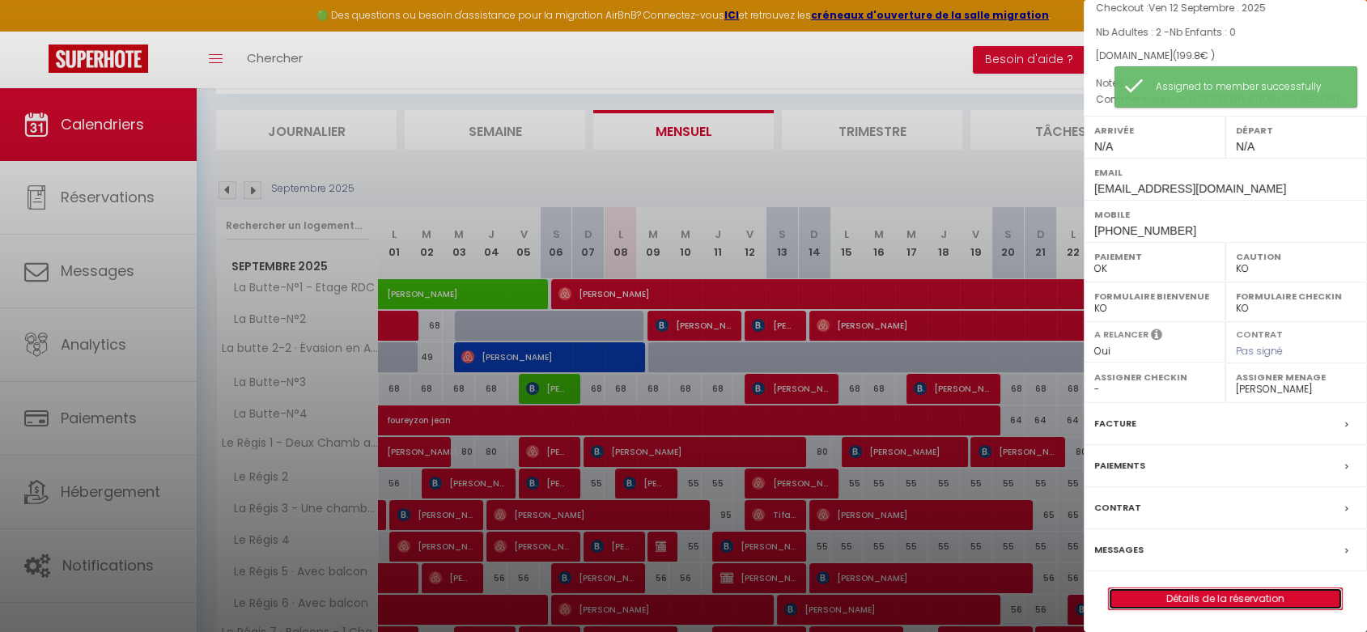
click at [1185, 597] on link "Détails de la réservation" at bounding box center [1225, 598] width 233 height 21
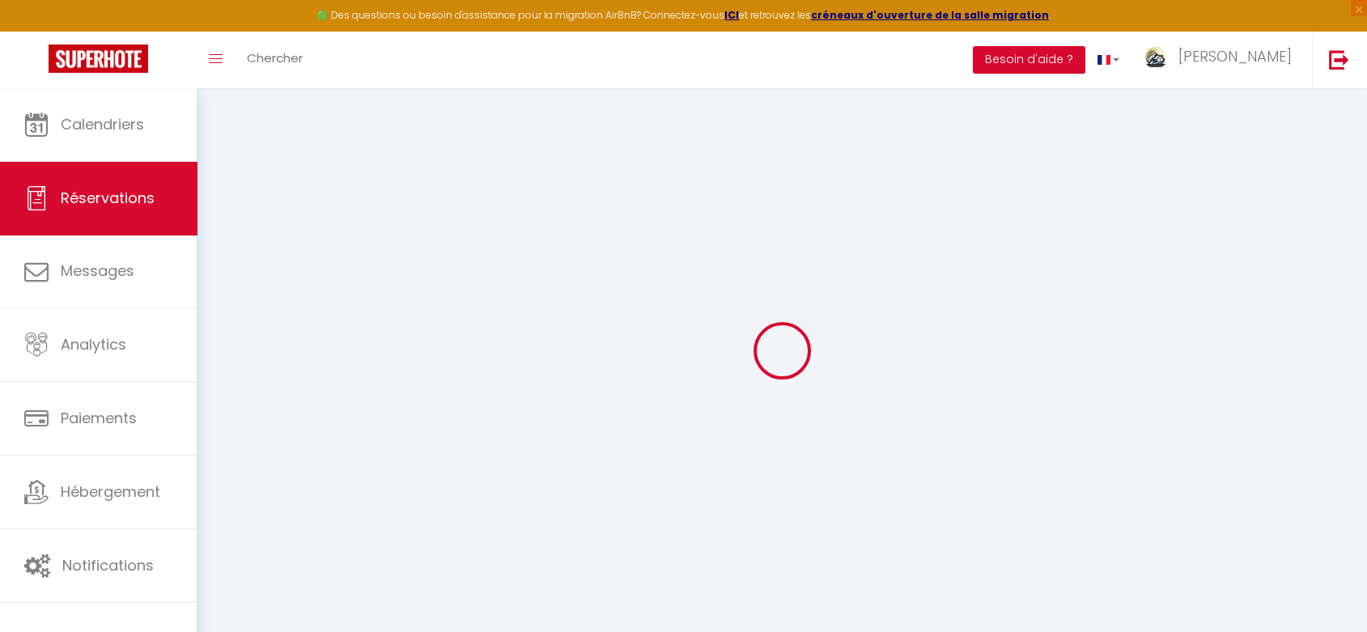
type input "[PERSON_NAME]"
type input "[EMAIL_ADDRESS][DOMAIN_NAME]"
type input "[PHONE_NUMBER]"
type input "5001"
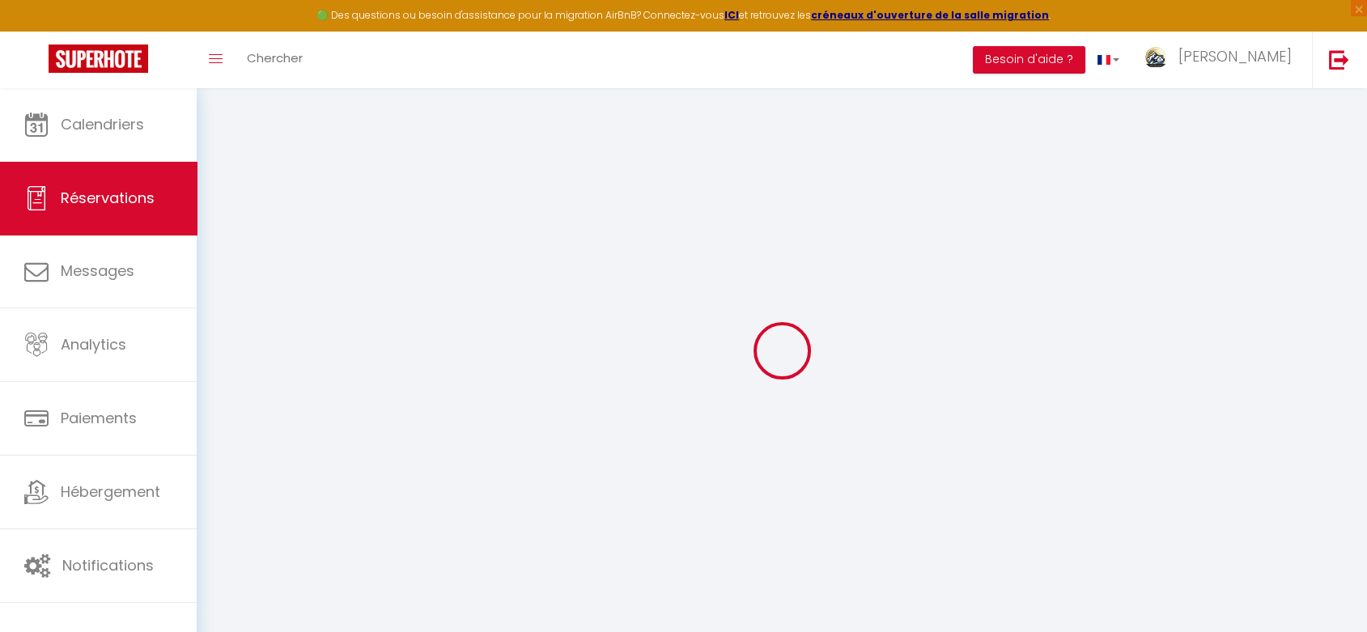
type input "[STREET_ADDRESS][PERSON_NAME]"
type input "[GEOGRAPHIC_DATA]"
select select "BE"
type input "32.59"
type input "2.8"
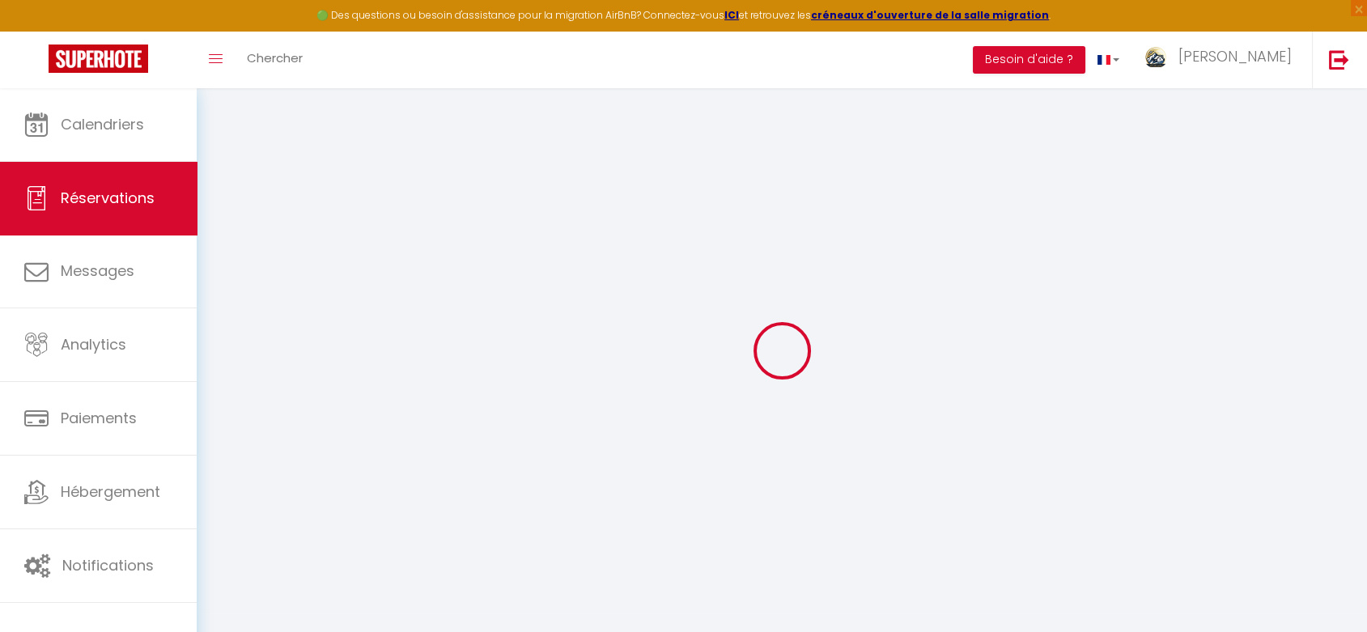
select select "66111"
select select "1"
select select
type input "2"
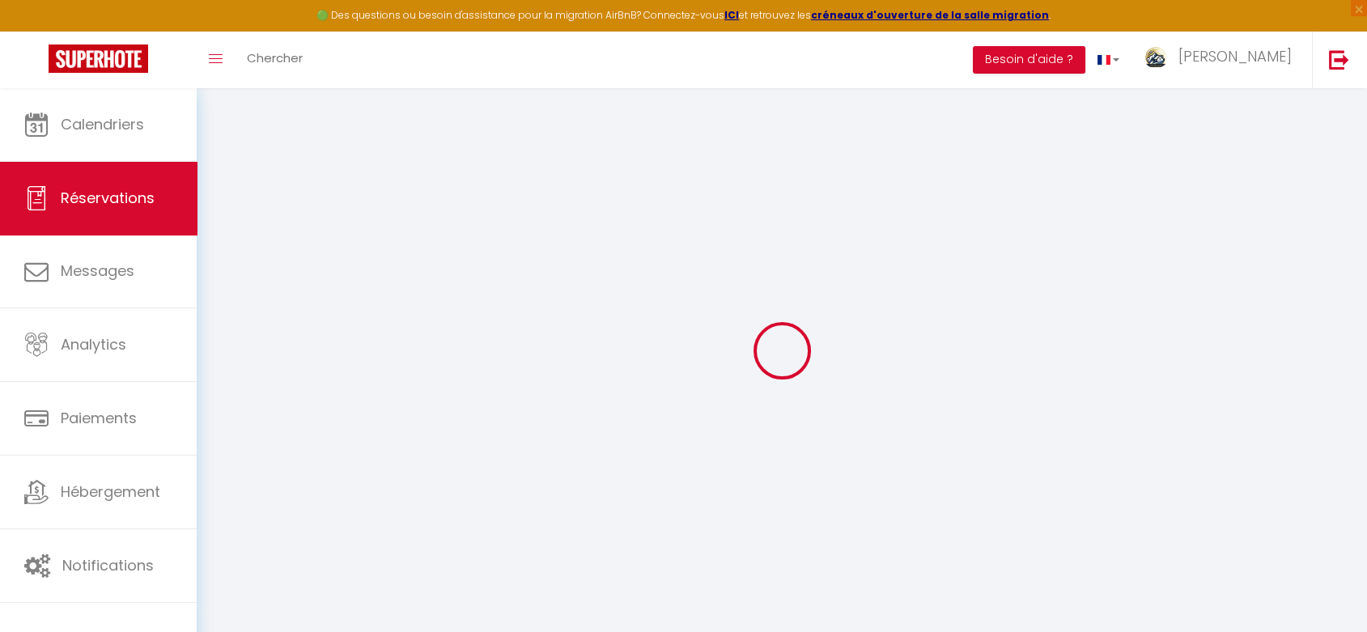
select select "12"
select select
type input "191.7"
checkbox input "false"
type input "0"
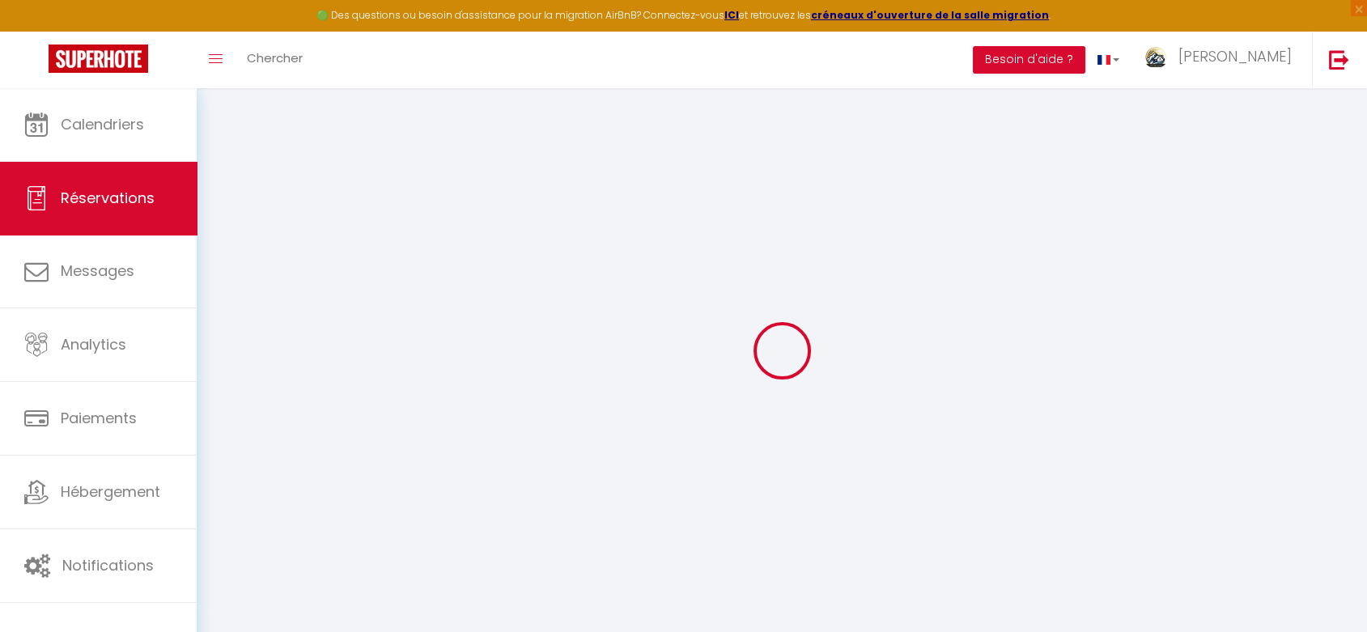
select select "2"
type input "0"
select select
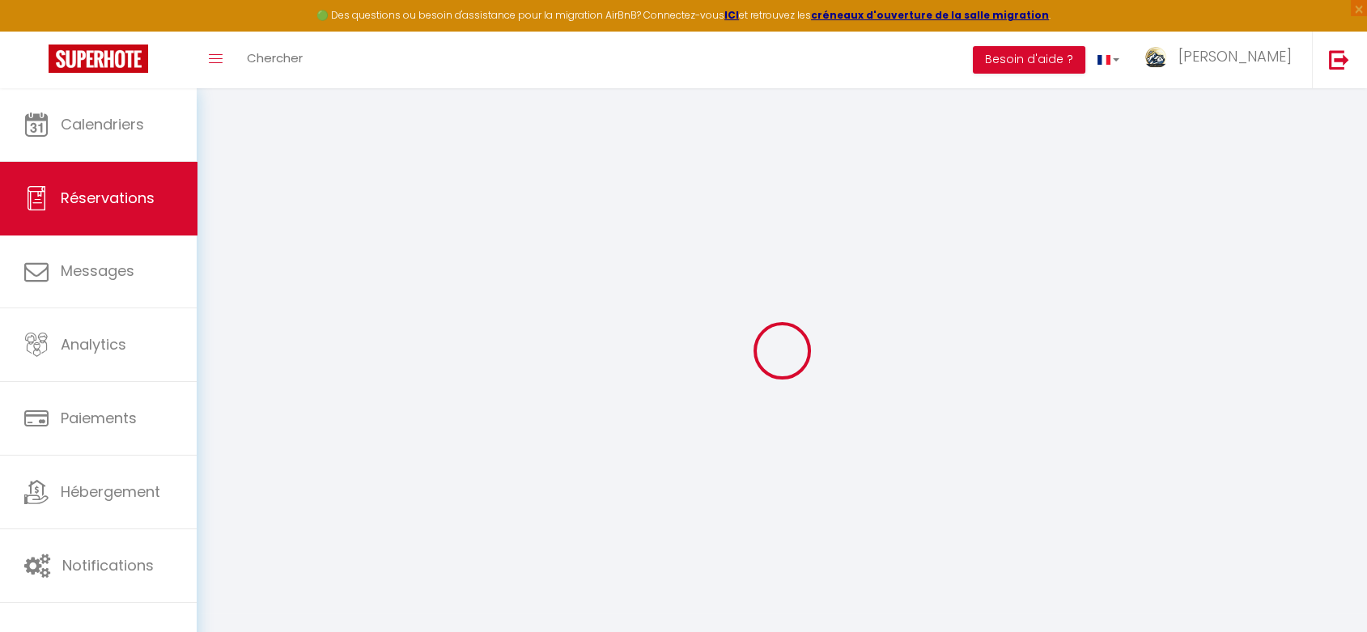
select select
select select "14"
checkbox input "false"
select select
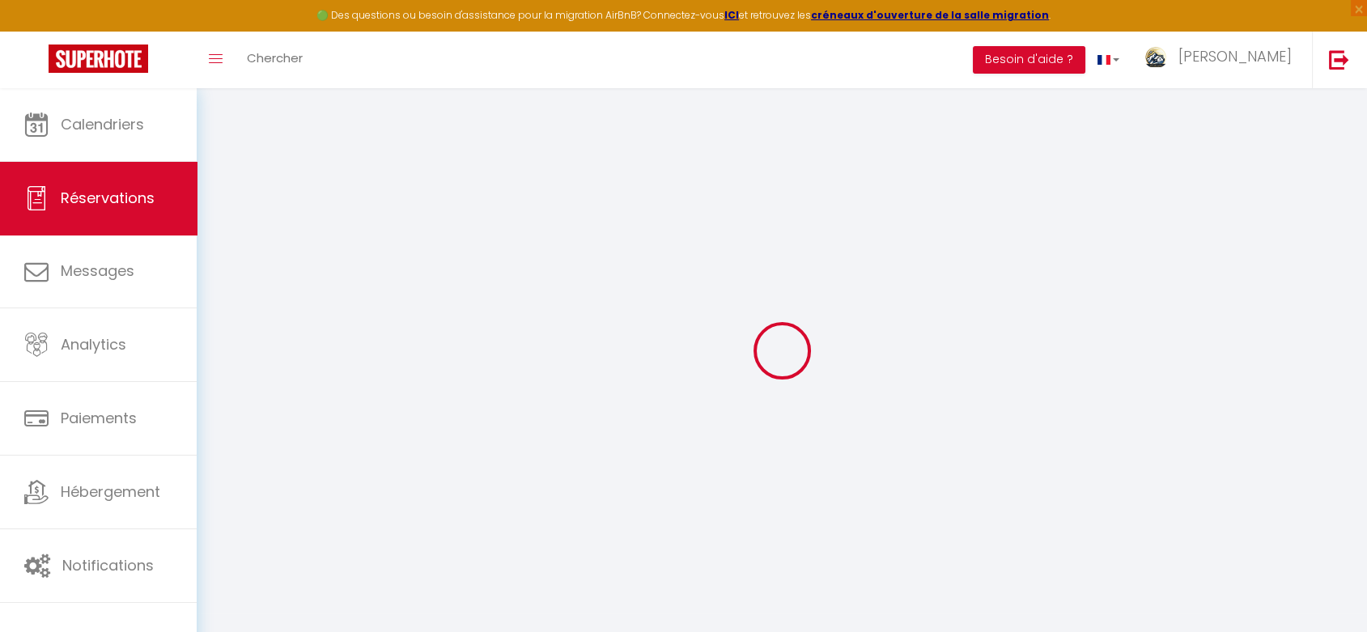
checkbox input "false"
select select
checkbox input "false"
type textarea "** THIS RESERVATION HAS BEEN PRE-PAID ** BOOKING NOTE : Payment charge is EUR 2…"
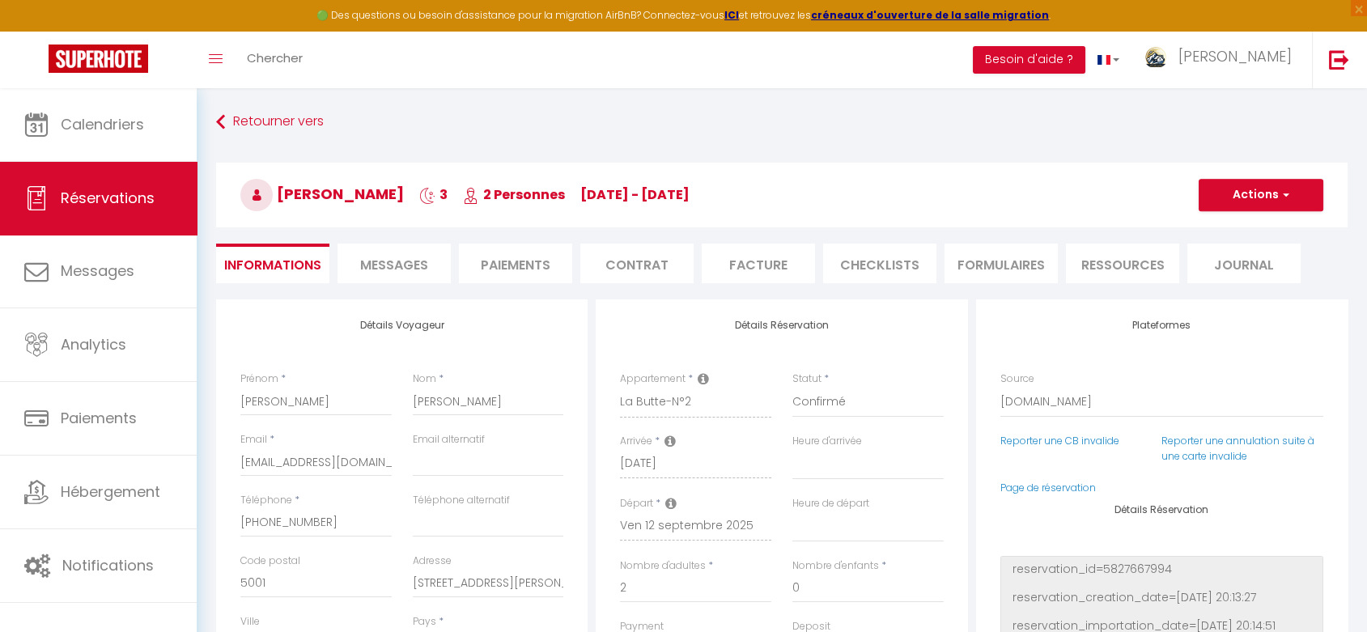
type input "8.1"
select select
checkbox input "false"
select select
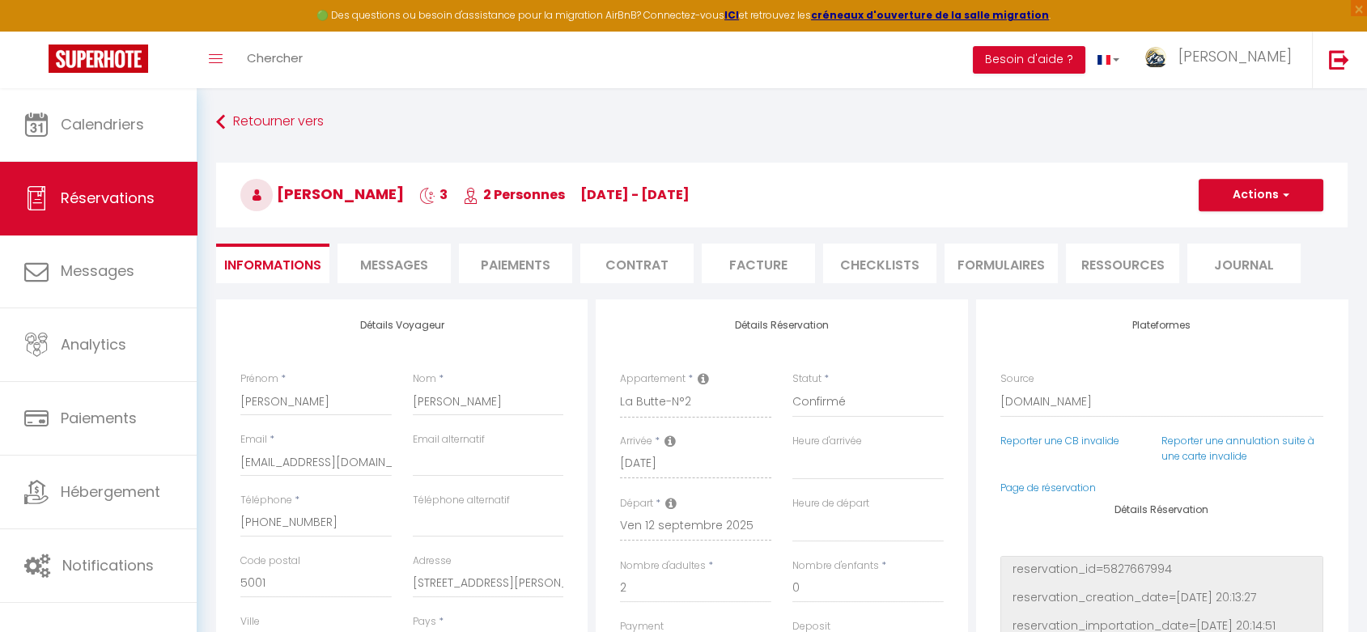
select select
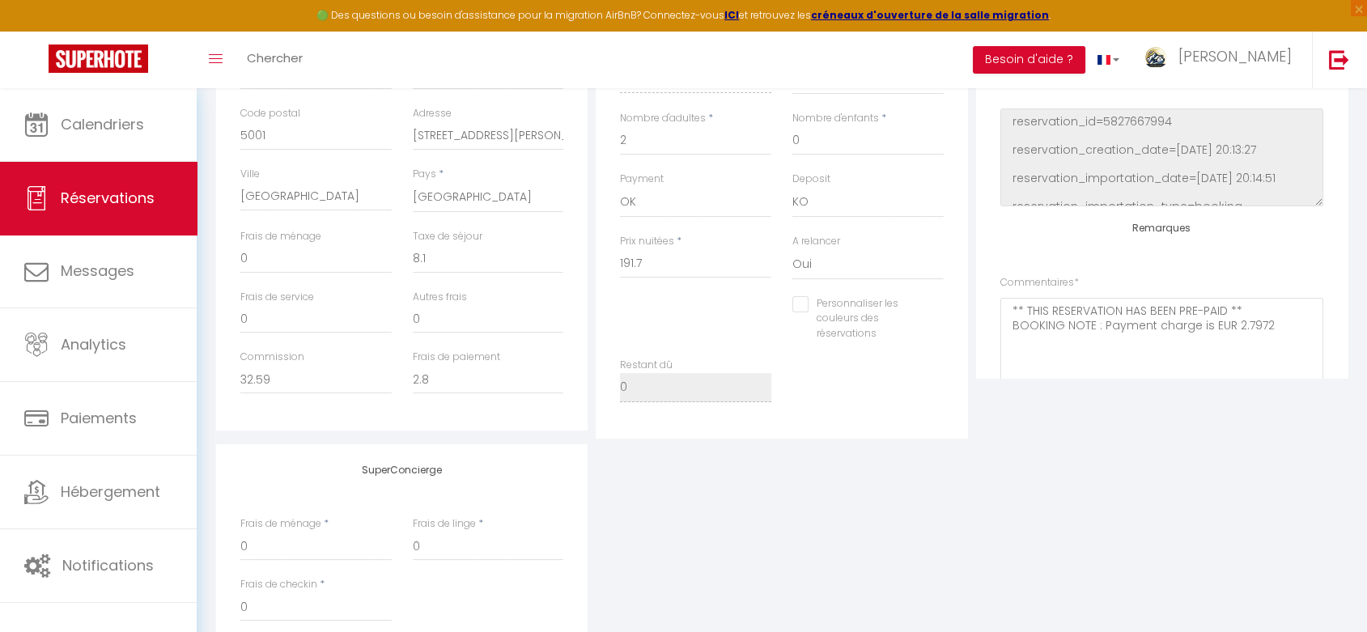
scroll to position [449, 0]
click at [839, 319] on label "Personnaliser les couleurs des réservations" at bounding box center [865, 318] width 115 height 46
click at [839, 311] on input "Personnaliser les couleurs des réservations" at bounding box center [857, 303] width 131 height 16
checkbox input "true"
select select
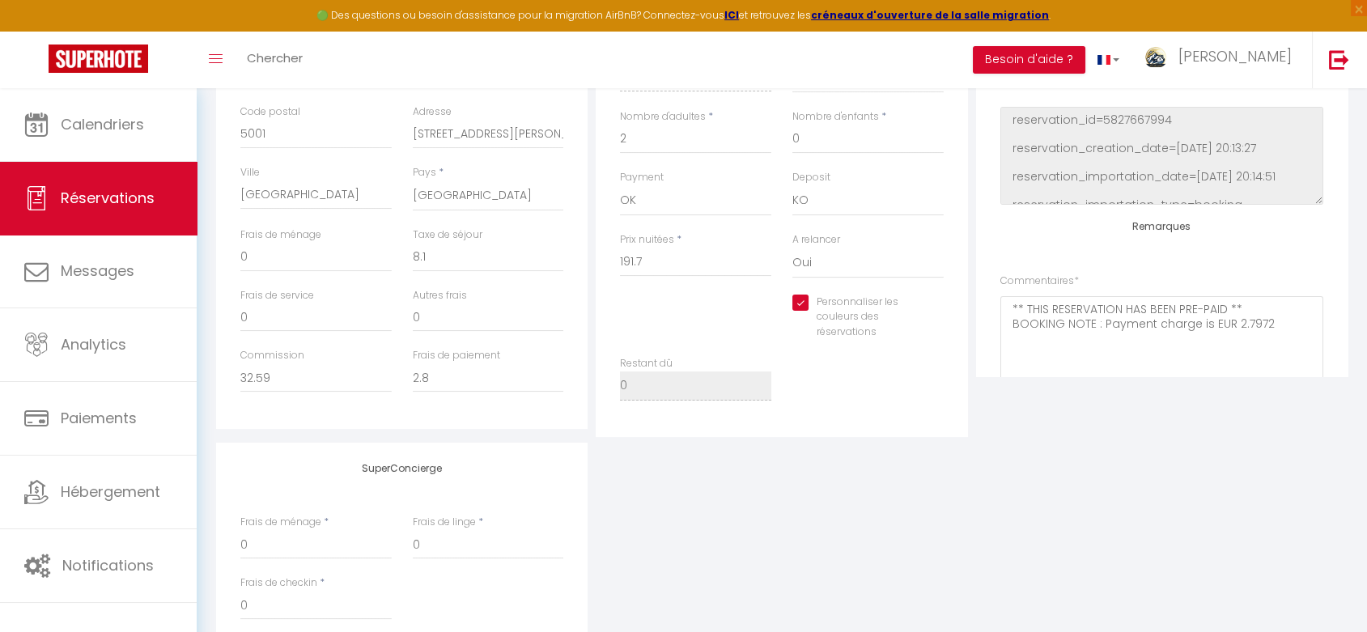
select select
click at [934, 311] on span at bounding box center [937, 314] width 13 height 13
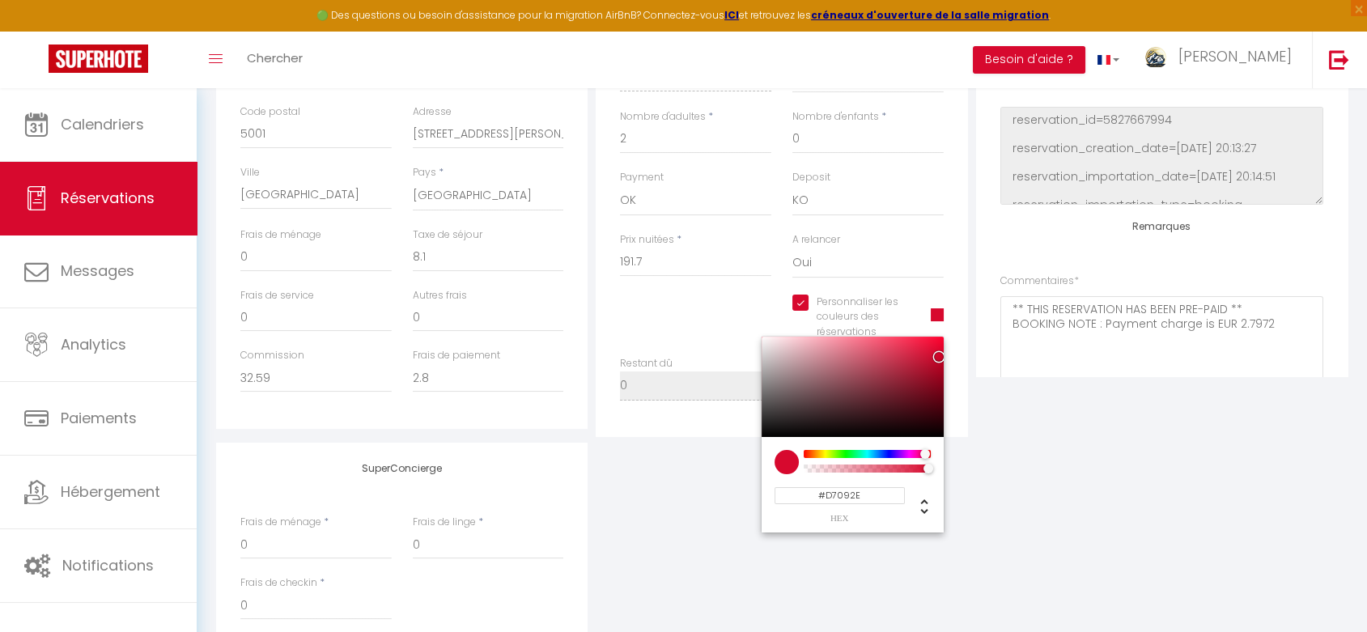
click at [876, 492] on input "#D7092E" at bounding box center [839, 495] width 130 height 17
paste input "0A41C3"
type input "#0A41C3"
select select
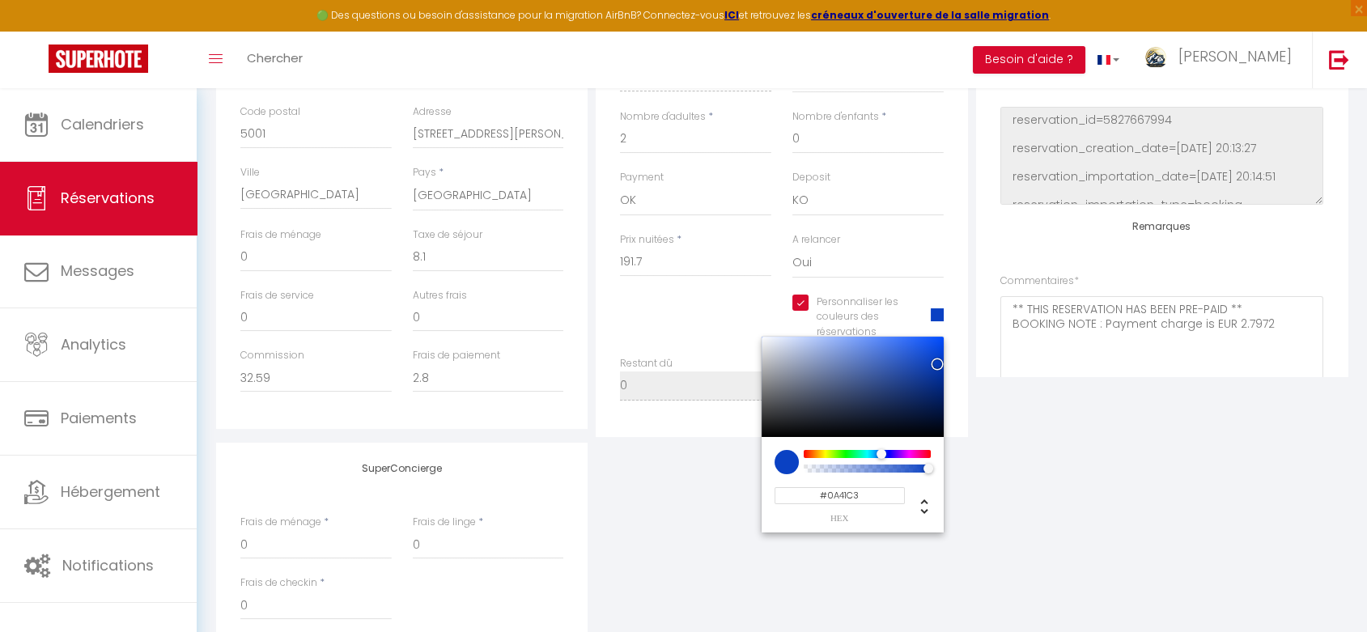
type input "#0A41C3"
click at [1039, 528] on div "SuperConcierge Frais de ménage * 0 Frais de linge * 0 Frais de checkin * 0" at bounding box center [781, 550] width 1139 height 214
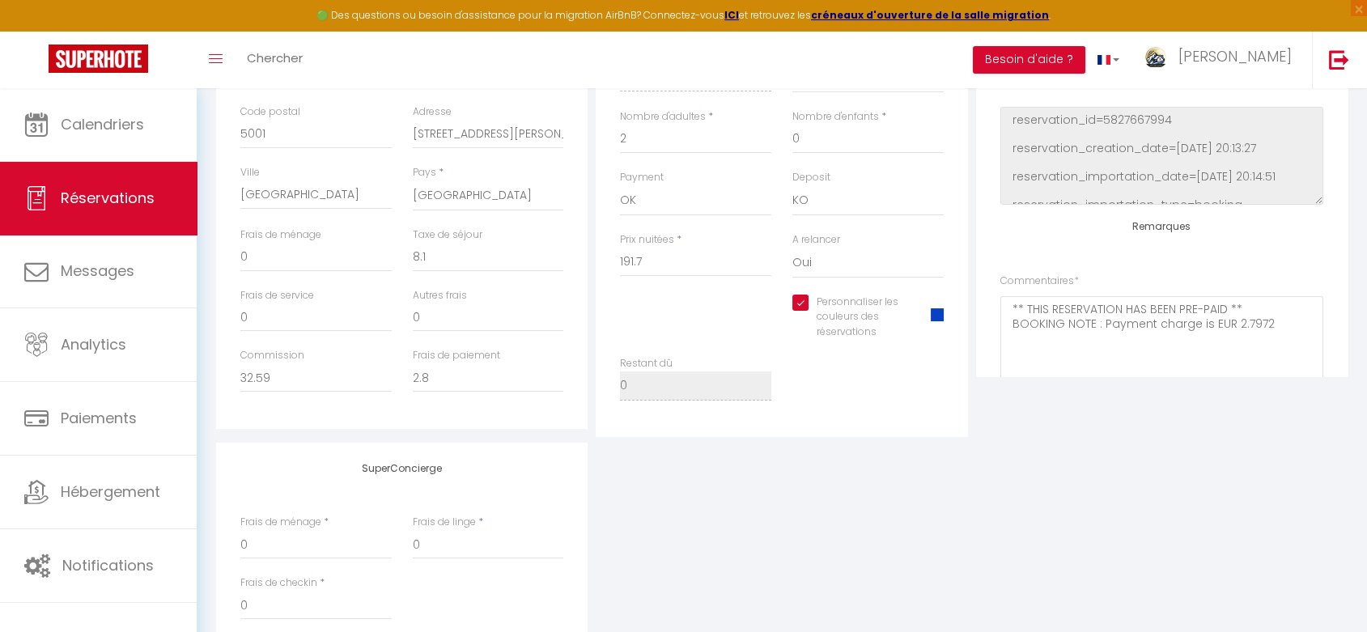
scroll to position [0, 0]
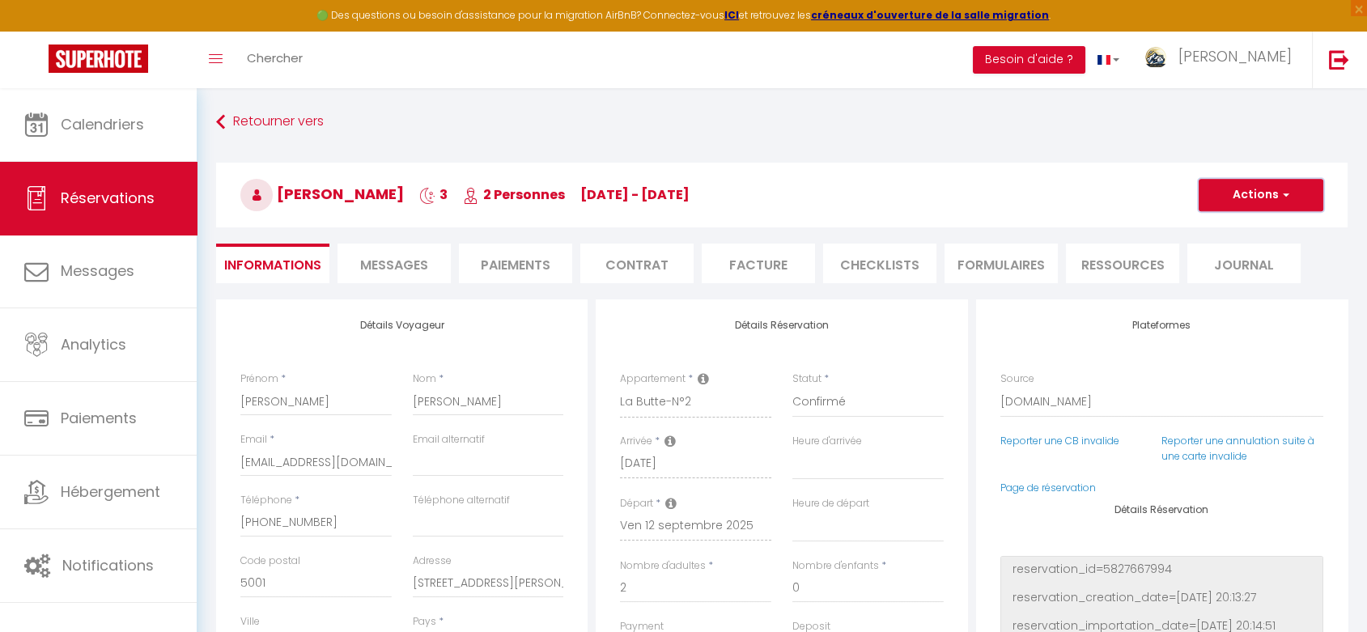
click at [1224, 193] on button "Actions" at bounding box center [1260, 195] width 125 height 32
click at [1208, 227] on link "Enregistrer" at bounding box center [1245, 230] width 128 height 21
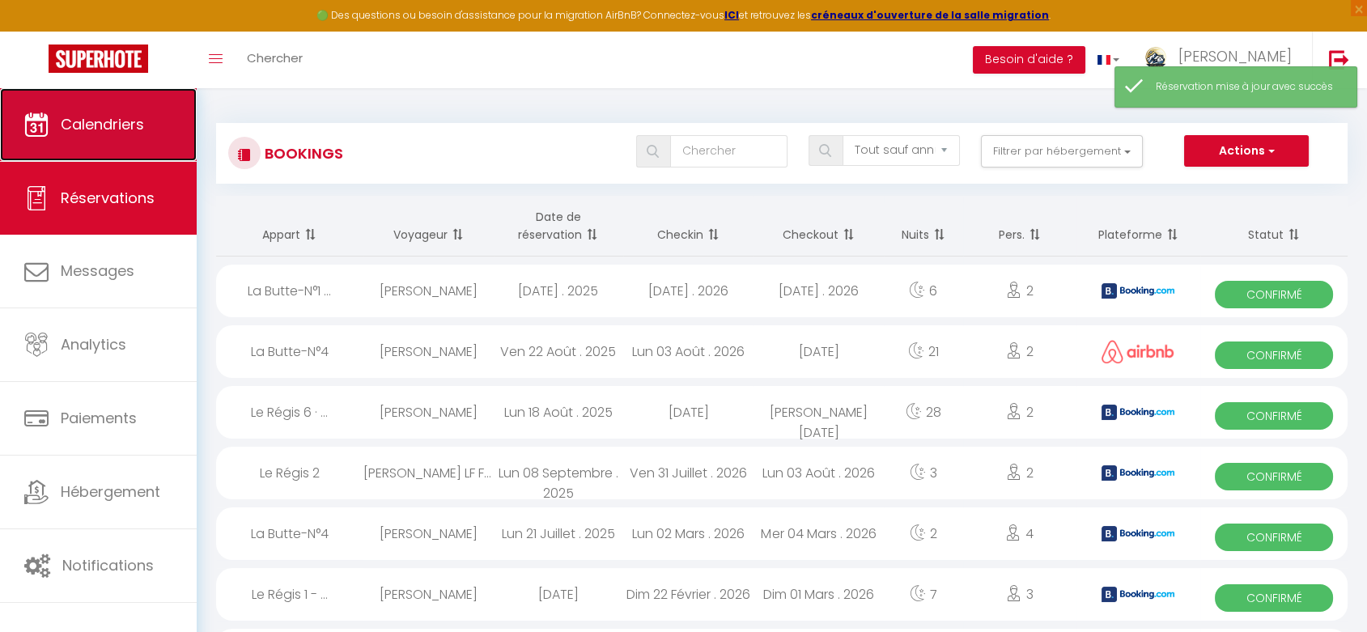
click at [100, 147] on link "Calendriers" at bounding box center [98, 124] width 197 height 73
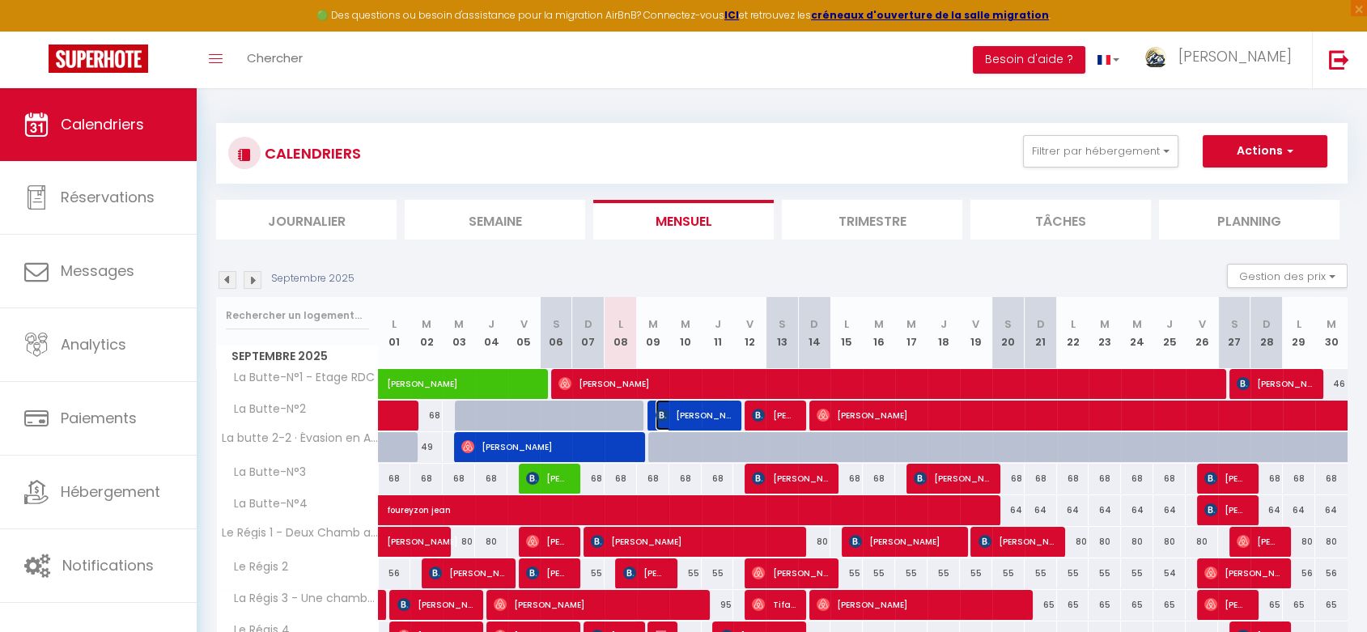
click at [689, 414] on span "[PERSON_NAME]" at bounding box center [692, 415] width 75 height 31
select select "OK"
select select "KO"
select select "0"
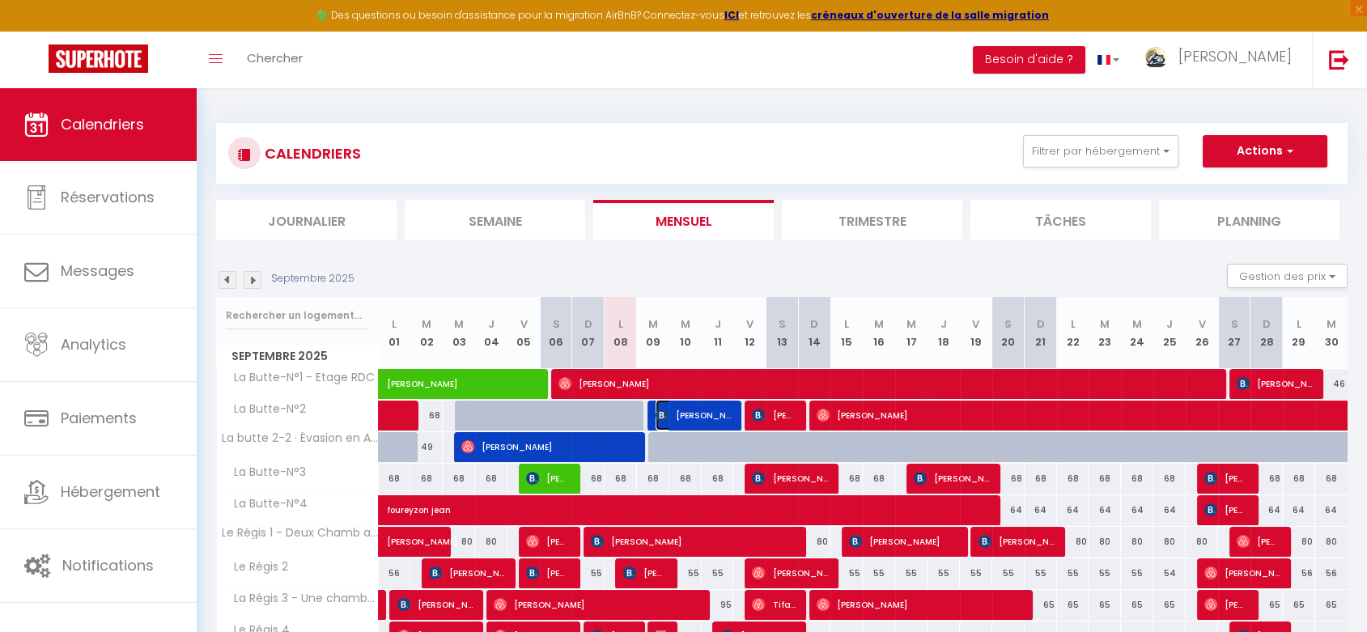
select select "1"
select select
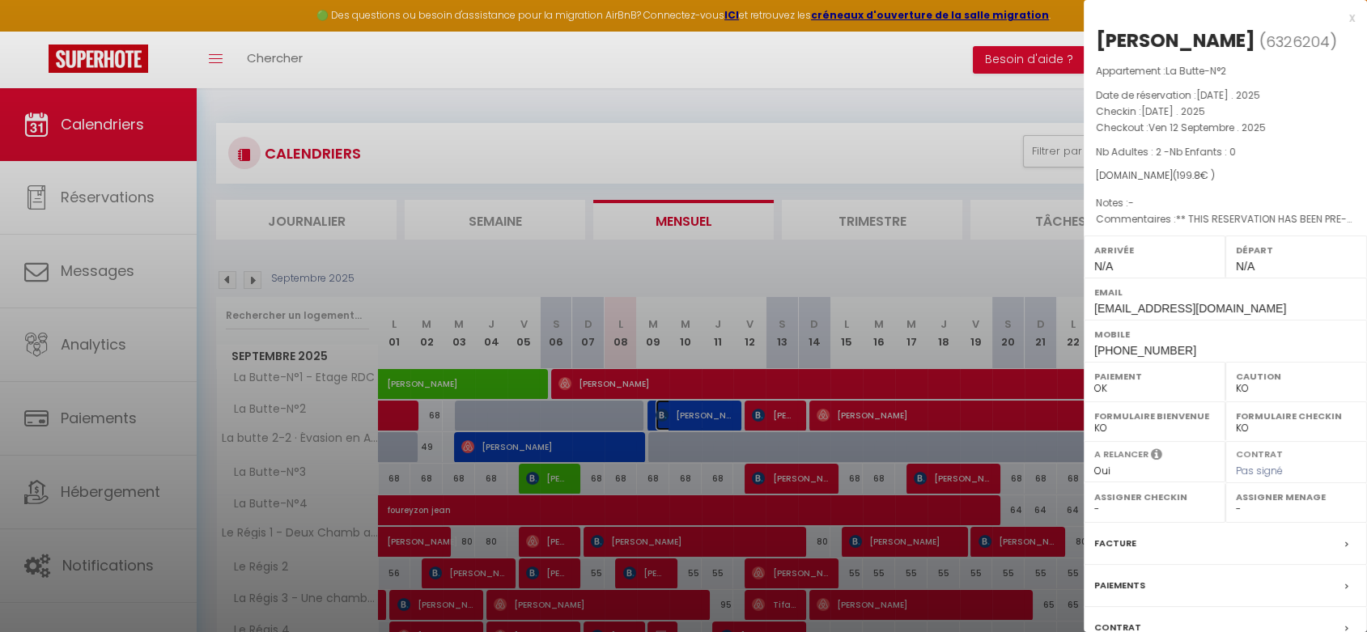
select select "46497"
click at [608, 449] on div at bounding box center [683, 316] width 1367 height 632
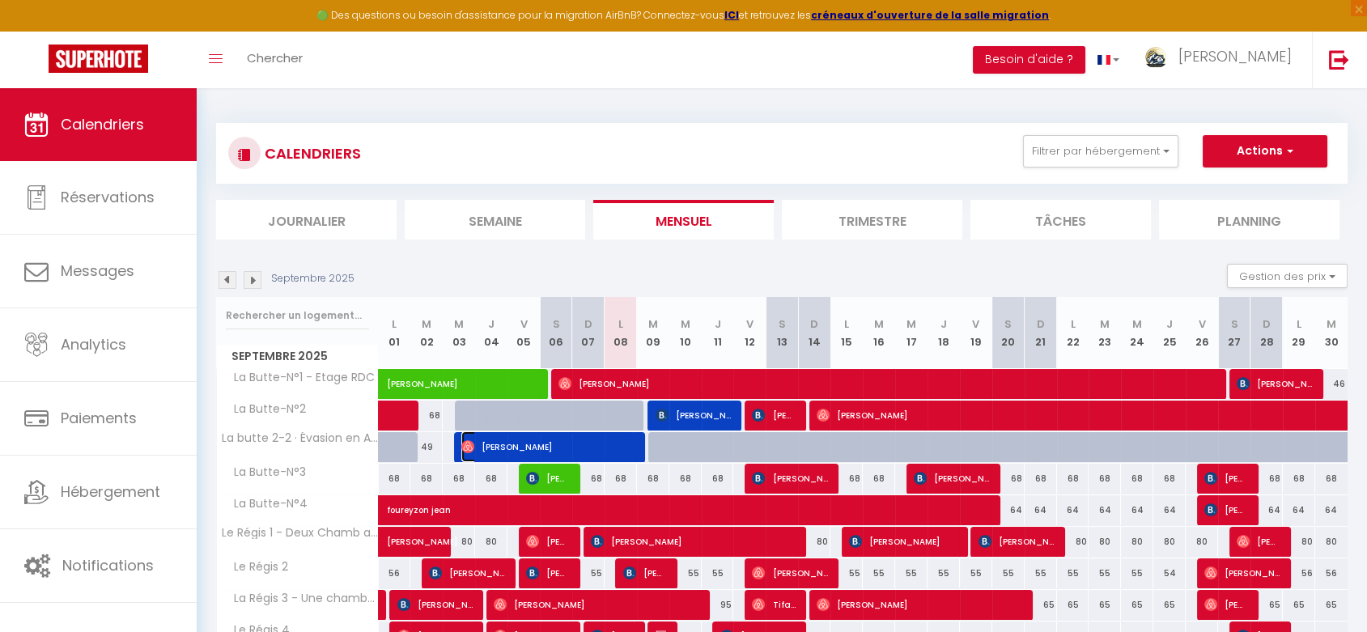
click at [608, 449] on span "[PERSON_NAME]" at bounding box center [547, 446] width 172 height 31
select select "OK"
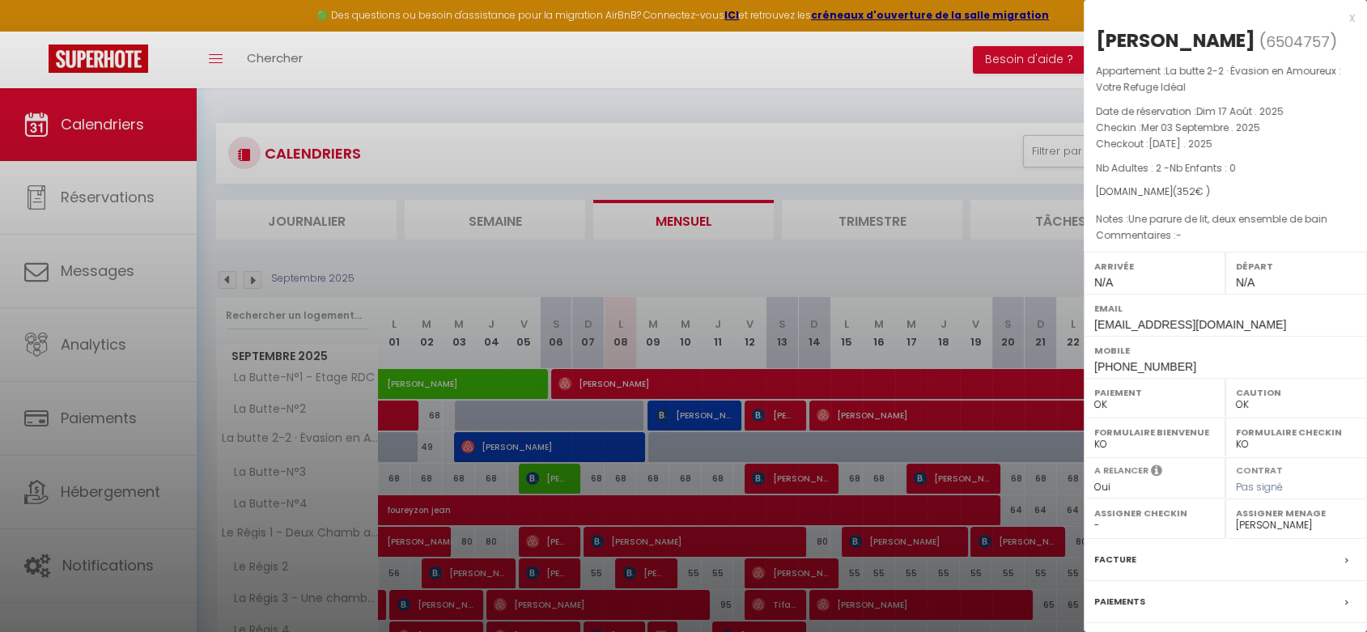
click at [1271, 524] on select "- [PERSON_NAME] MOLOSNIC [PERSON_NAME]" at bounding box center [1296, 525] width 121 height 15
select select "46497"
click at [1236, 518] on select "- [PERSON_NAME] MOLOSNIC [PERSON_NAME]" at bounding box center [1296, 525] width 121 height 15
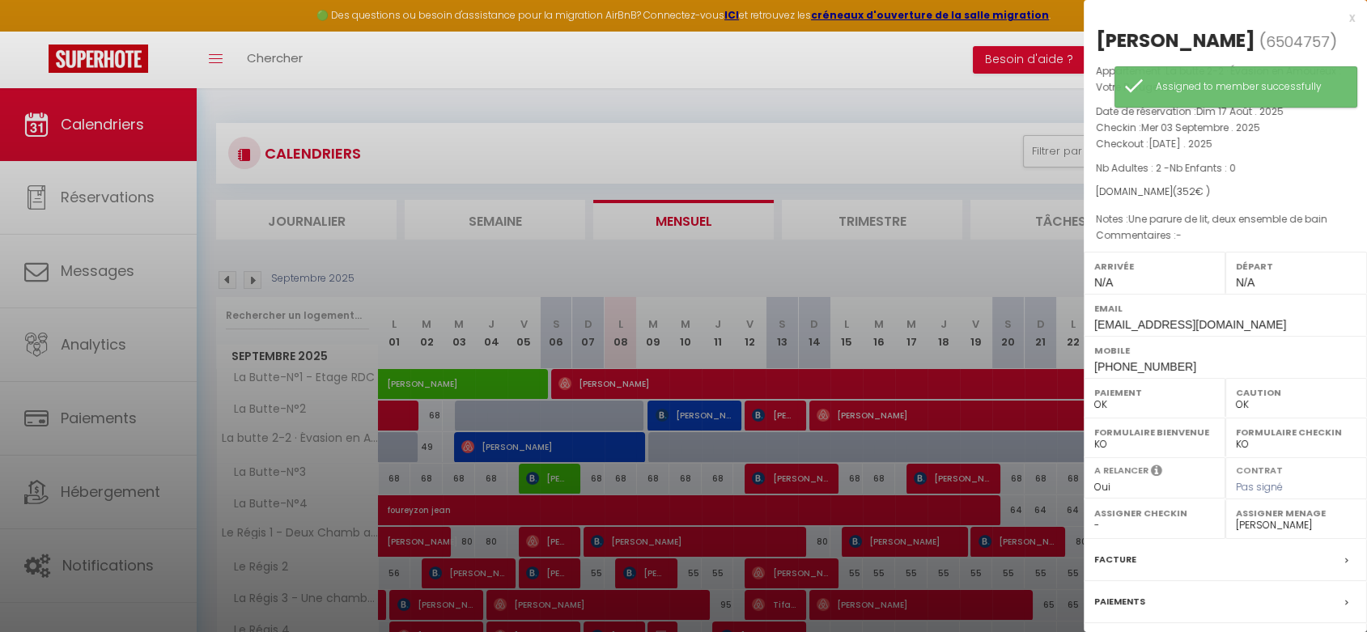
click at [566, 259] on div at bounding box center [683, 316] width 1367 height 632
